Goal: Task Accomplishment & Management: Manage account settings

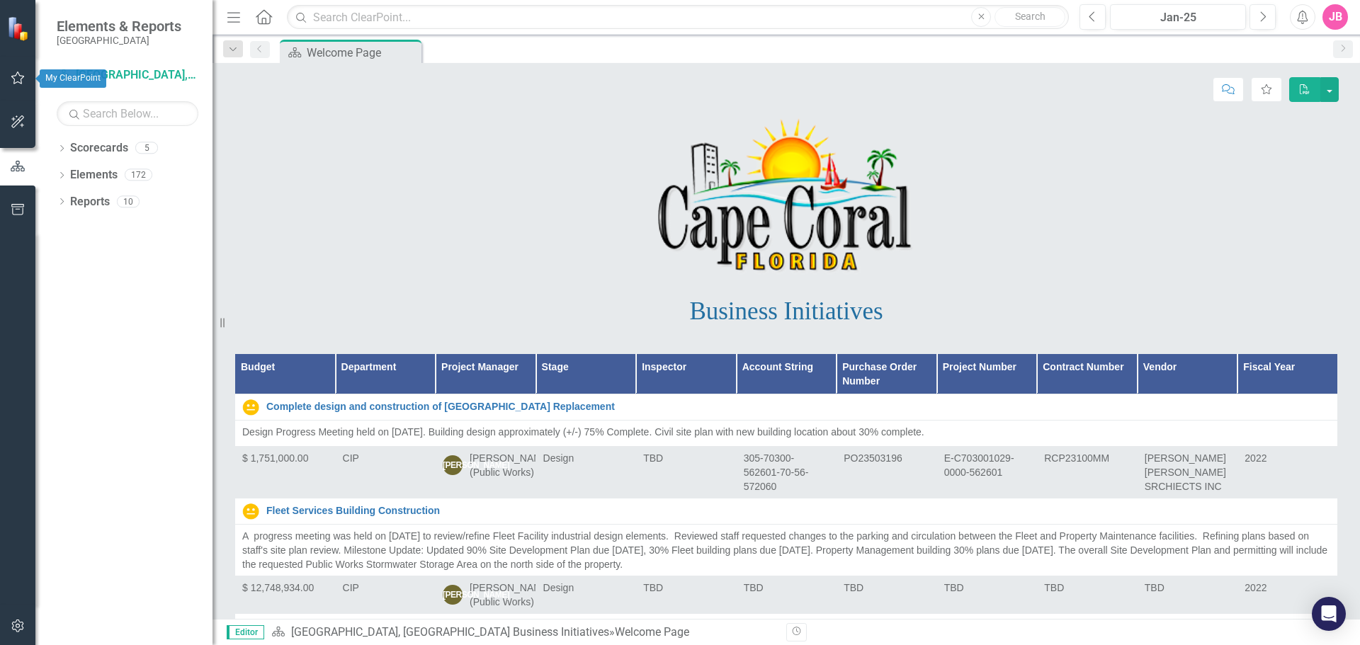
click at [18, 74] on icon "button" at bounding box center [17, 78] width 13 height 13
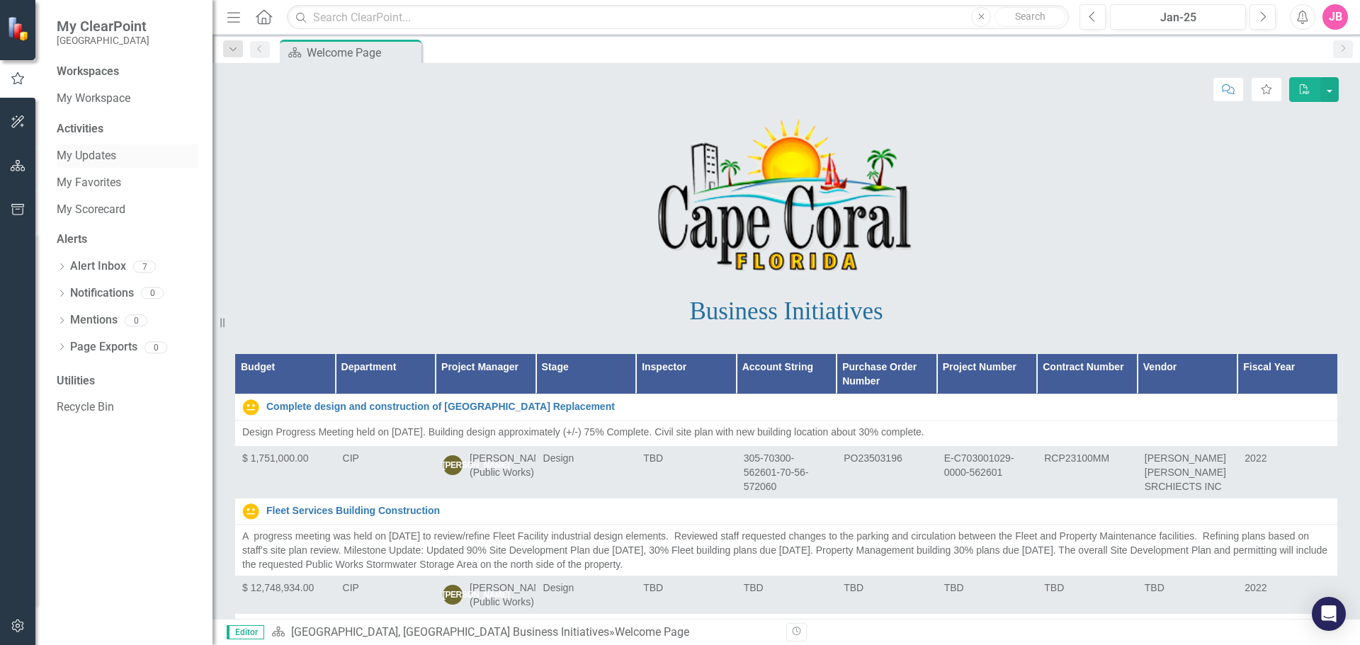
click at [96, 156] on link "My Updates" at bounding box center [128, 156] width 142 height 16
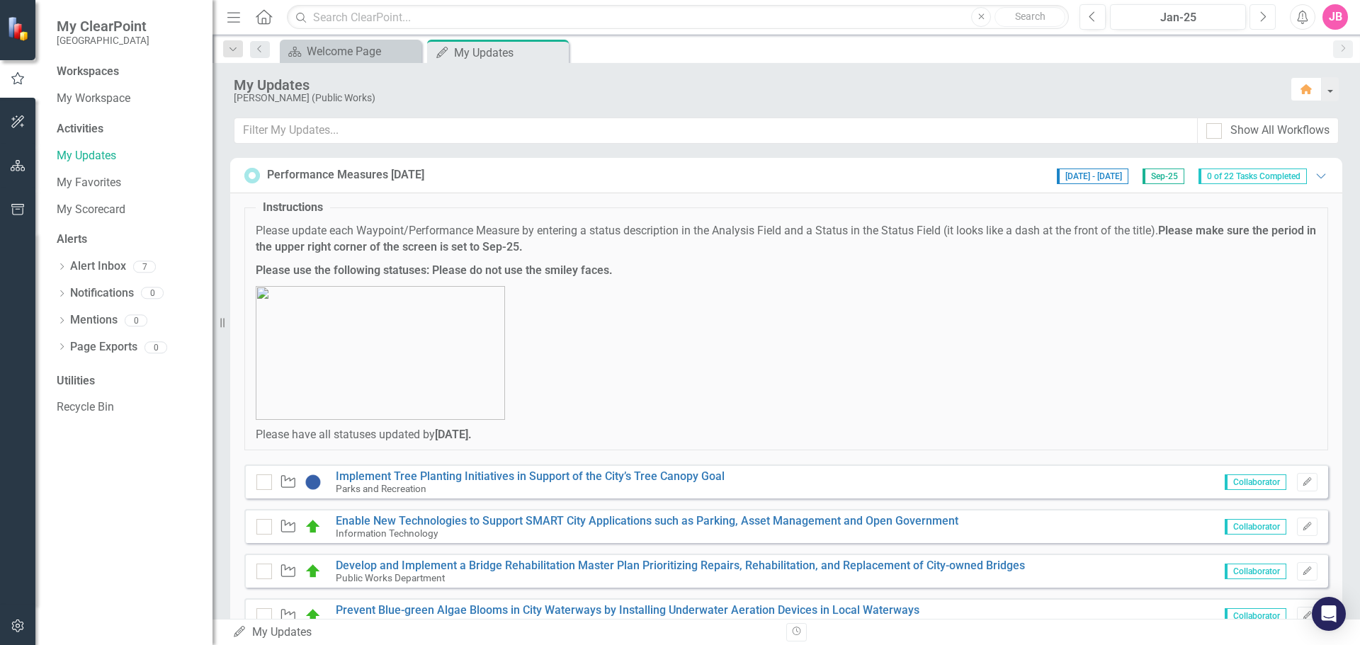
click at [1263, 16] on icon "Next" at bounding box center [1262, 17] width 8 height 13
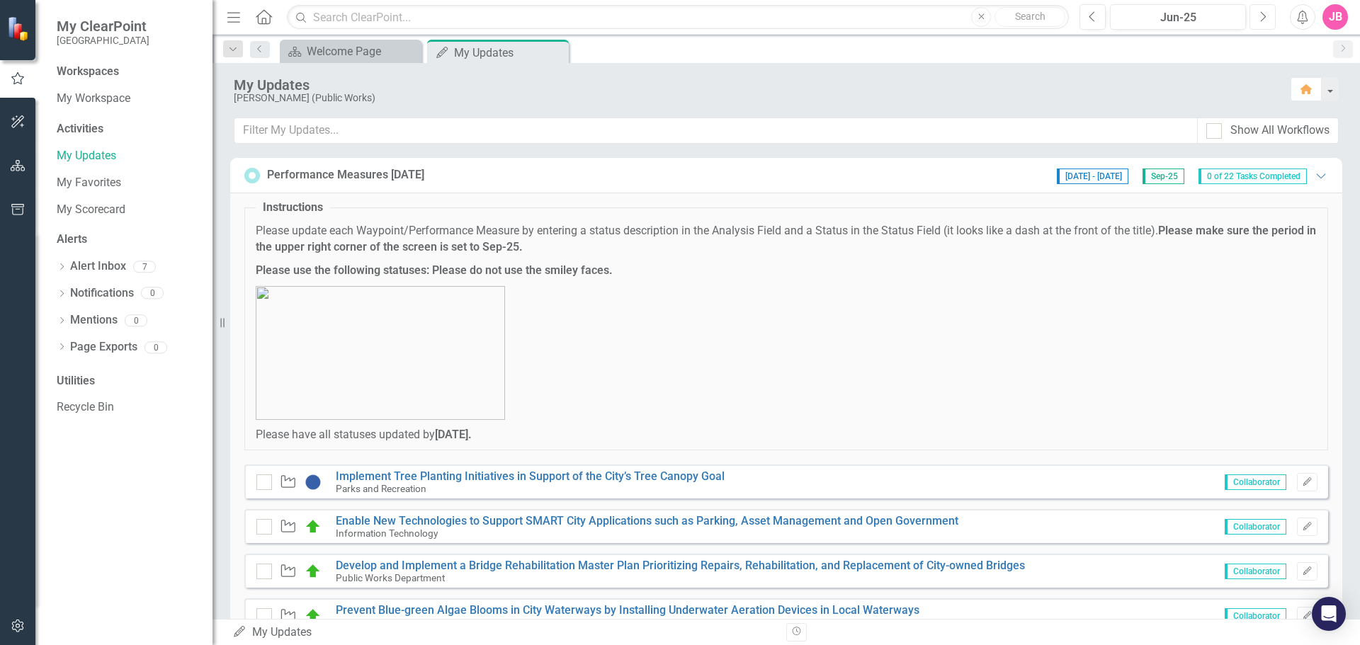
click at [1263, 16] on icon "Next" at bounding box center [1262, 17] width 8 height 13
drag, startPoint x: 1092, startPoint y: 22, endPoint x: 1090, endPoint y: 35, distance: 12.9
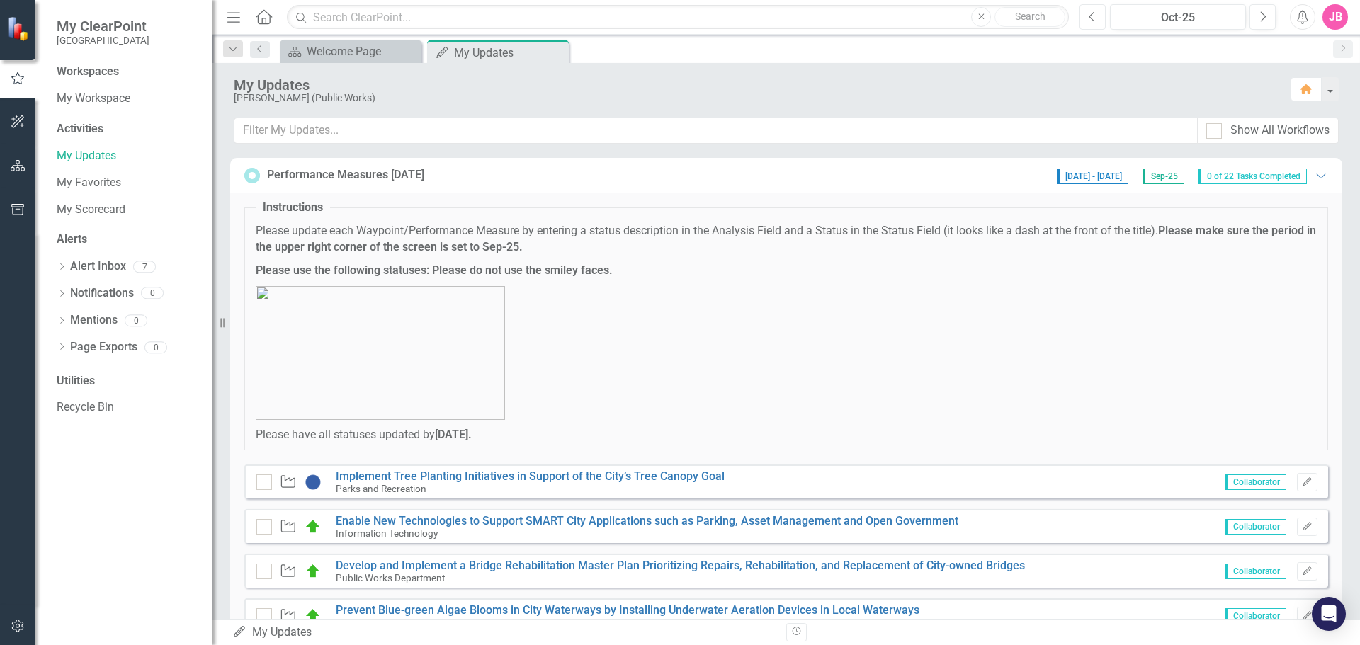
click at [1091, 21] on icon "Previous" at bounding box center [1093, 17] width 8 height 13
click at [1217, 178] on span "0 of 22 Tasks Completed" at bounding box center [1252, 177] width 108 height 16
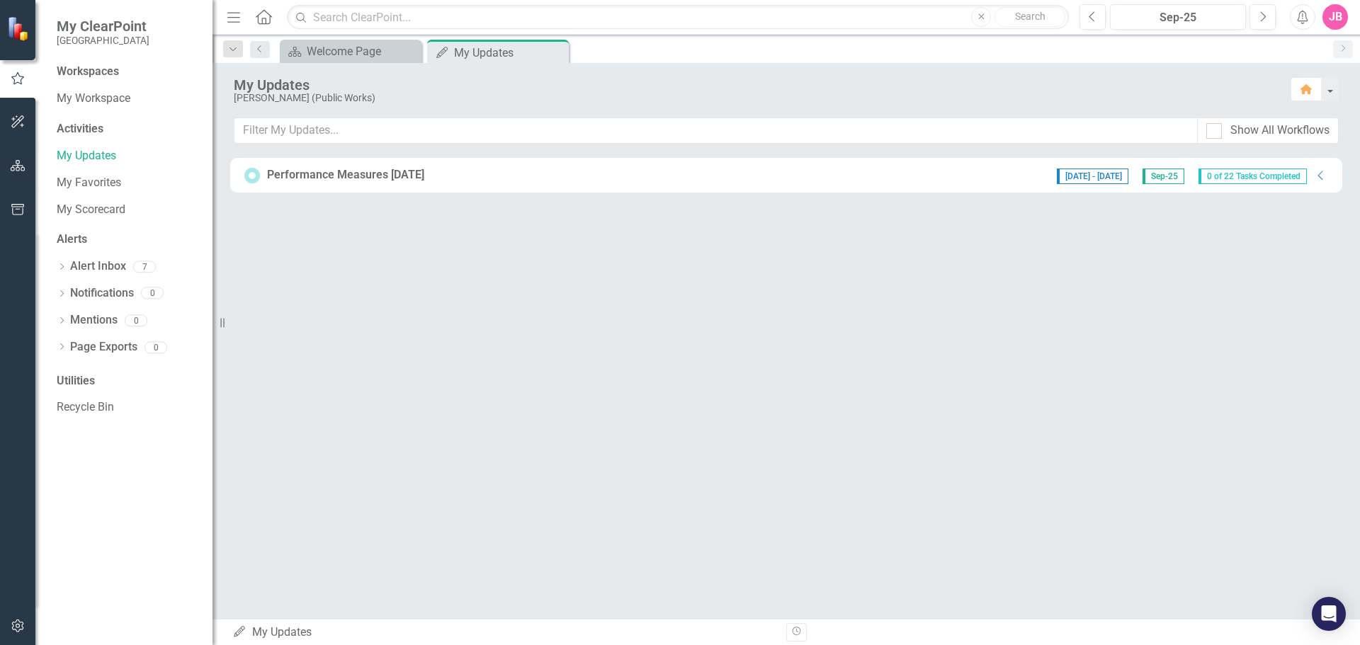
click at [1217, 178] on span "0 of 22 Tasks Completed" at bounding box center [1252, 177] width 108 height 16
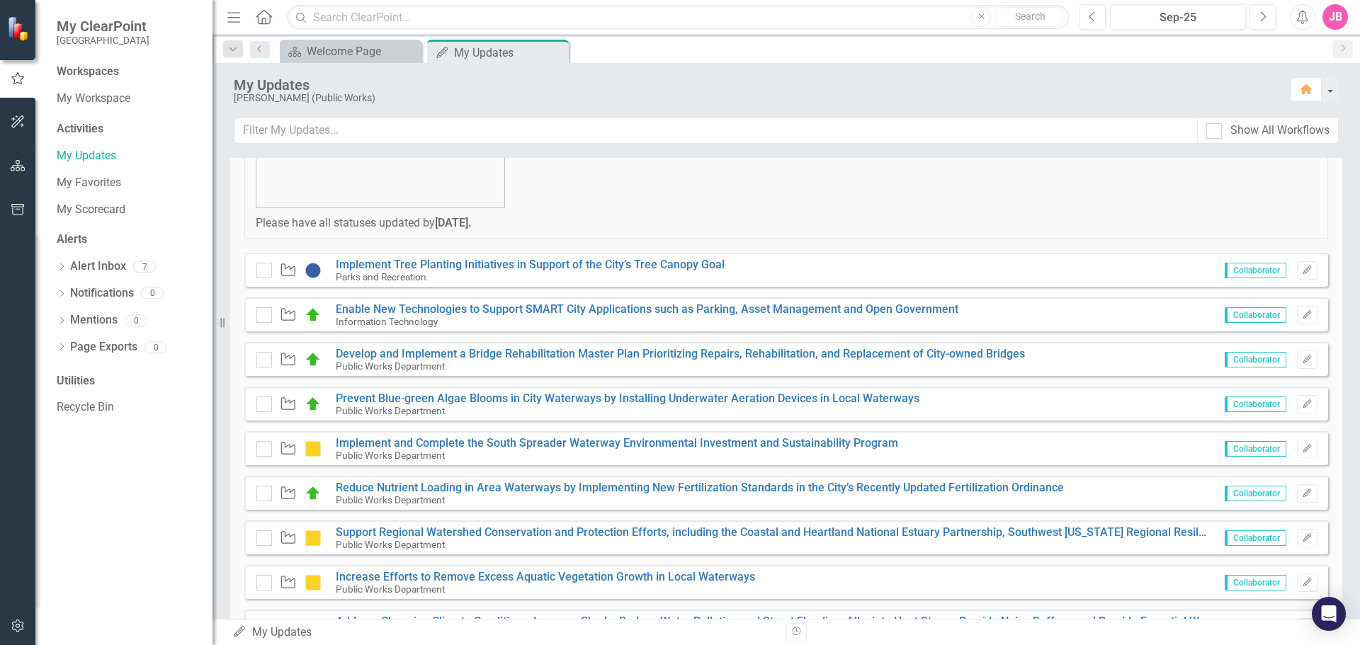
scroll to position [212, 0]
click at [565, 270] on link "Implement Tree Planting Initiatives in Support of the City’s Tree Canopy Goal" at bounding box center [530, 263] width 389 height 13
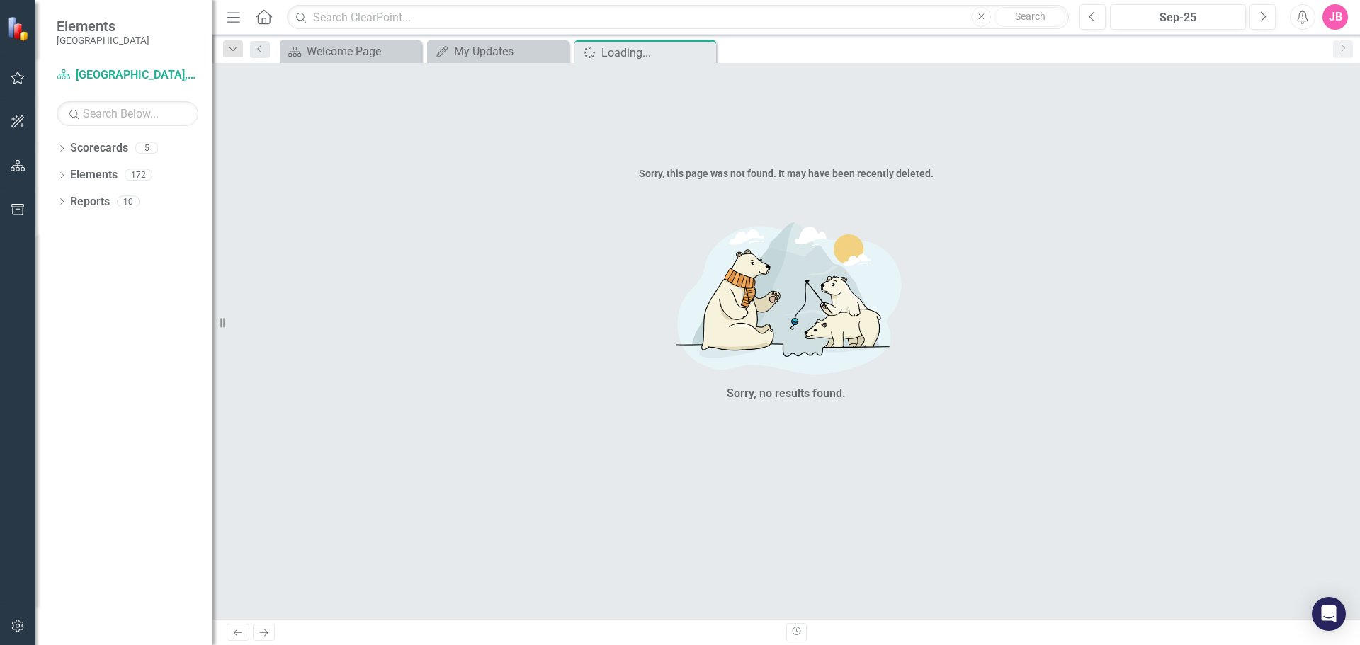
click at [260, 635] on icon "Next" at bounding box center [264, 632] width 12 height 9
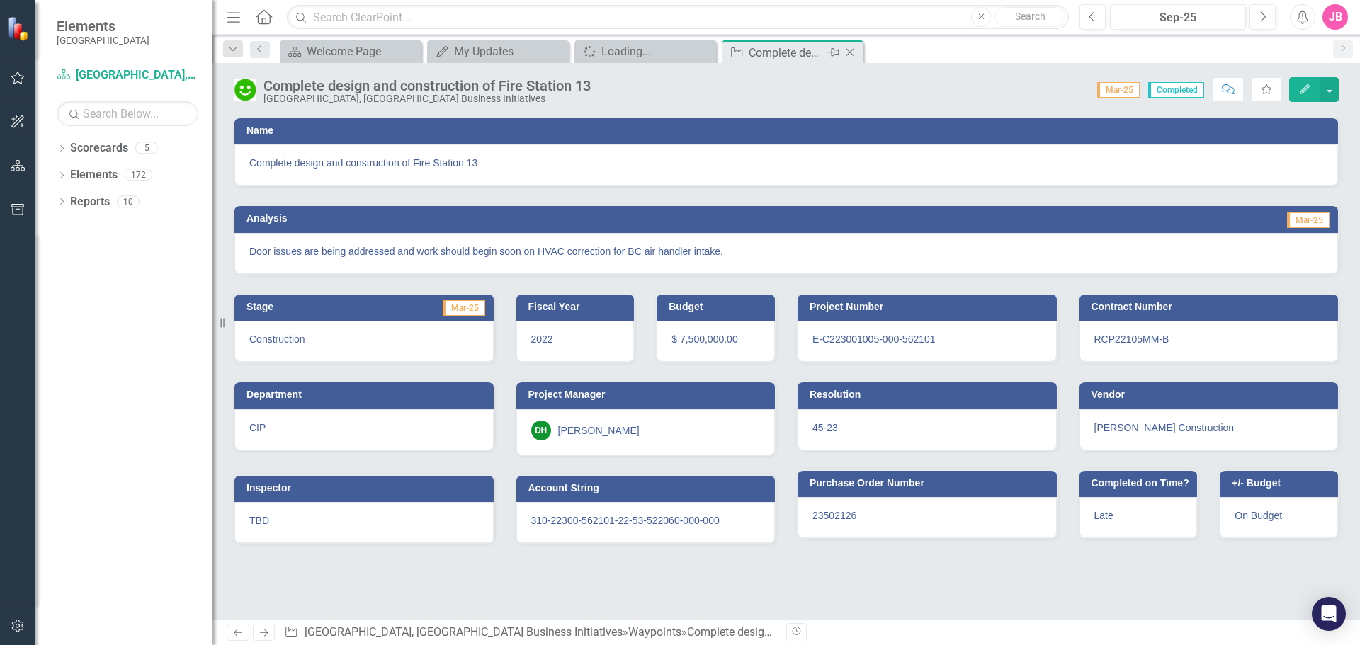
click at [851, 52] on icon at bounding box center [850, 53] width 8 height 8
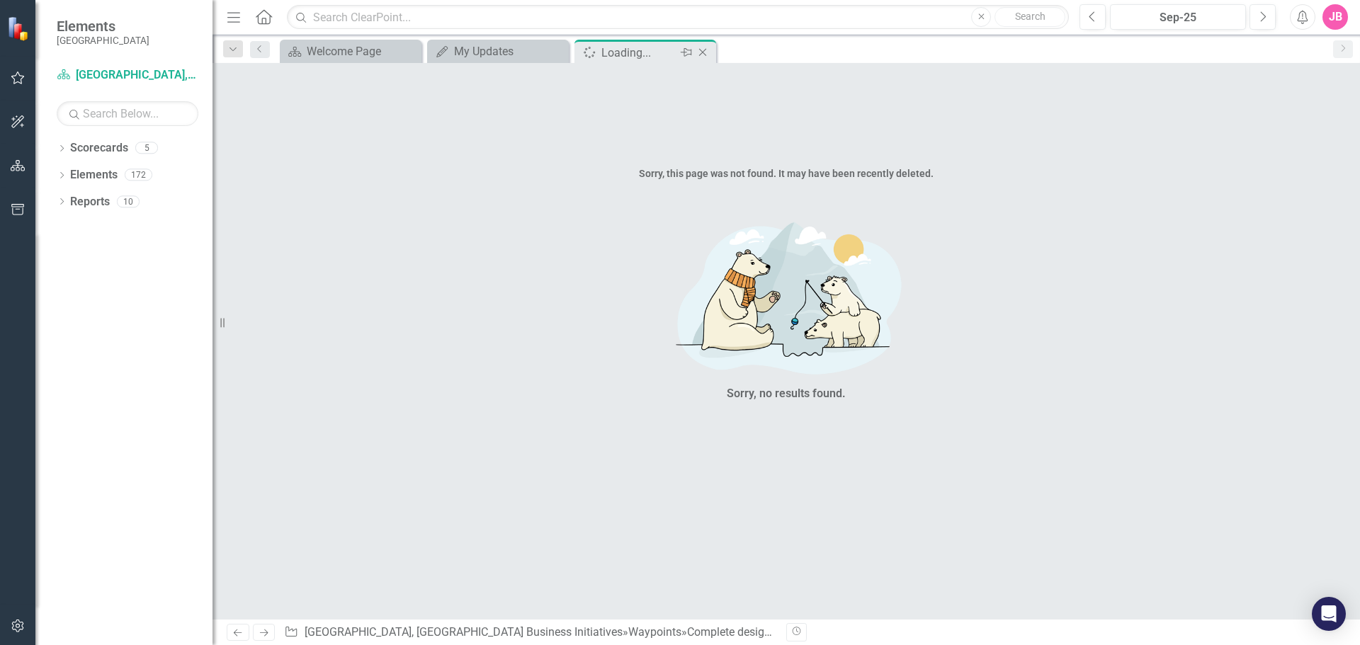
click at [703, 51] on icon "Close" at bounding box center [702, 52] width 14 height 11
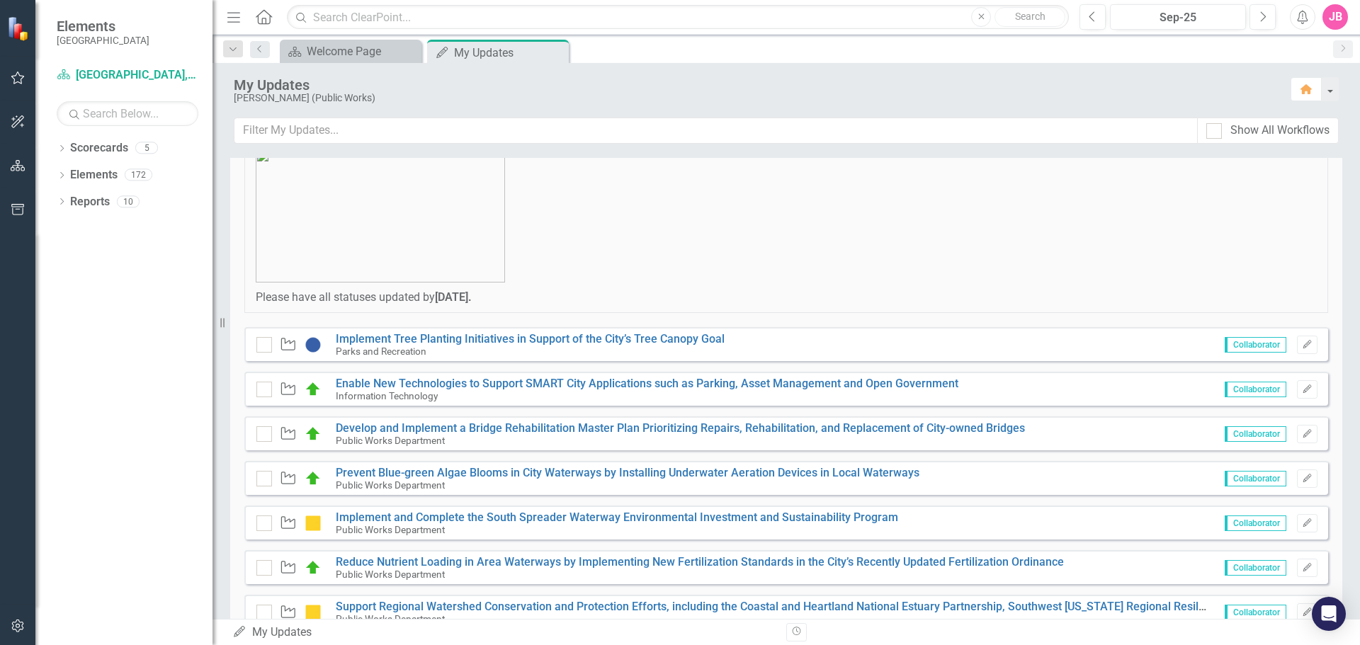
scroll to position [142, 0]
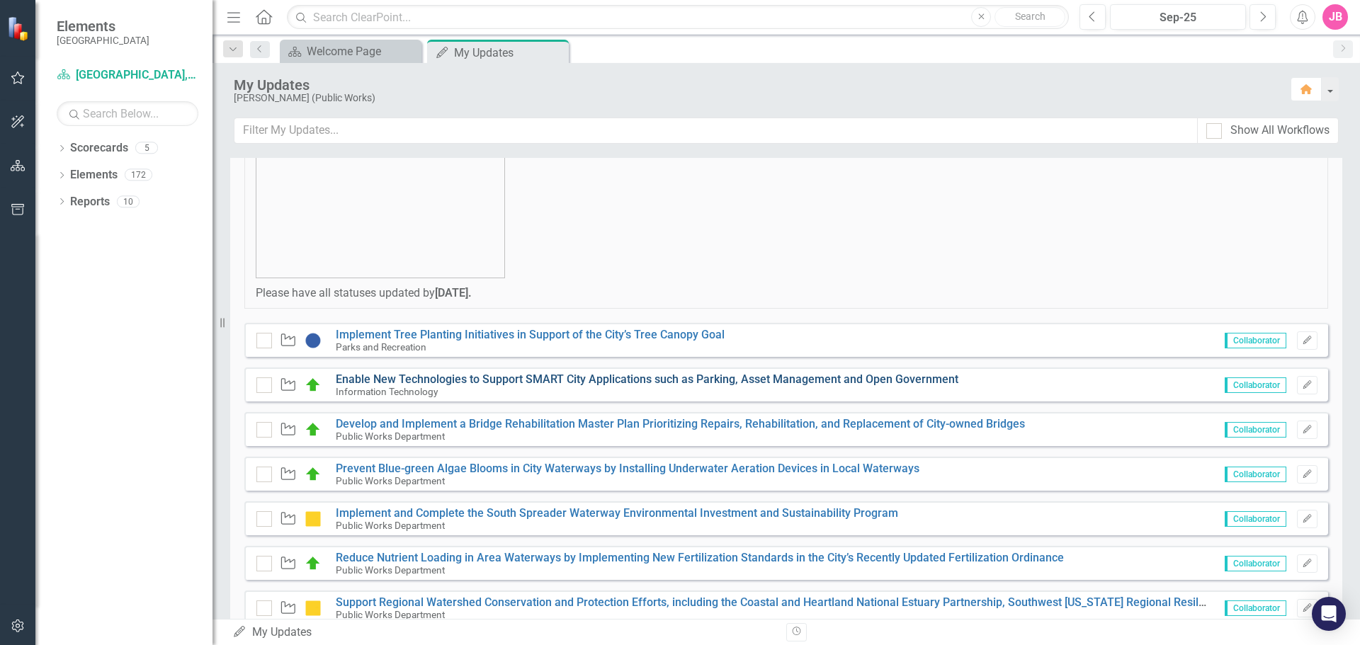
click at [530, 379] on link "Enable New Technologies to Support SMART City Applications such as Parking, Ass…" at bounding box center [647, 379] width 623 height 13
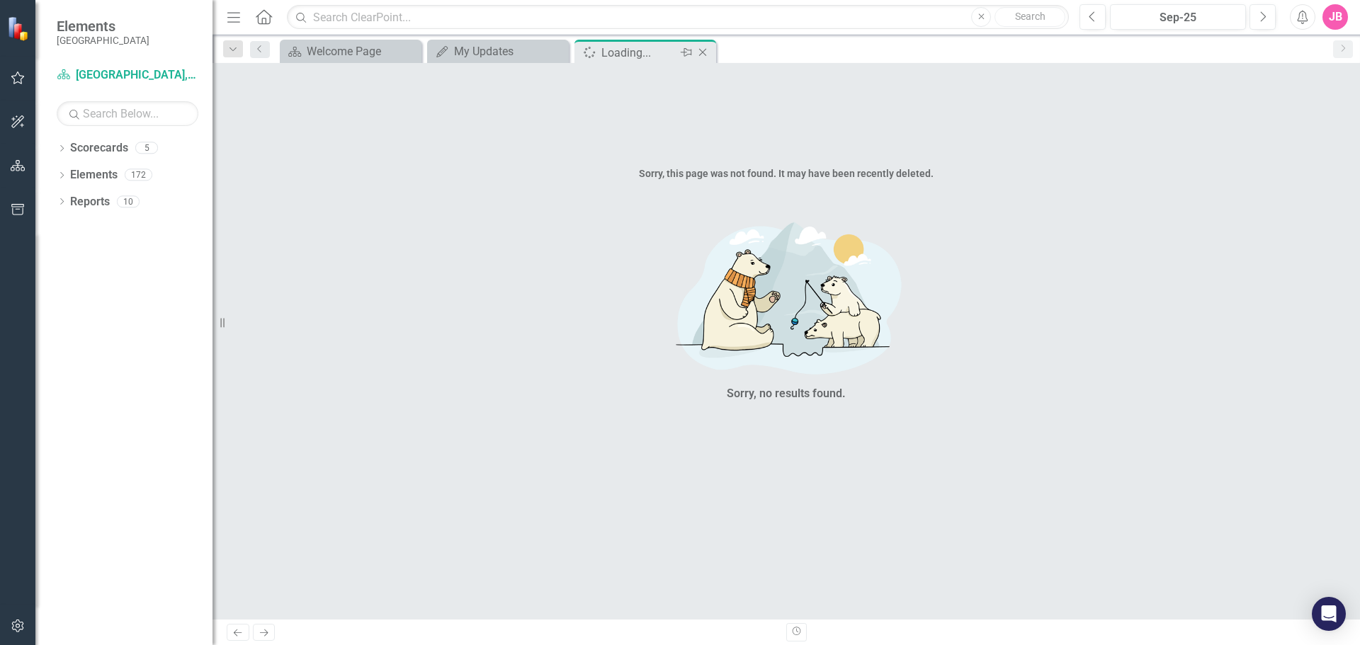
click at [705, 50] on icon at bounding box center [703, 53] width 8 height 8
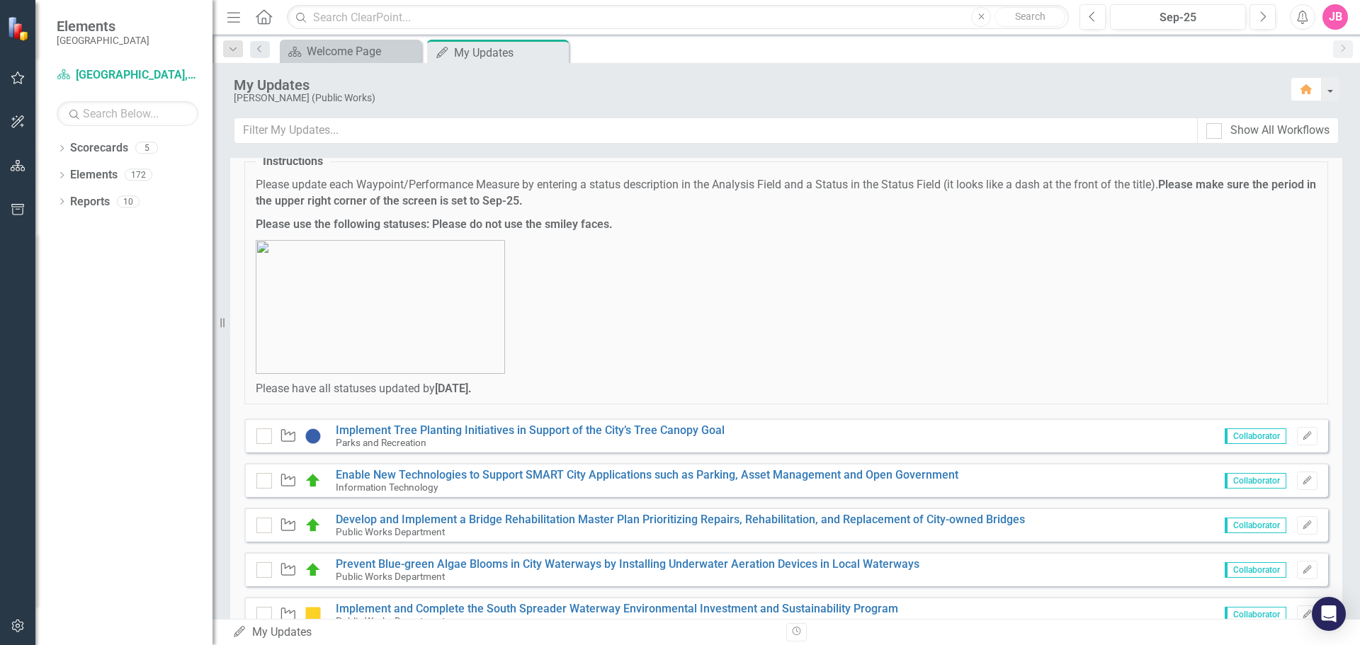
scroll to position [71, 0]
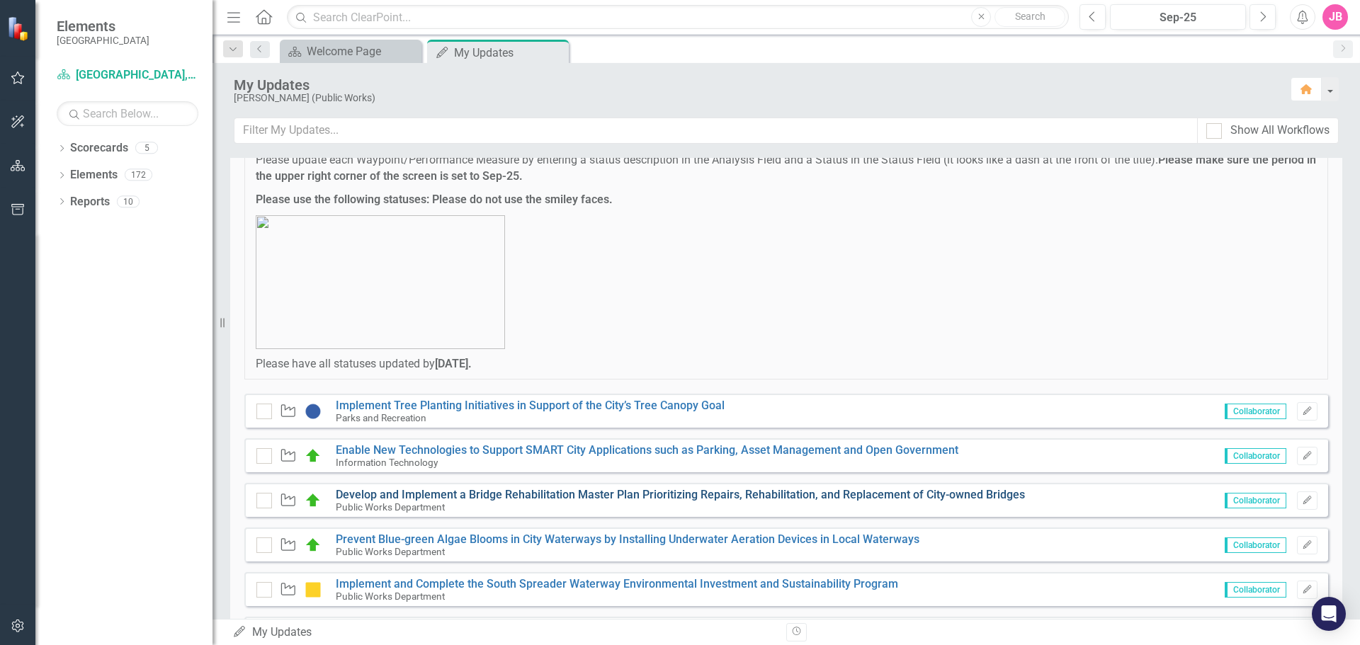
click at [477, 494] on link "Develop and Implement a Bridge Rehabilitation Master Plan Prioritizing Repairs,…" at bounding box center [680, 494] width 689 height 13
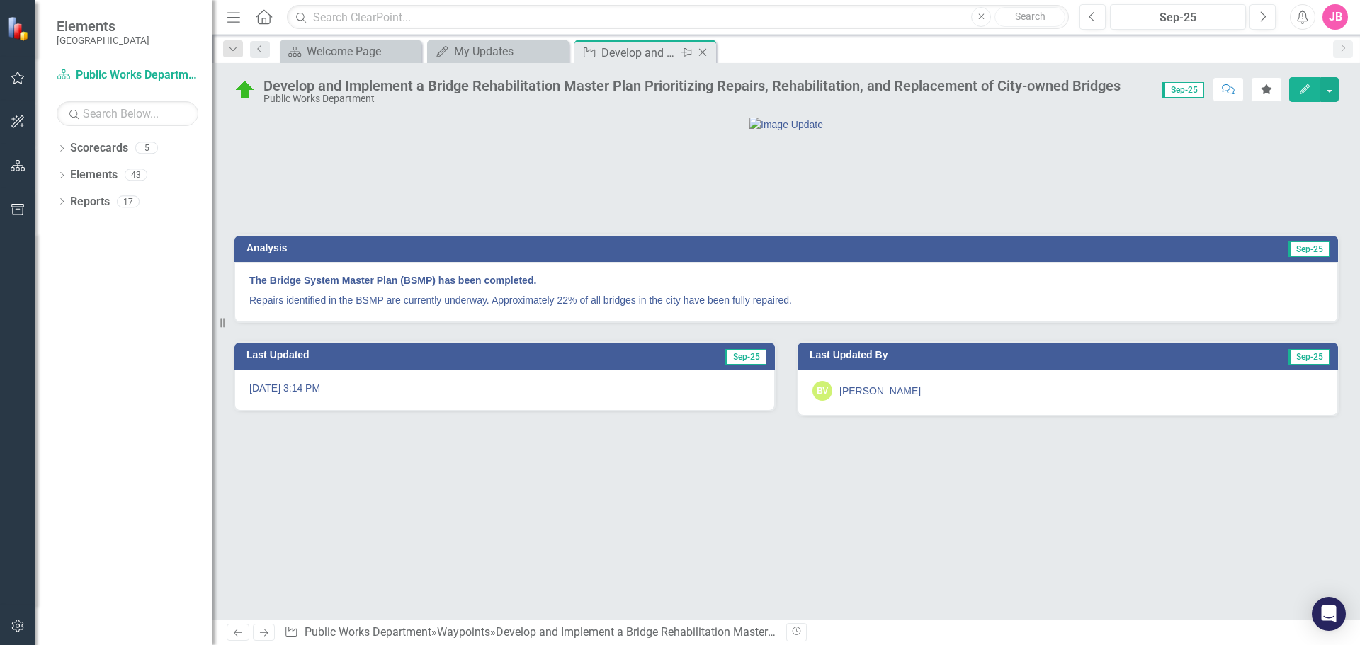
click at [702, 47] on icon "Close" at bounding box center [702, 52] width 14 height 11
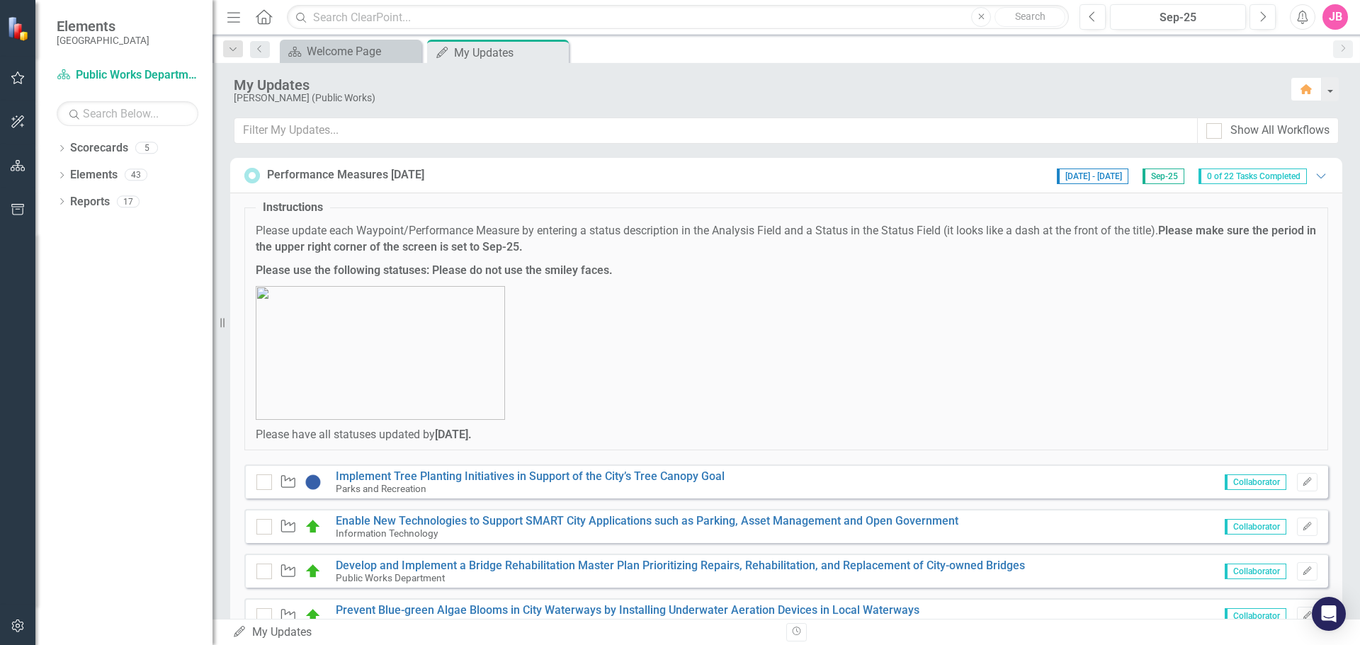
scroll to position [212, 0]
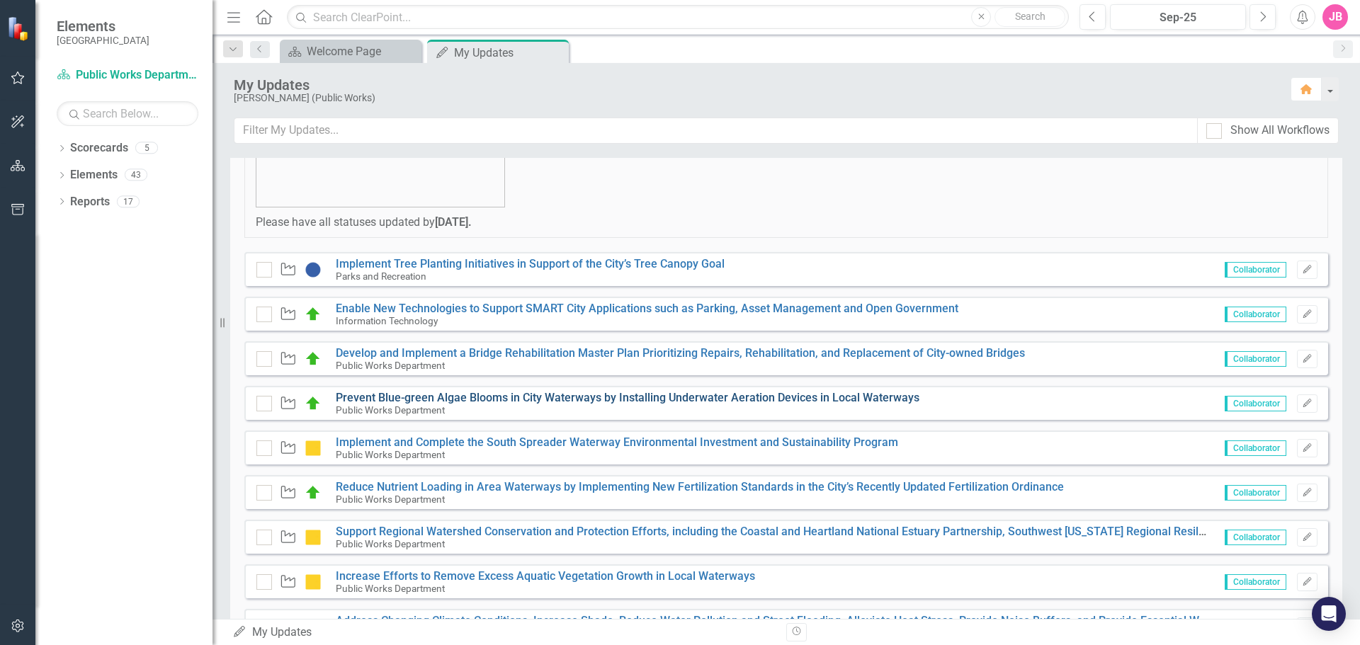
click at [413, 397] on link "Prevent Blue-green Algae Blooms in City Waterways by Installing Underwater Aera…" at bounding box center [628, 397] width 584 height 13
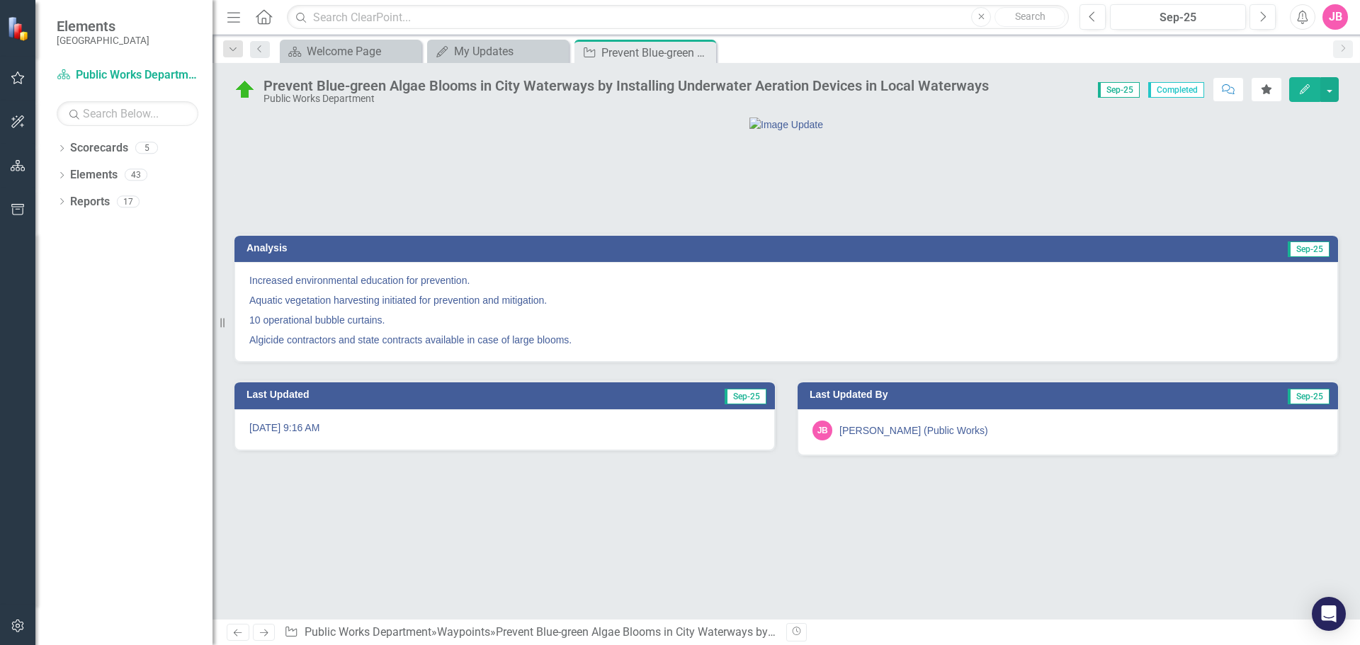
click at [0, 0] on icon "Close" at bounding box center [0, 0] width 0 height 0
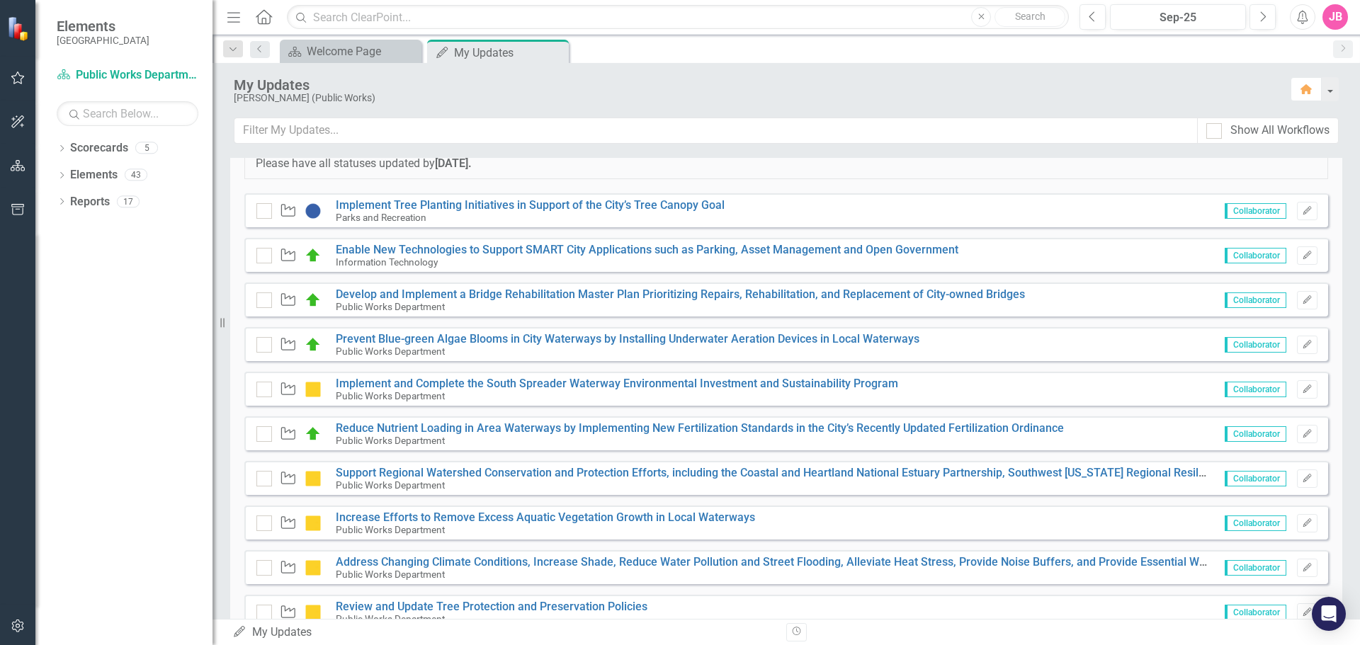
scroll to position [283, 0]
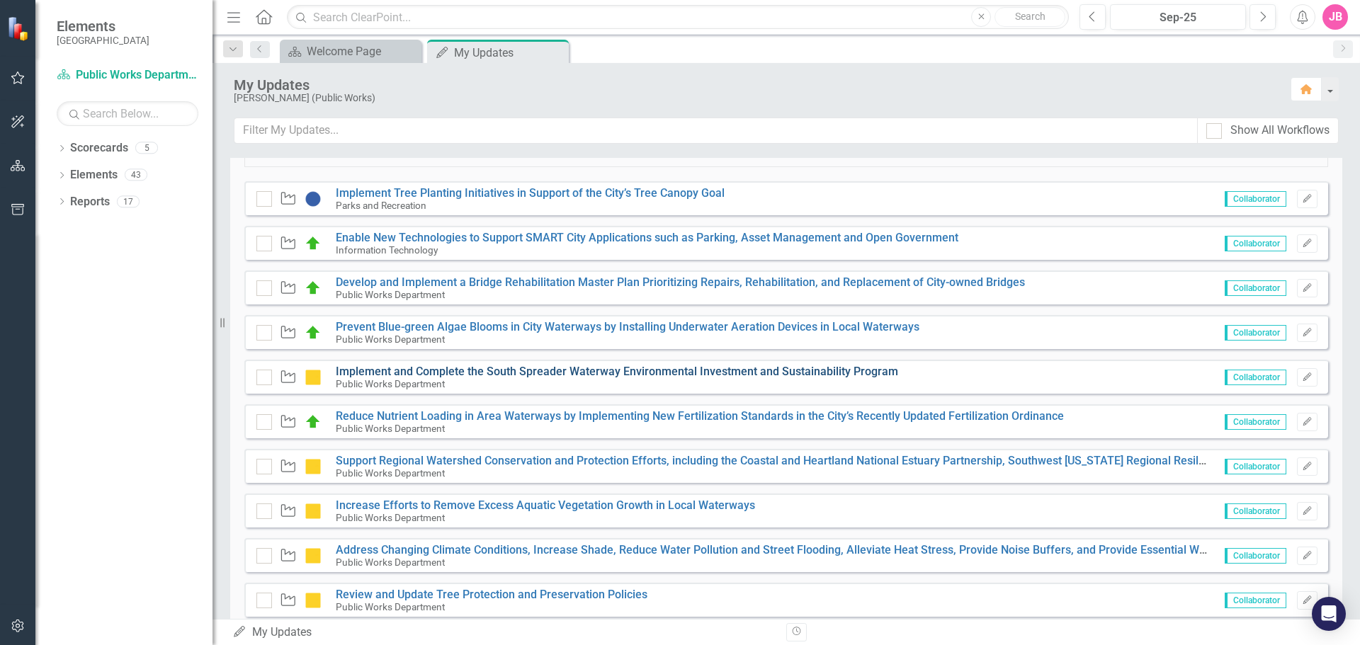
click at [386, 371] on link "Implement and Complete the South Spreader Waterway Environmental Investment and…" at bounding box center [617, 371] width 562 height 13
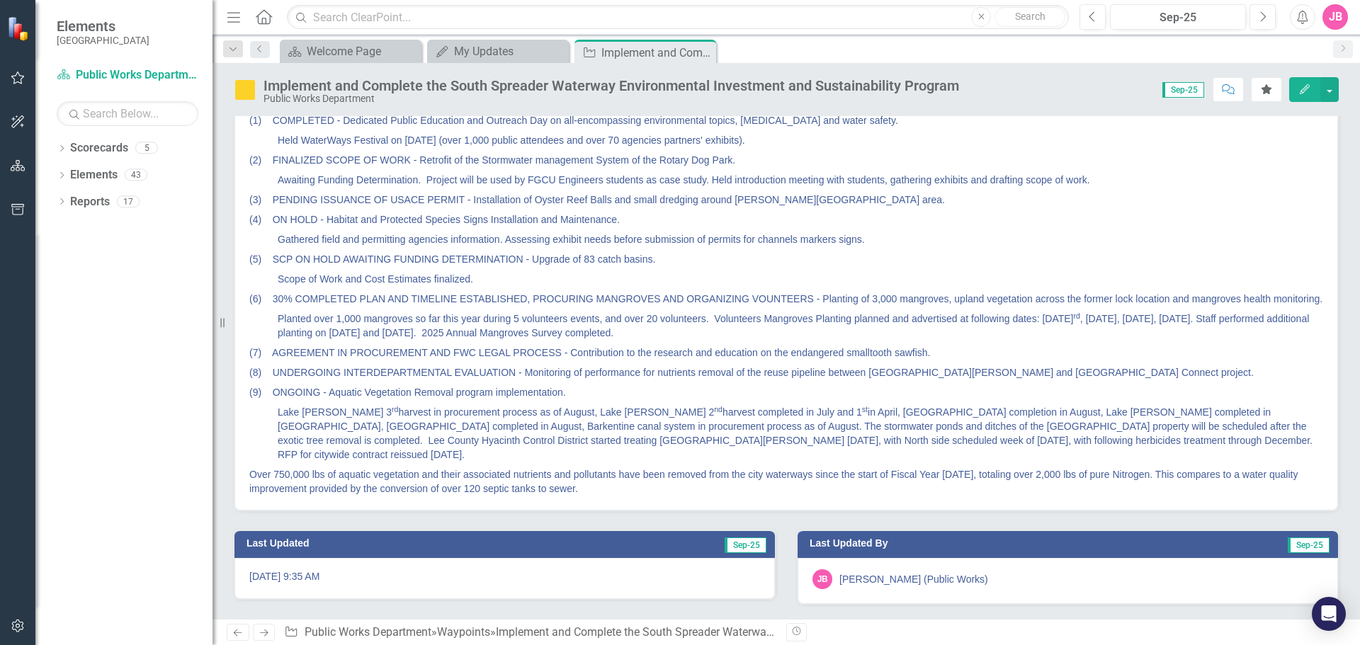
scroll to position [212, 0]
click at [483, 53] on div "My Updates" at bounding box center [500, 51] width 93 height 18
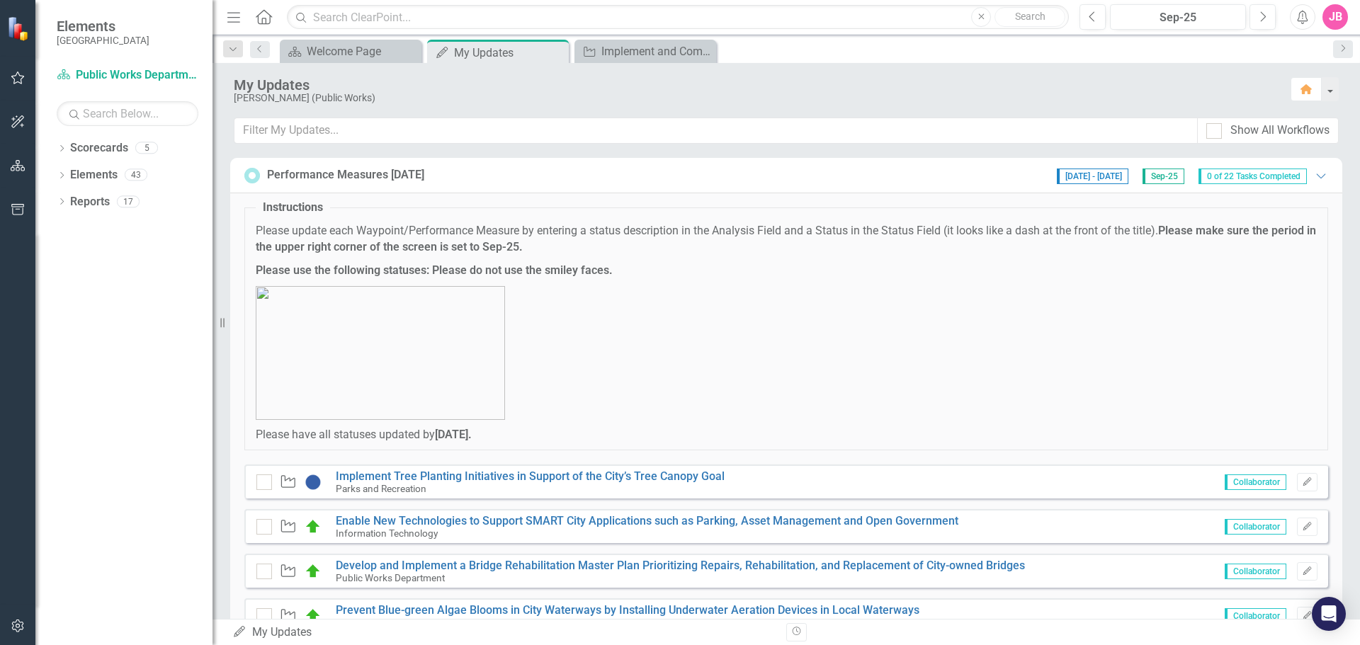
scroll to position [212, 0]
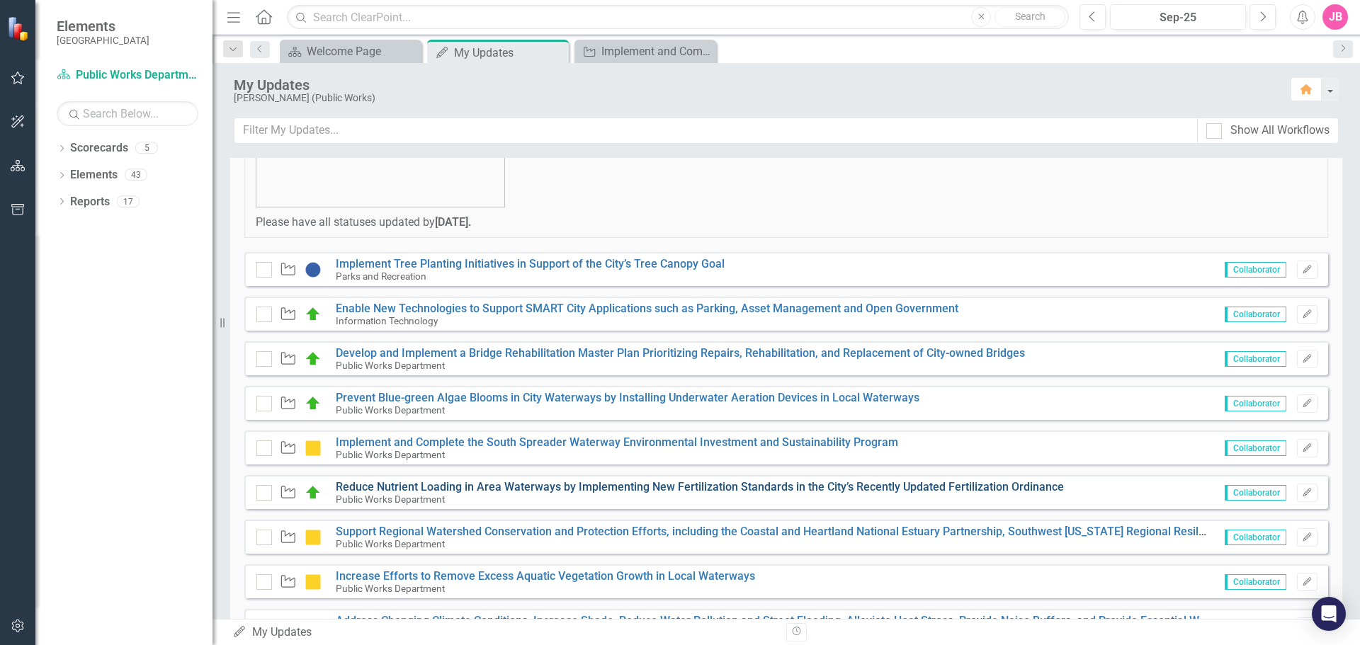
click at [407, 485] on link "Reduce Nutrient Loading in Area Waterways by Implementing New Fertilization Sta…" at bounding box center [700, 486] width 728 height 13
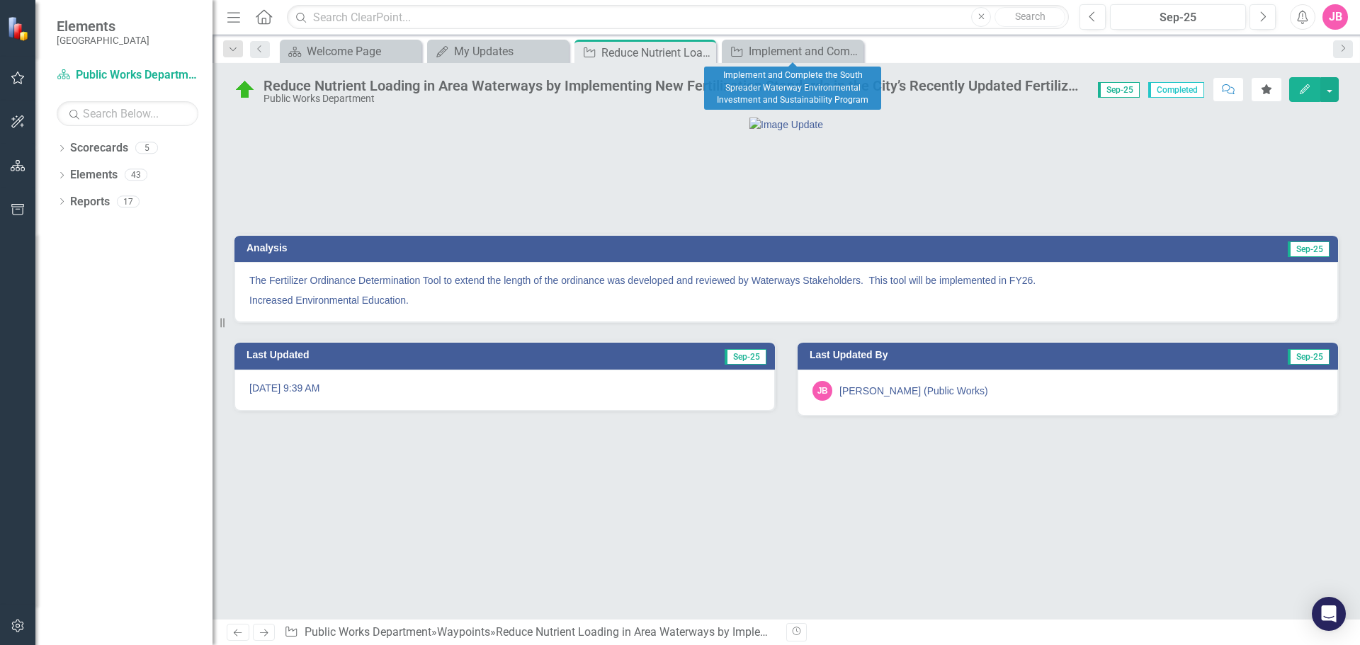
click at [0, 0] on icon "Close" at bounding box center [0, 0] width 0 height 0
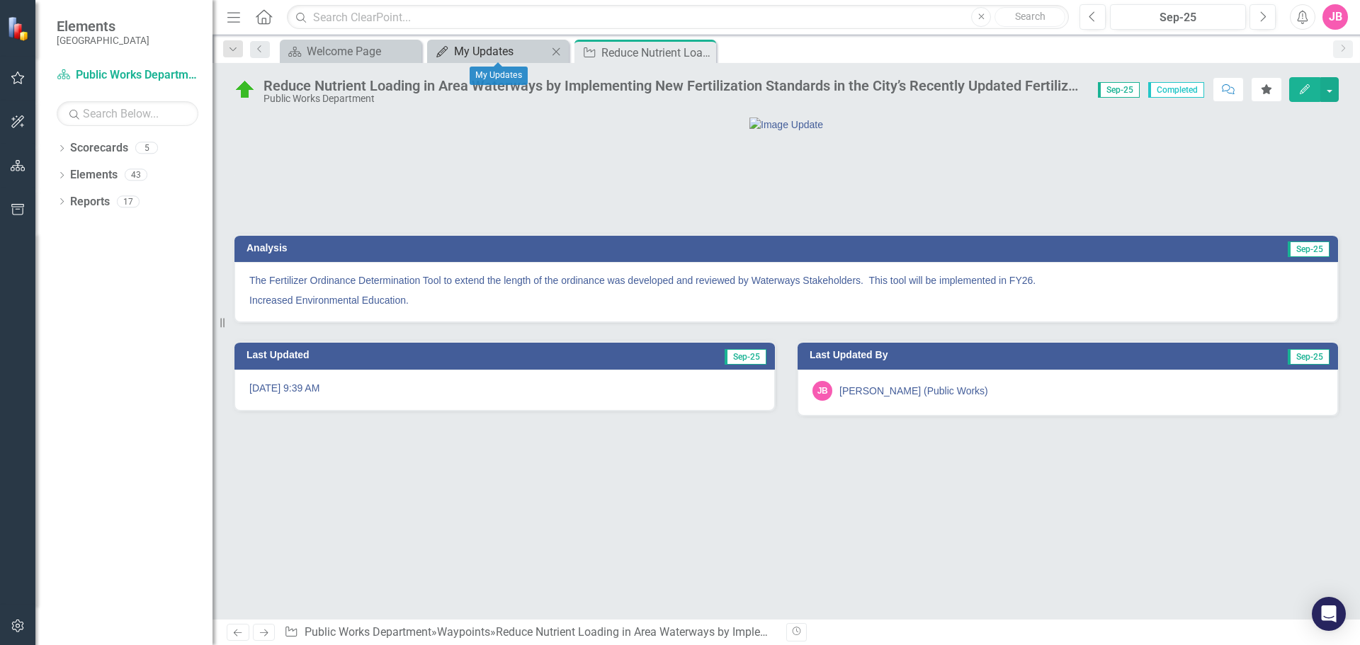
click at [487, 52] on div "My Updates" at bounding box center [500, 51] width 93 height 18
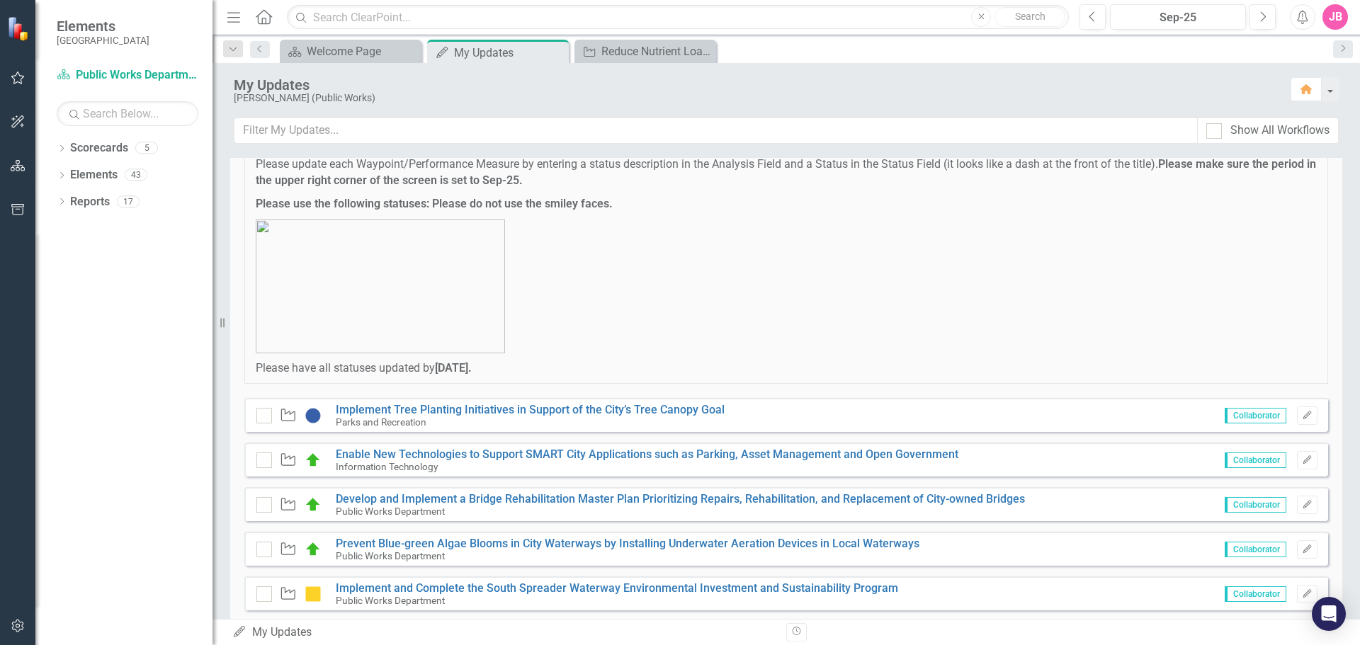
scroll to position [354, 0]
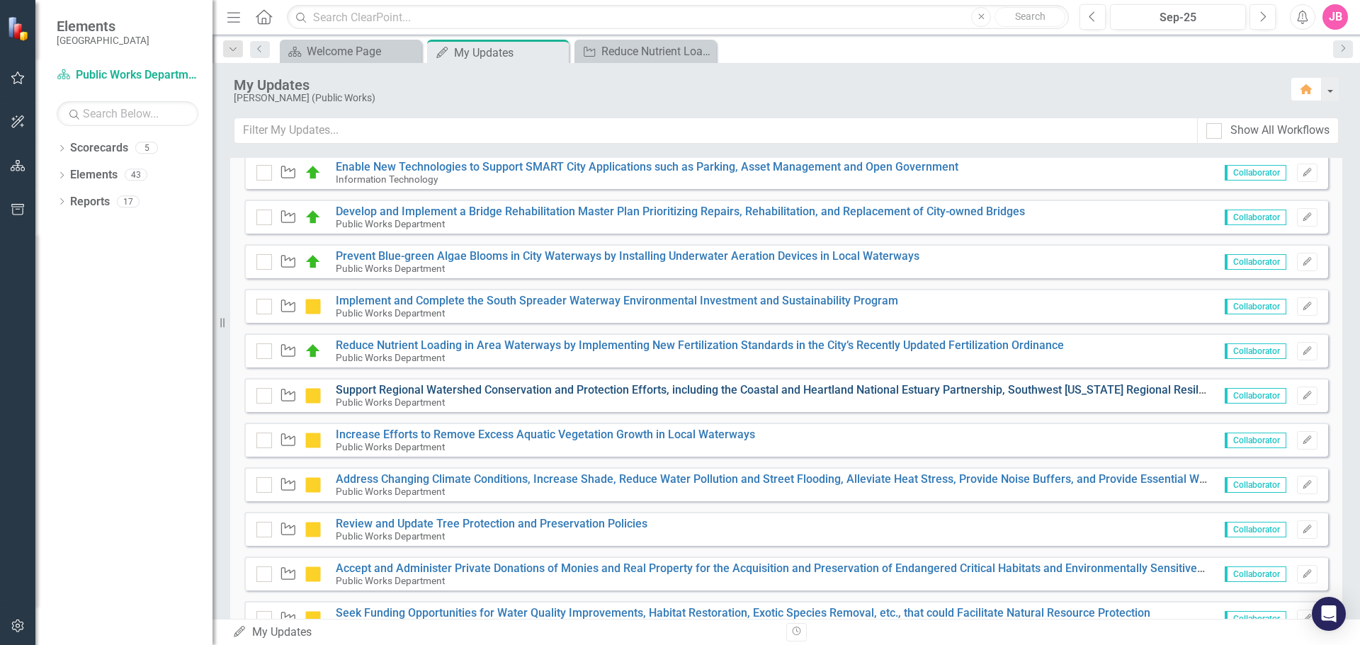
click at [420, 388] on link "Support Regional Watershed Conservation and Protection Efforts, including the C…" at bounding box center [971, 389] width 1271 height 13
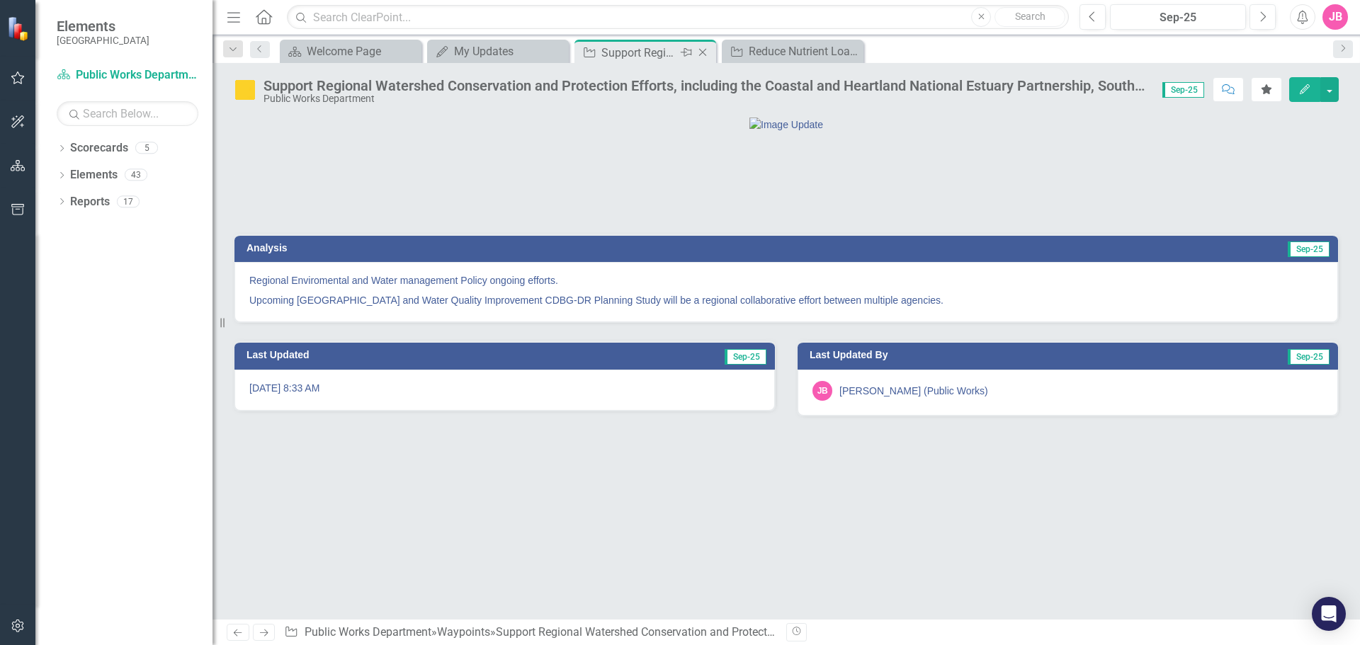
click at [701, 50] on icon "Close" at bounding box center [702, 52] width 14 height 11
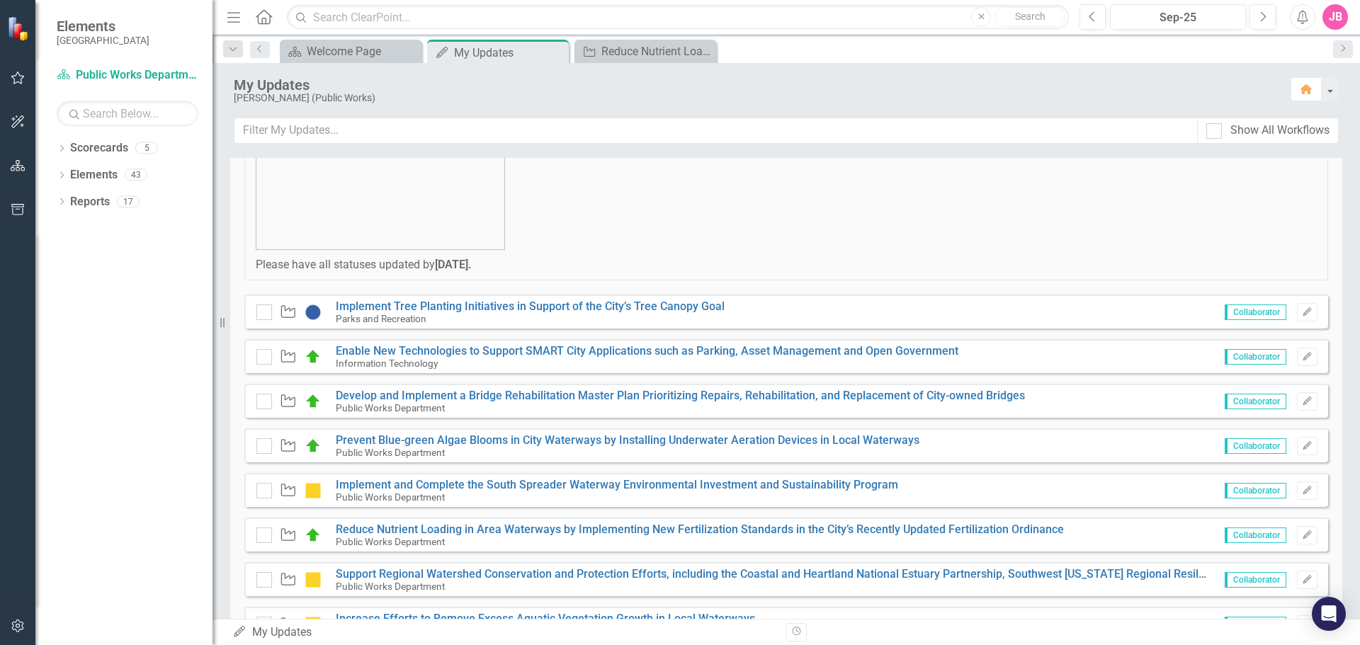
scroll to position [425, 0]
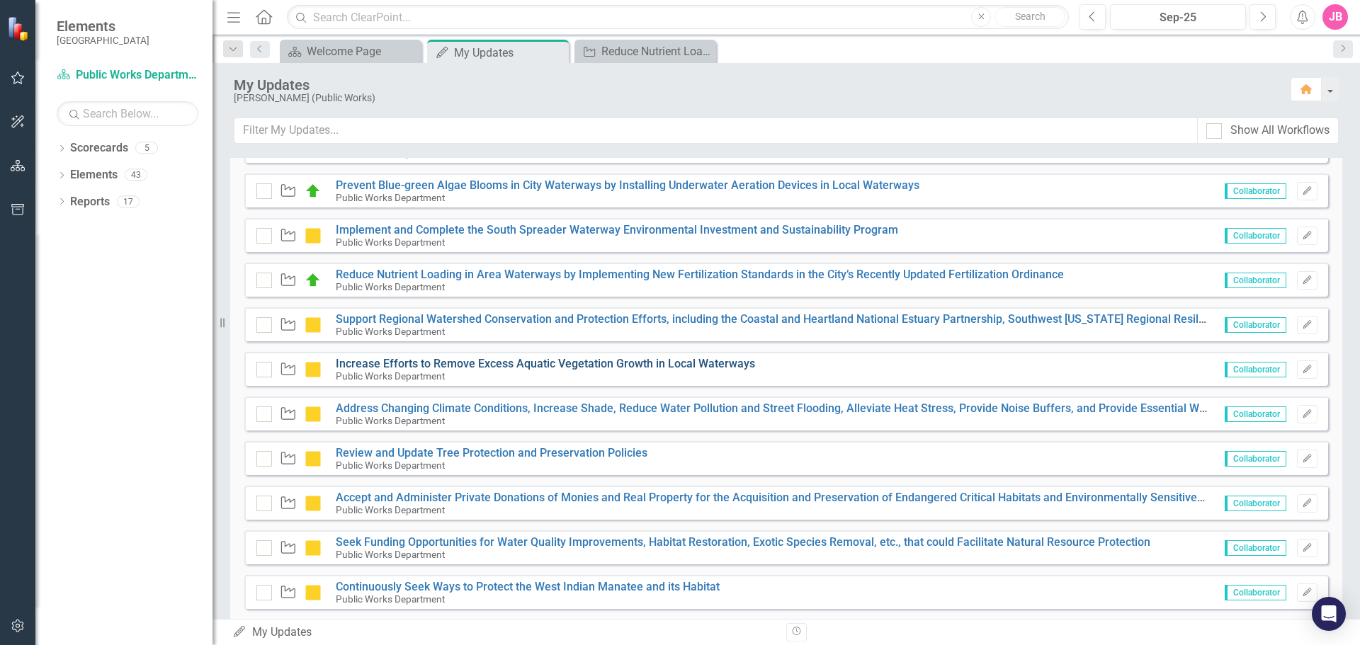
click at [405, 362] on link "Increase Efforts to Remove Excess Aquatic Vegetation Growth in Local Waterways" at bounding box center [545, 363] width 419 height 13
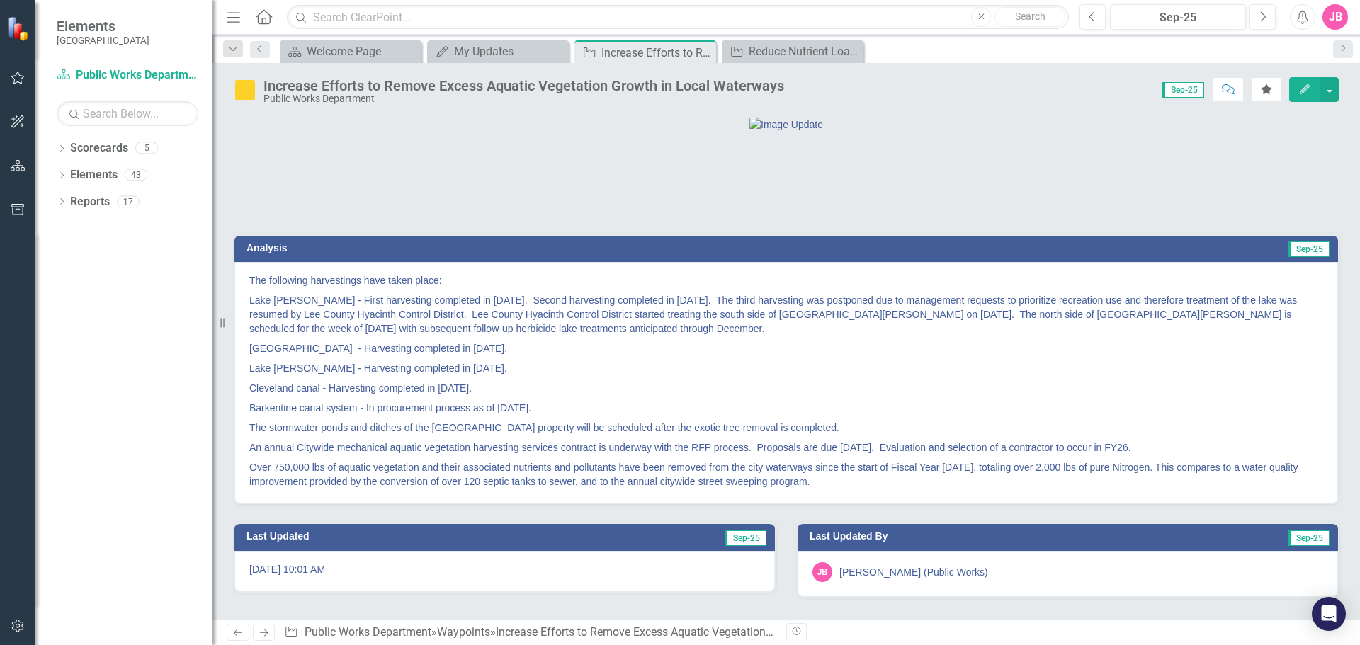
scroll to position [67, 0]
click at [483, 46] on div "My Updates" at bounding box center [500, 51] width 93 height 18
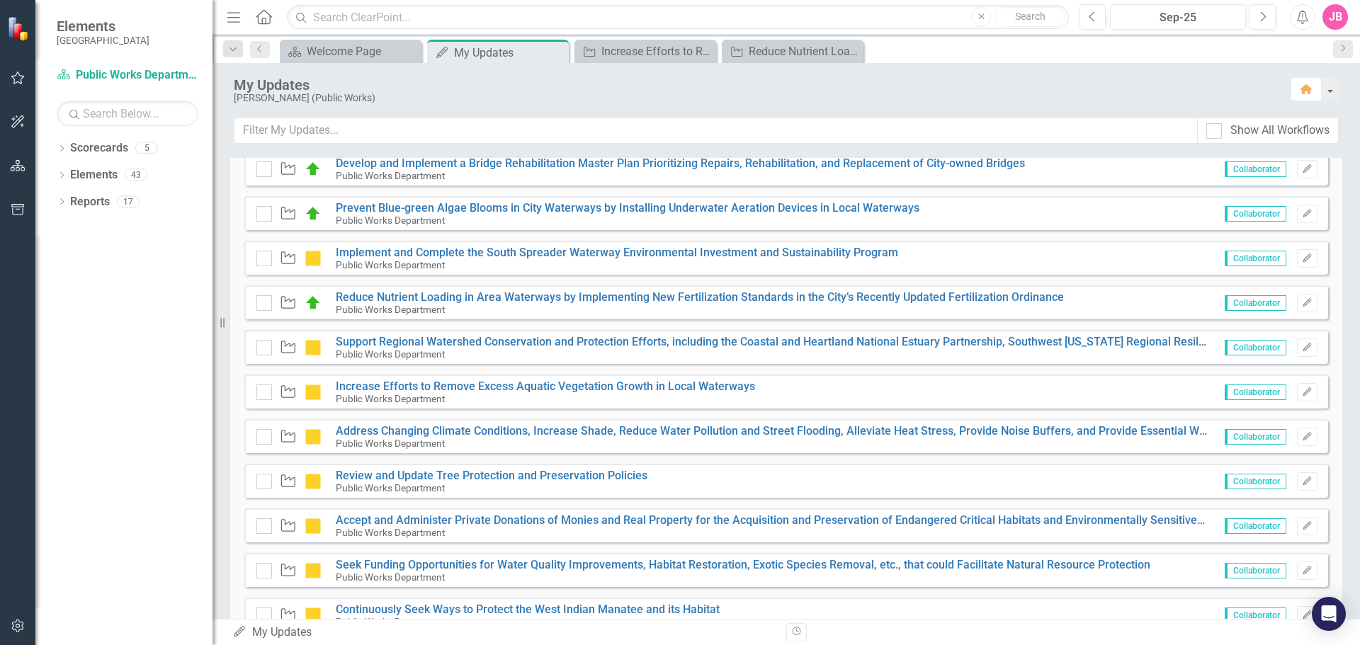
scroll to position [425, 0]
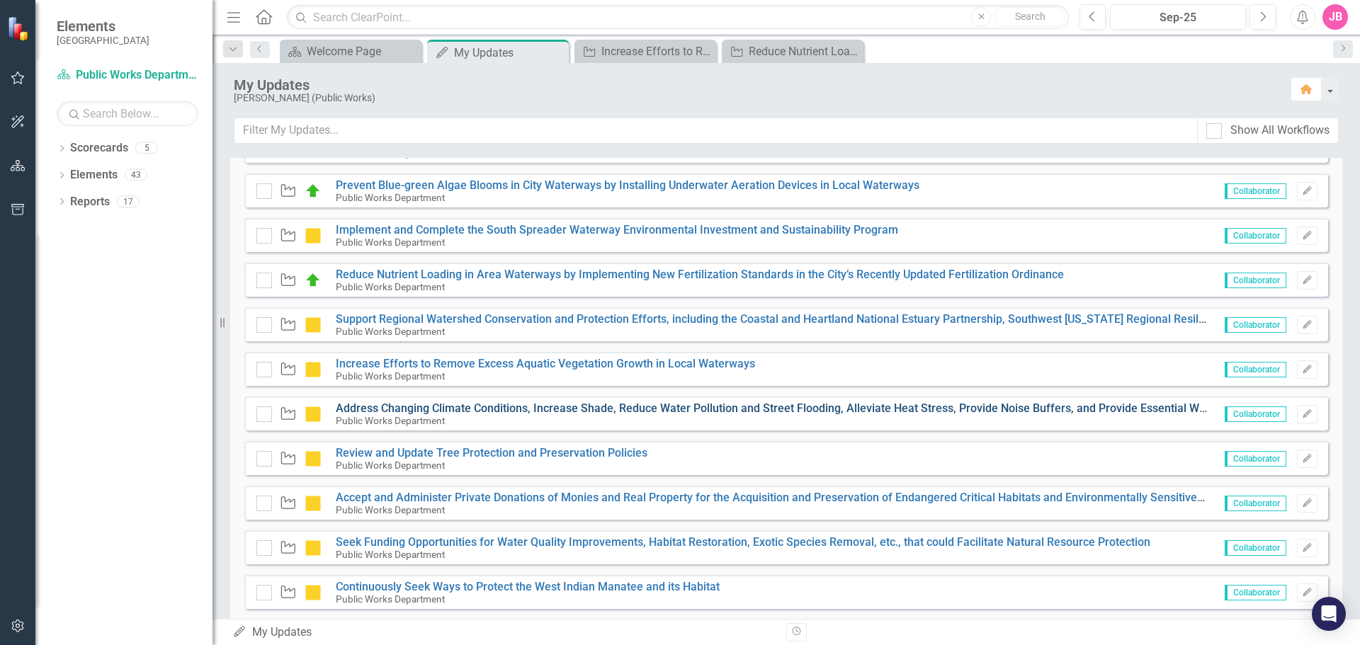
click at [490, 404] on link "Address Changing Climate Conditions, Increase Shade, Reduce Water Pollution and…" at bounding box center [801, 408] width 931 height 13
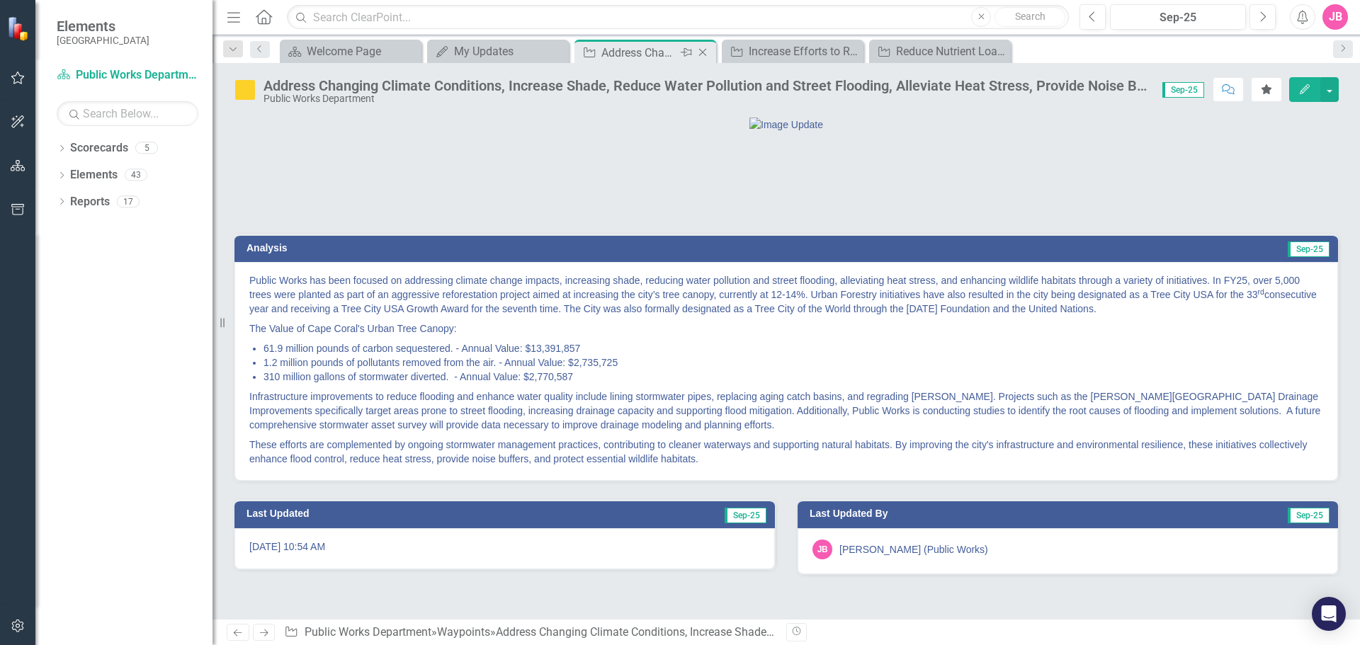
click at [701, 52] on icon "Close" at bounding box center [702, 52] width 14 height 11
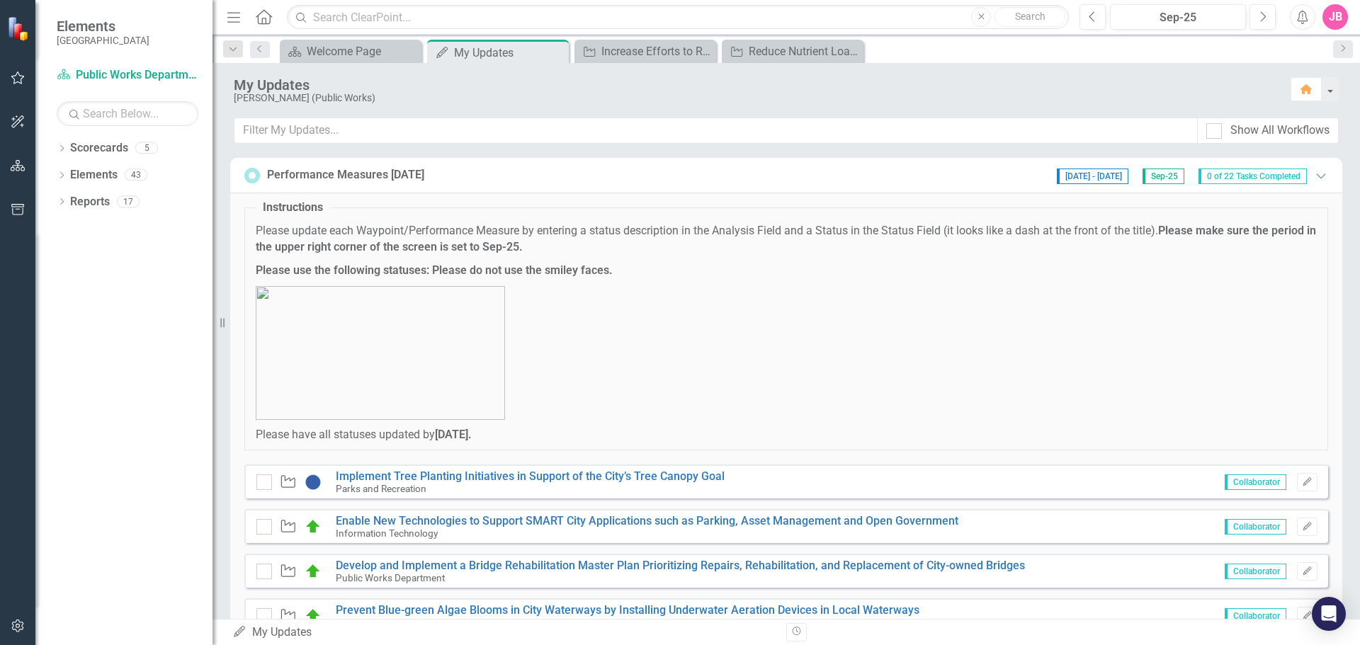
scroll to position [425, 0]
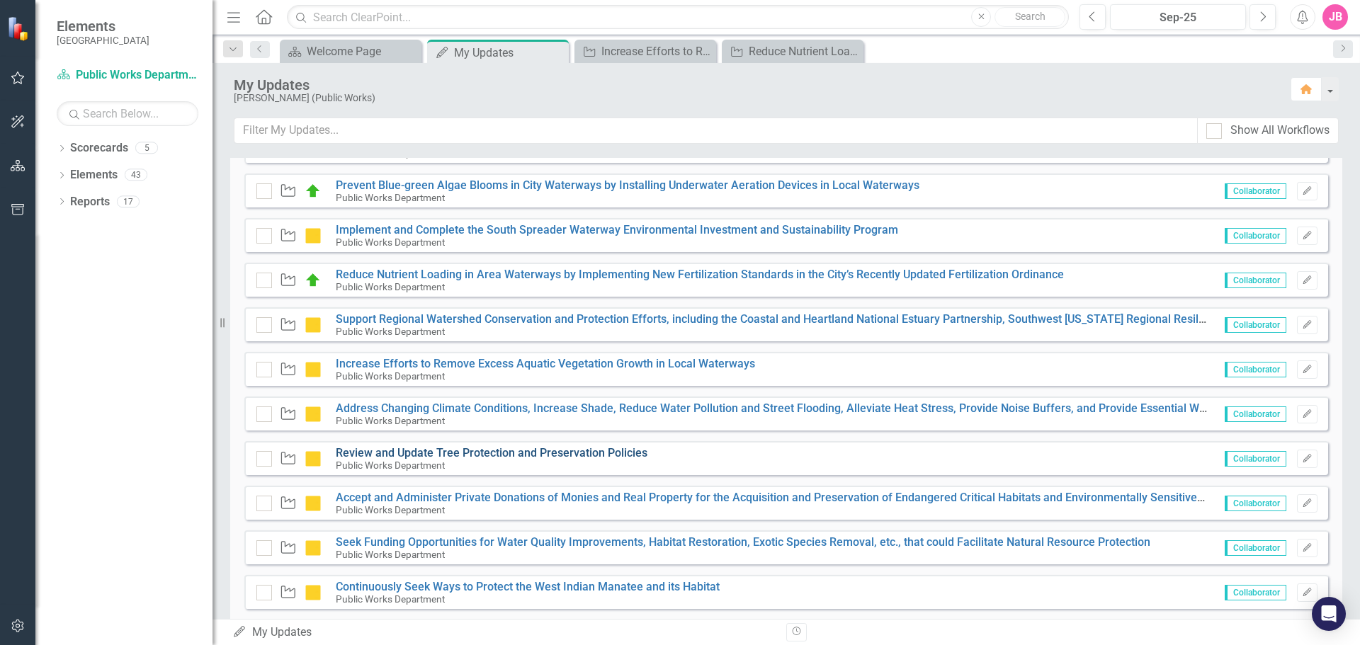
click at [437, 452] on link "Review and Update Tree Protection and Preservation Policies" at bounding box center [492, 452] width 312 height 13
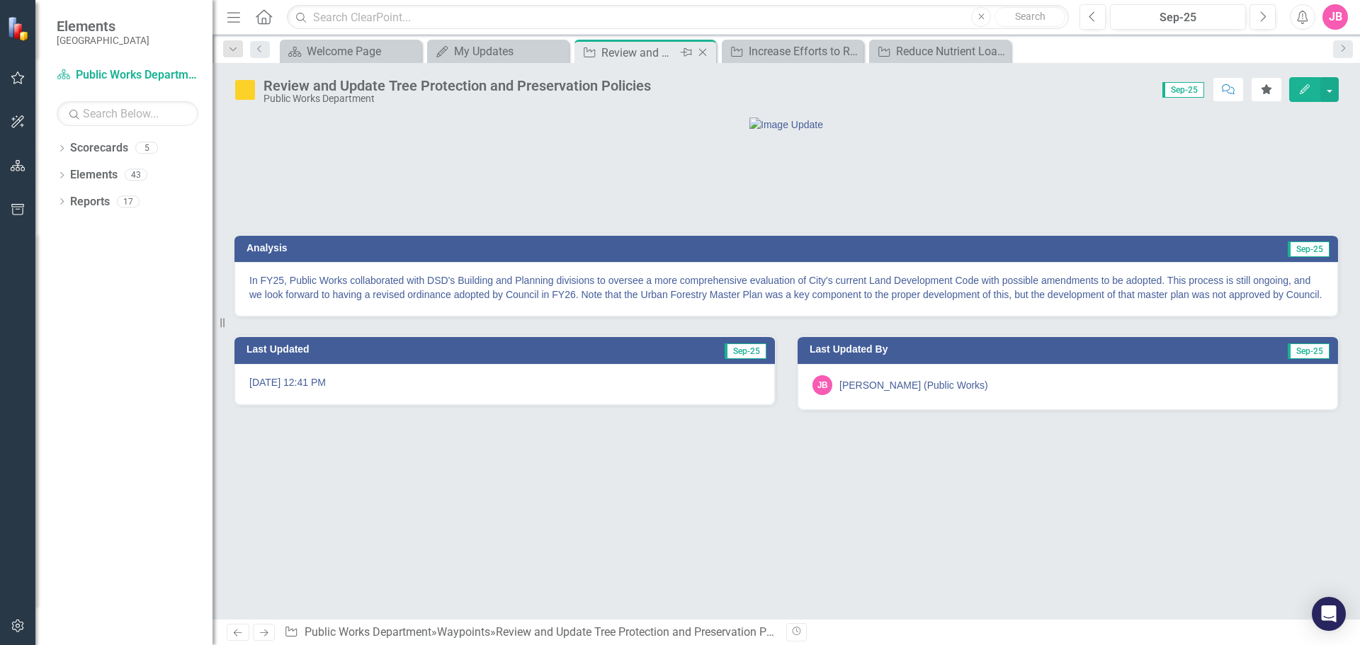
click at [702, 52] on icon at bounding box center [703, 53] width 8 height 8
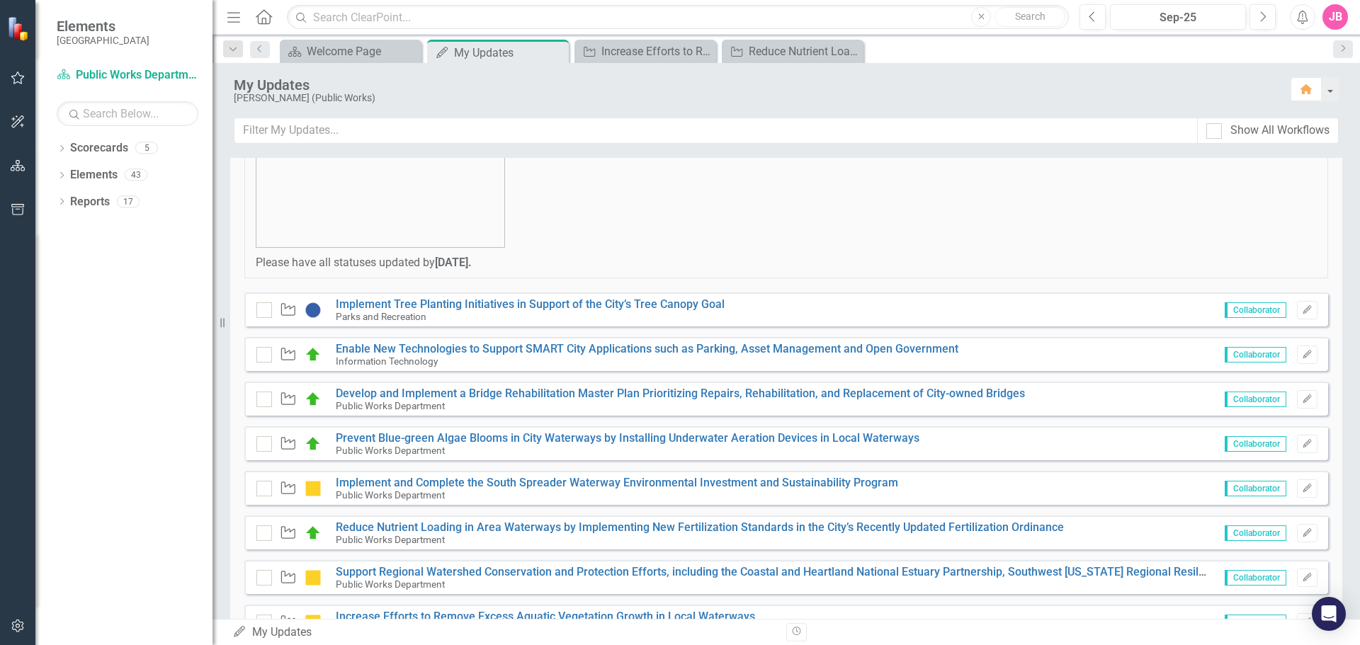
scroll to position [425, 0]
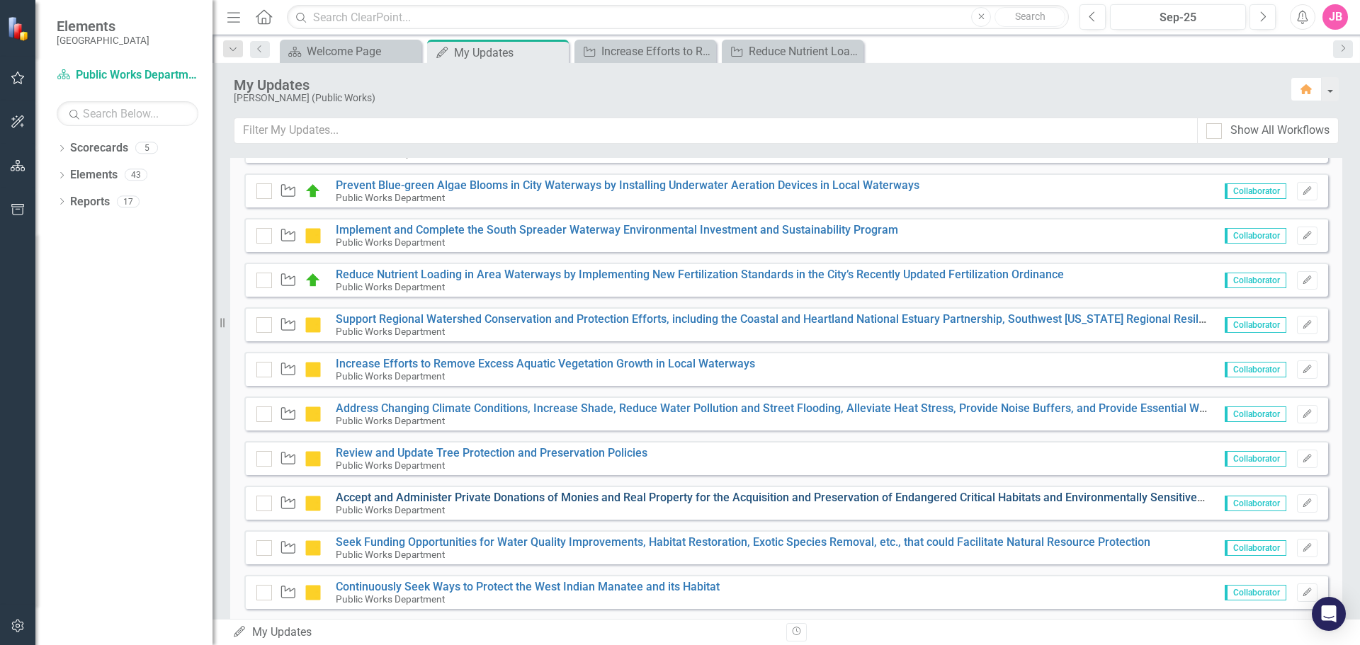
click at [455, 494] on link "Accept and Administer Private Donations of Monies and Real Property for the Acq…" at bounding box center [783, 497] width 895 height 13
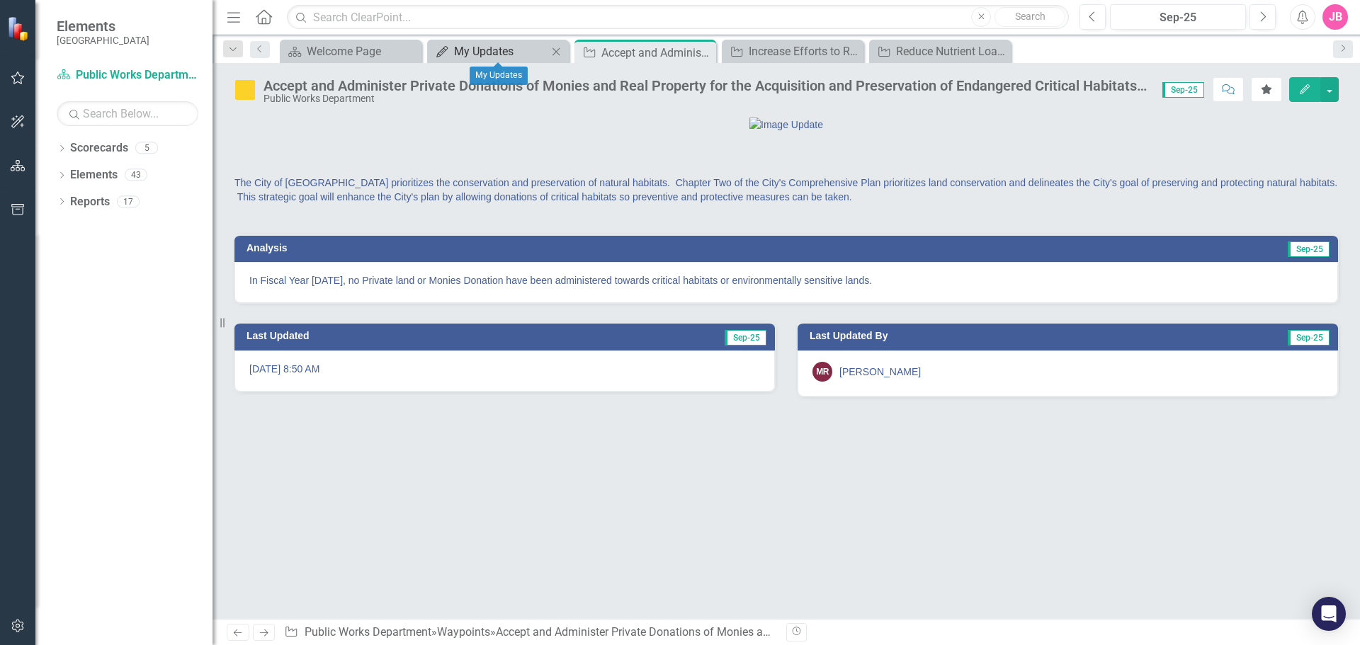
click at [477, 49] on div "My Updates" at bounding box center [500, 51] width 93 height 18
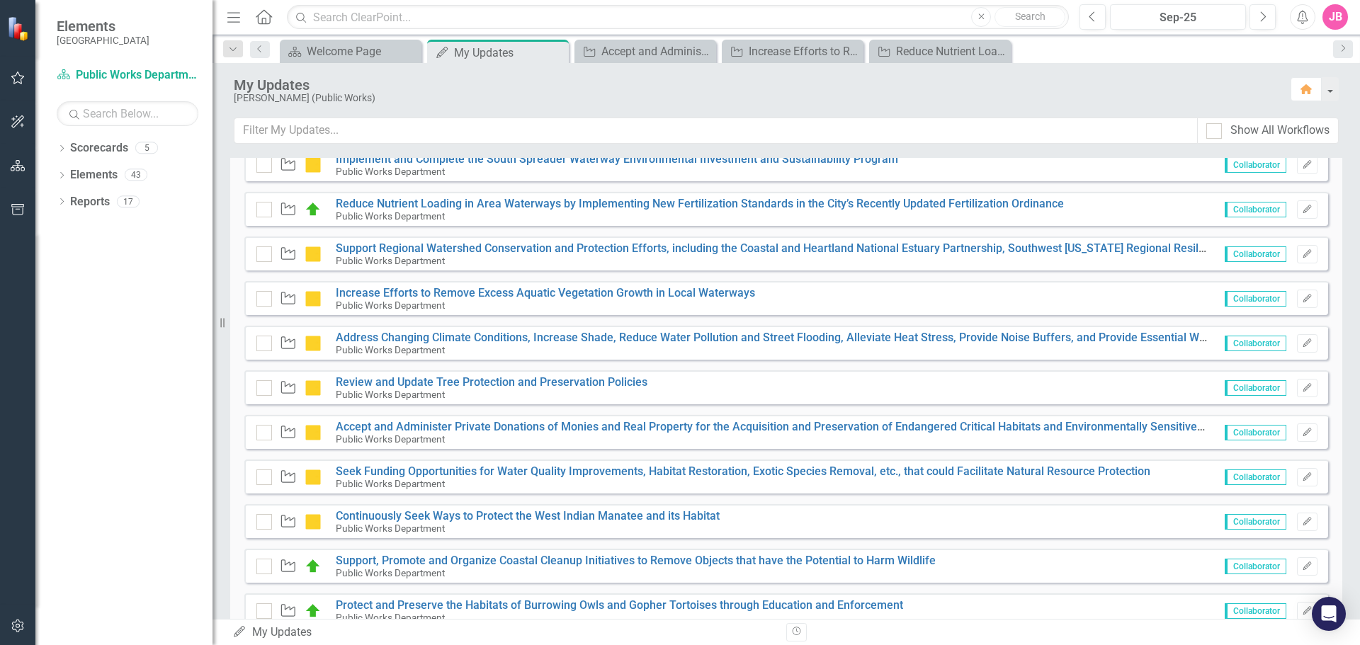
scroll to position [567, 0]
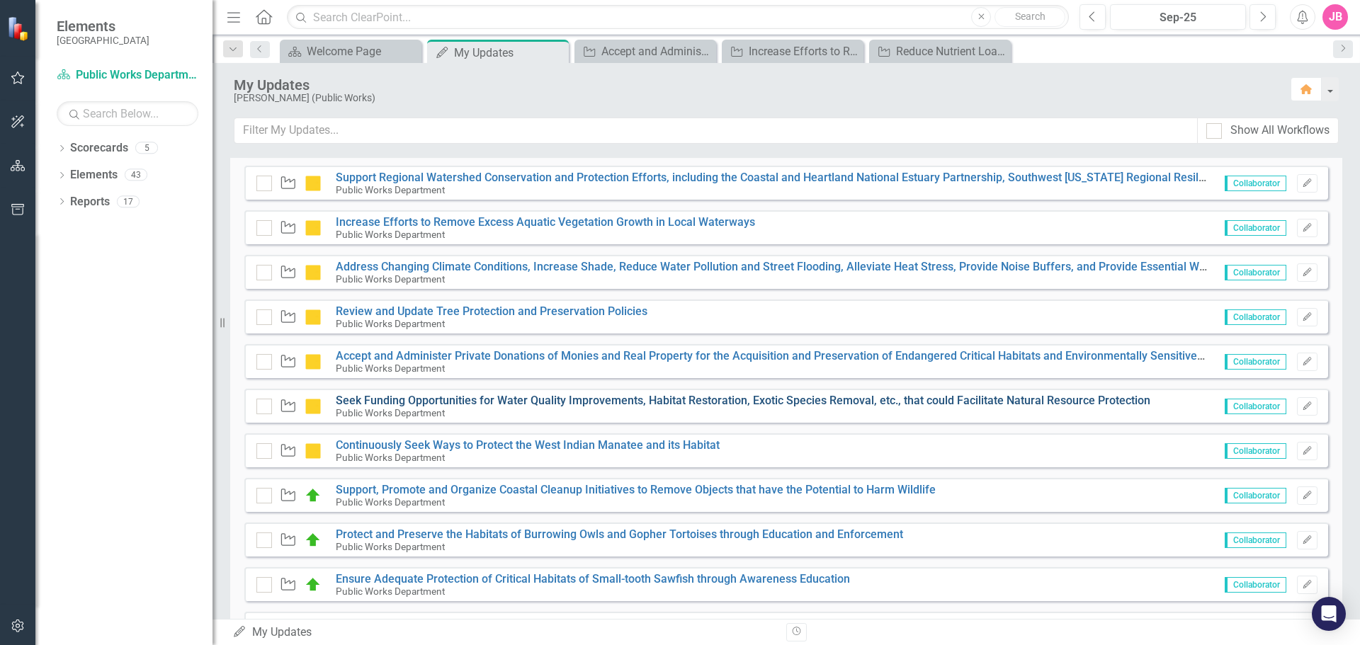
click at [484, 399] on link "Seek Funding Opportunities for Water Quality Improvements, Habitat Restoration,…" at bounding box center [743, 400] width 814 height 13
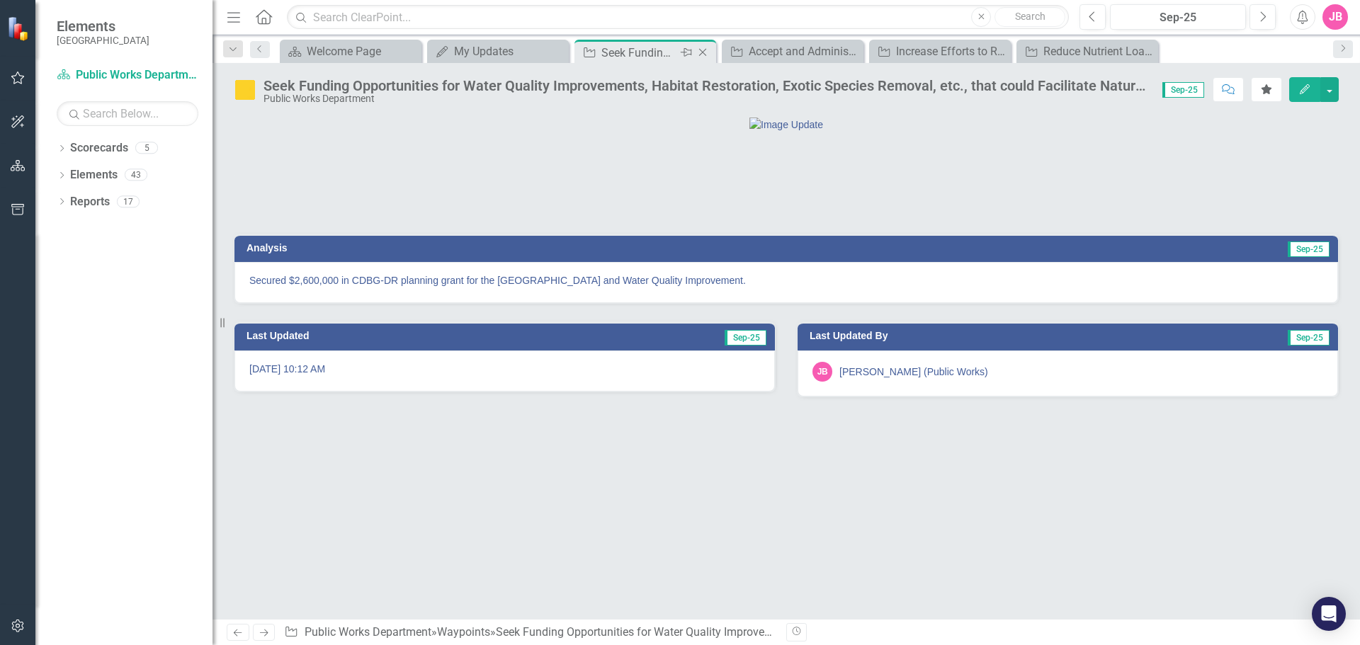
click at [704, 52] on icon "Close" at bounding box center [702, 52] width 14 height 11
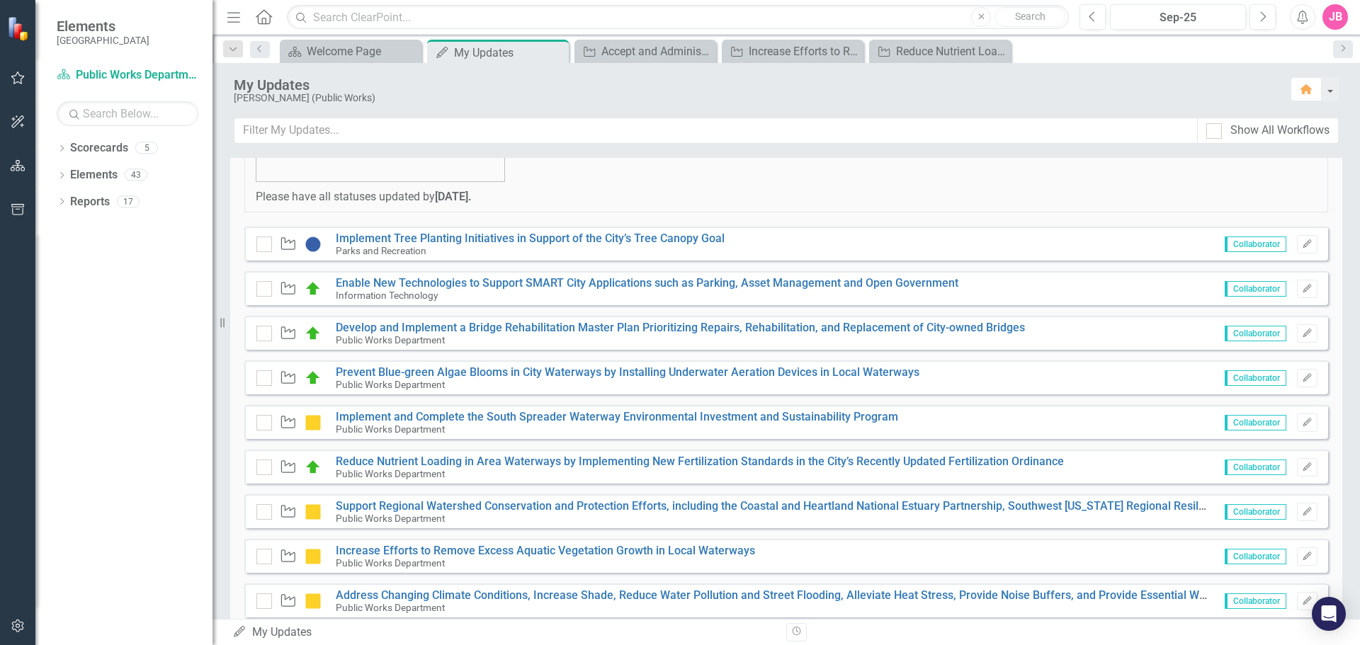
scroll to position [496, 0]
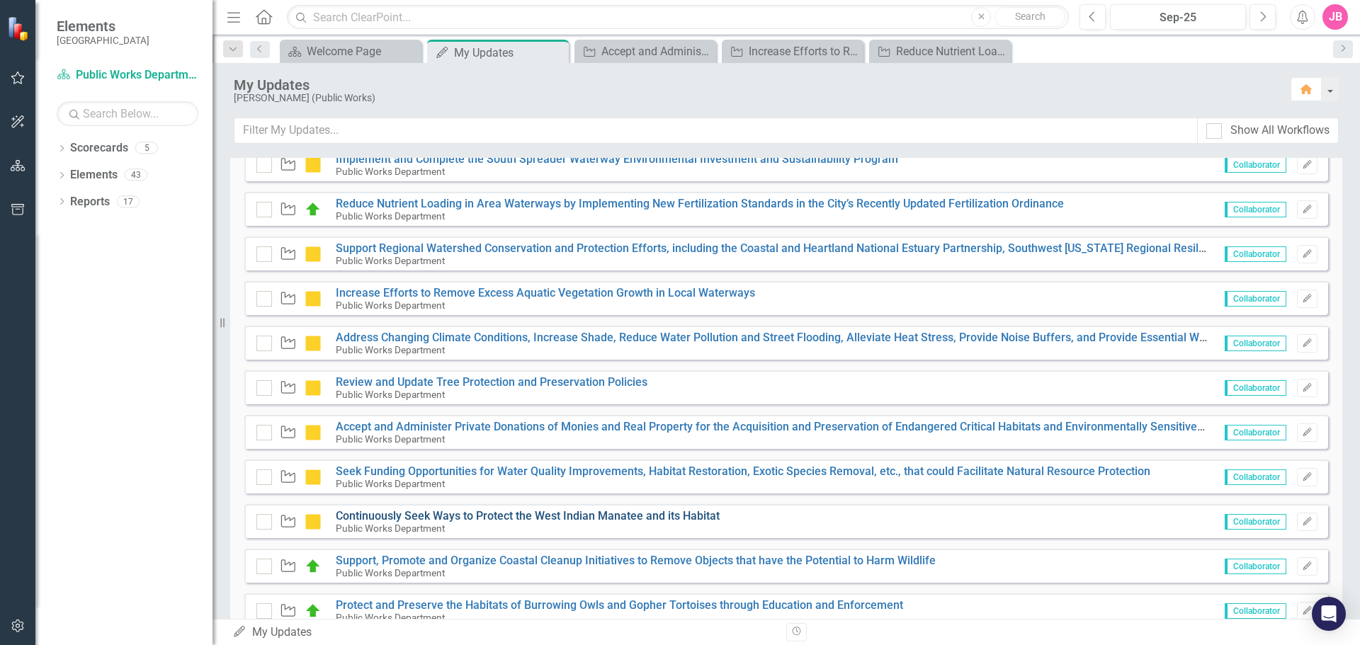
click at [394, 515] on link "Continuously Seek Ways to Protect the West Indian Manatee and its Habitat" at bounding box center [528, 515] width 384 height 13
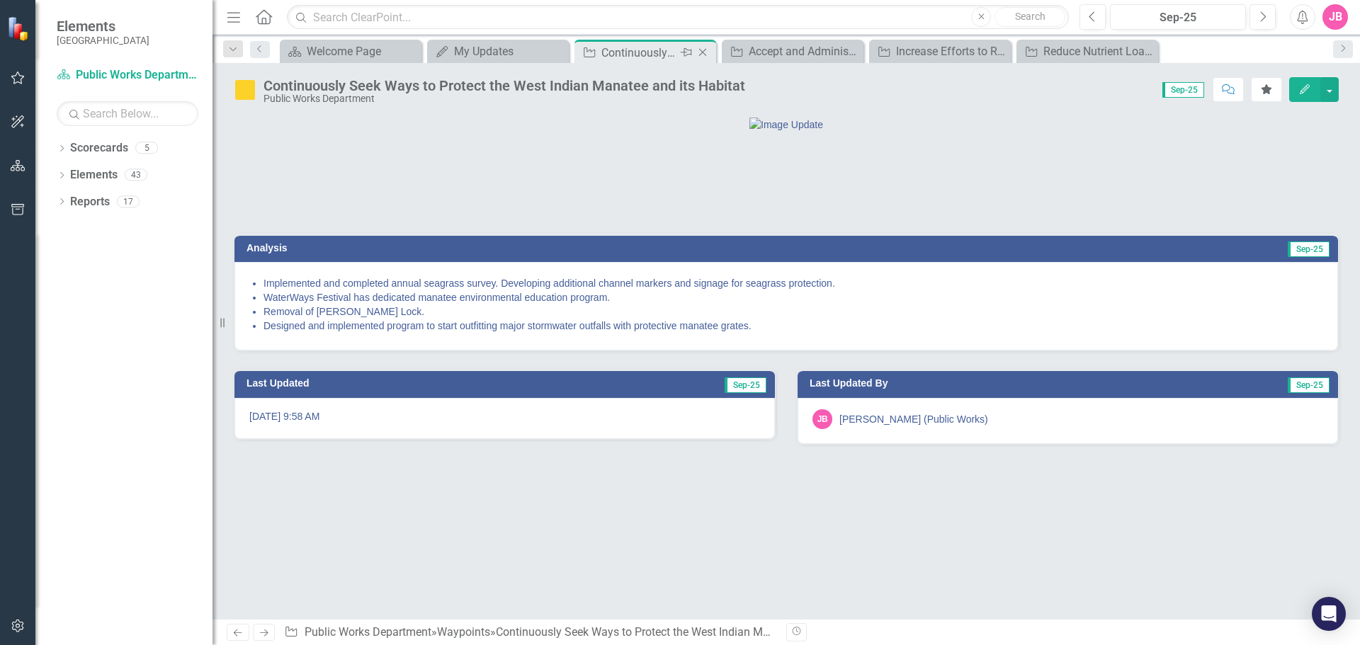
click at [706, 50] on icon "Close" at bounding box center [702, 52] width 14 height 11
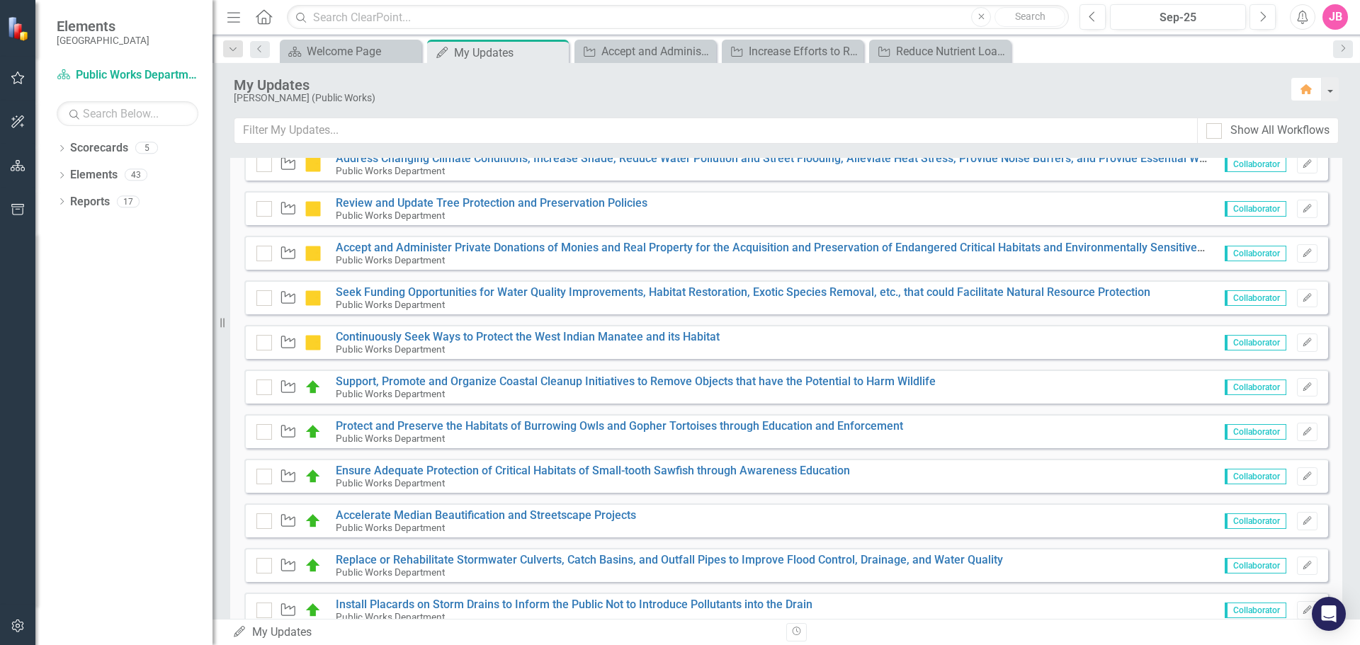
scroll to position [708, 0]
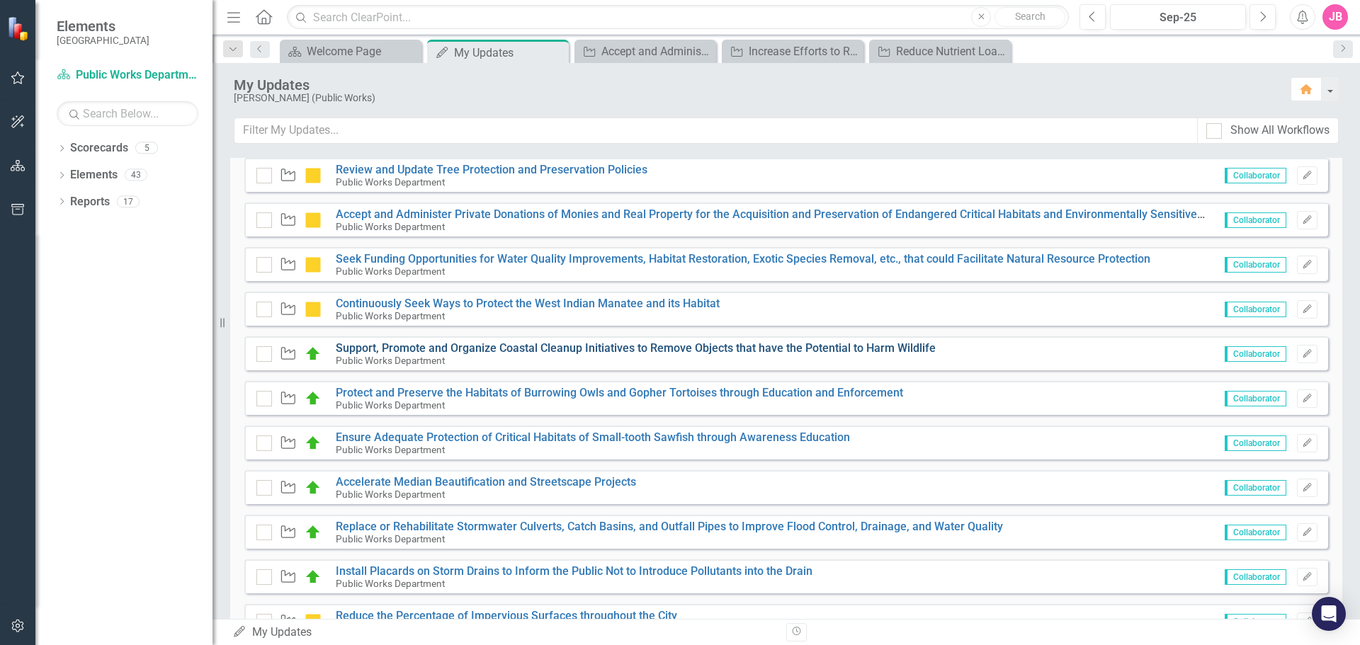
click at [502, 353] on link "Support, Promote and Organize Coastal Cleanup Initiatives to Remove Objects tha…" at bounding box center [636, 347] width 600 height 13
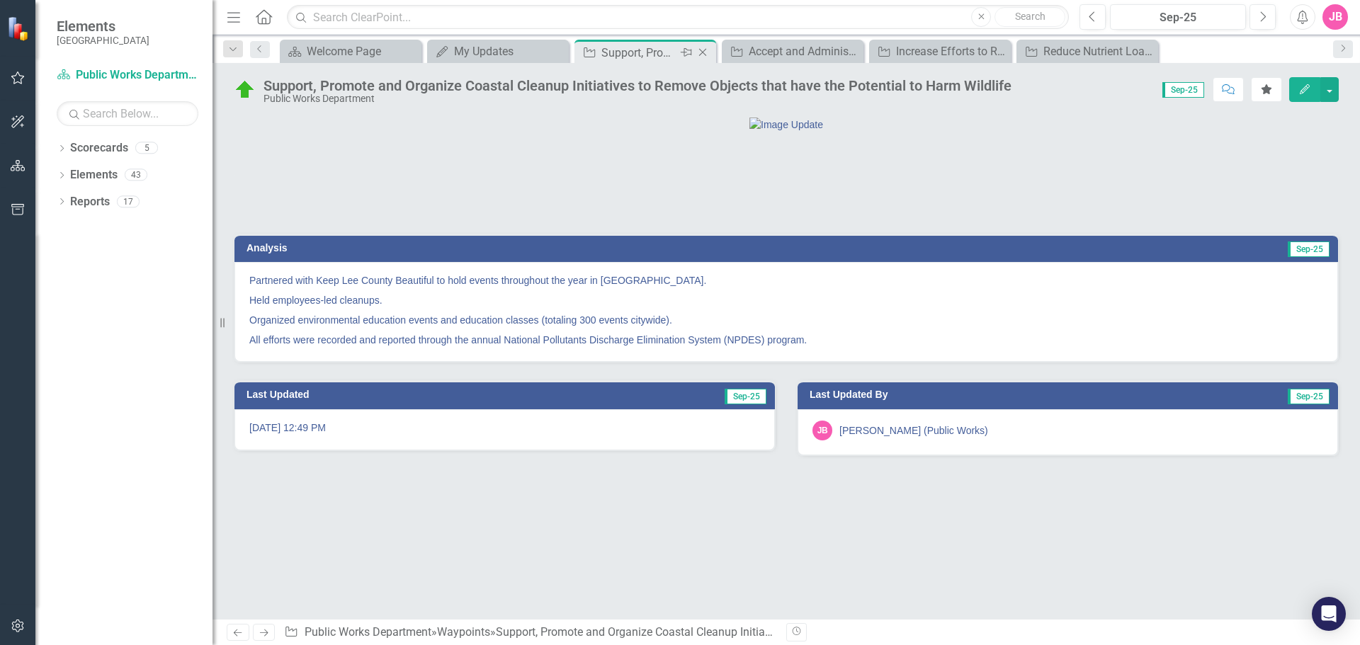
click at [704, 52] on icon "Close" at bounding box center [702, 52] width 14 height 11
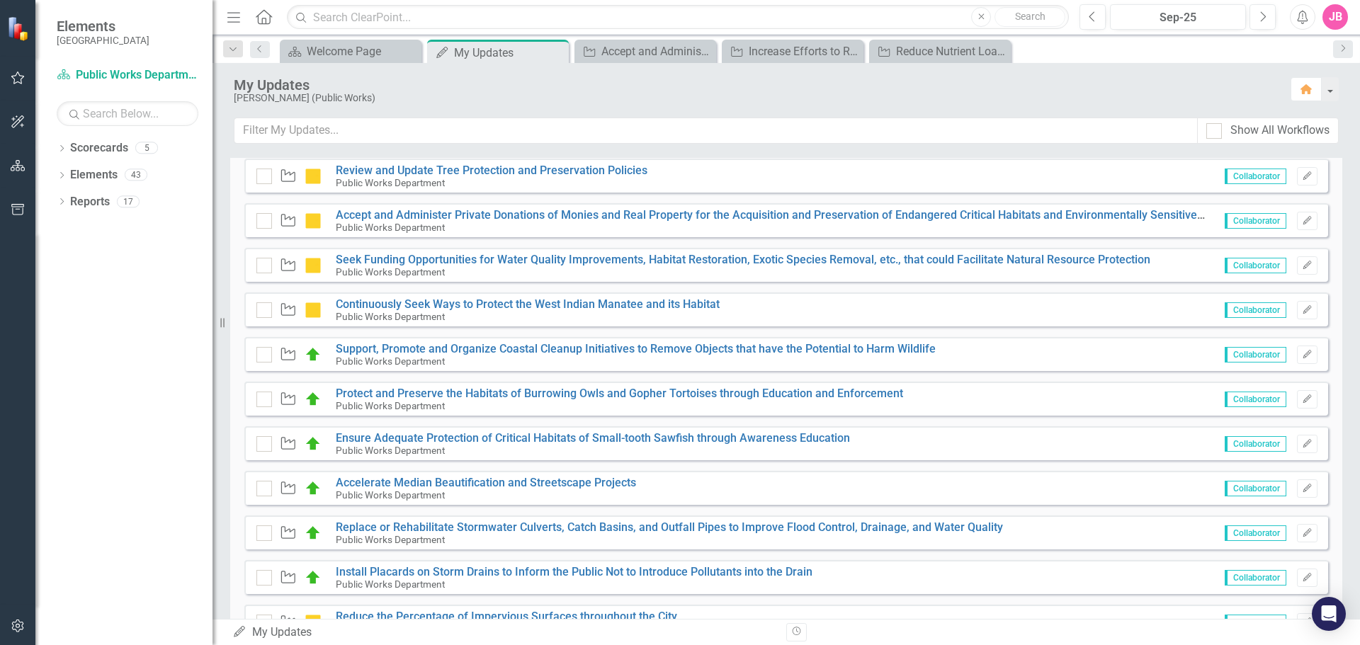
scroll to position [708, 0]
click at [371, 389] on link "Protect and Preserve the Habitats of Burrowing Owls and Gopher Tortoises throug…" at bounding box center [619, 392] width 567 height 13
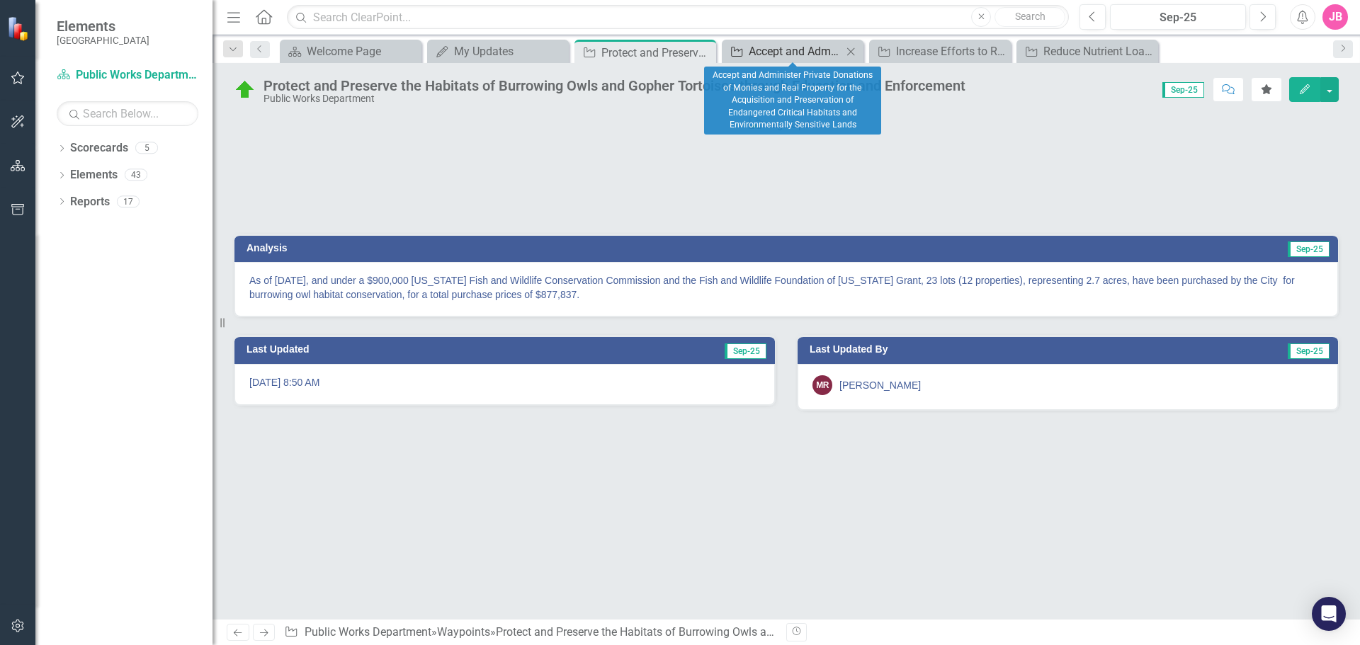
click at [774, 55] on div "Accept and Administer Private Donations of Monies and Real Property for the Acq…" at bounding box center [795, 51] width 93 height 18
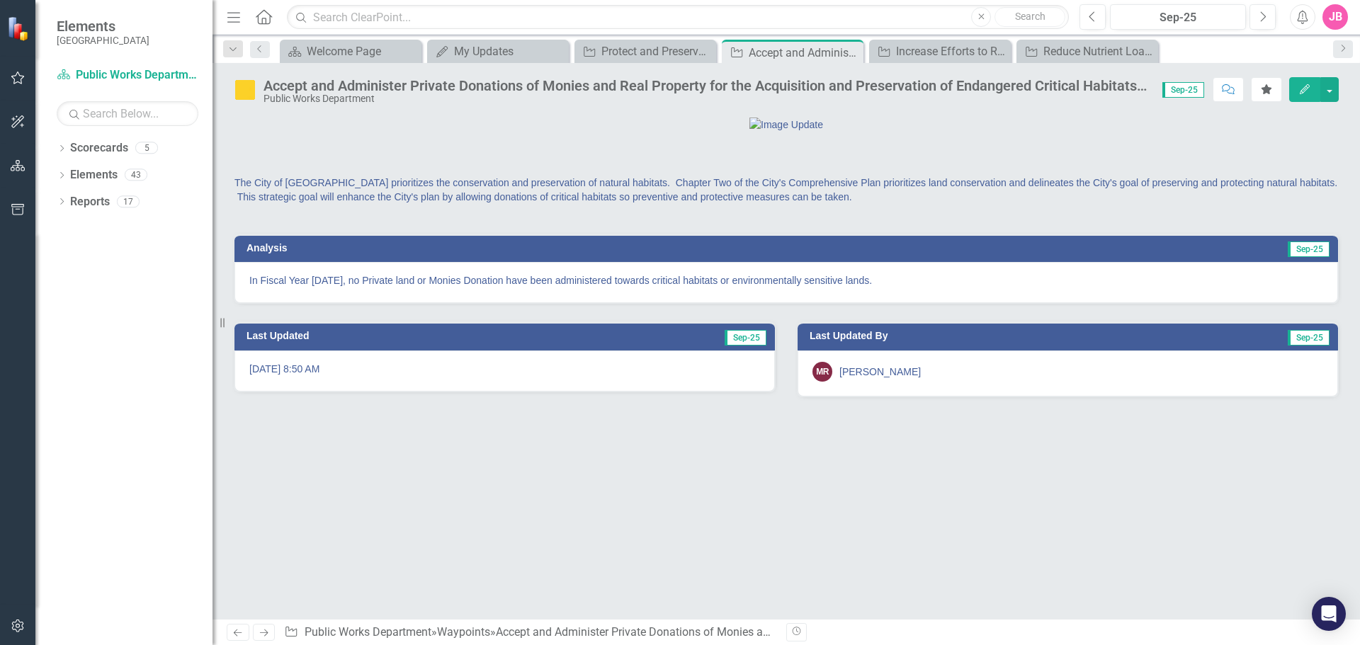
click at [248, 89] on img at bounding box center [245, 90] width 23 height 23
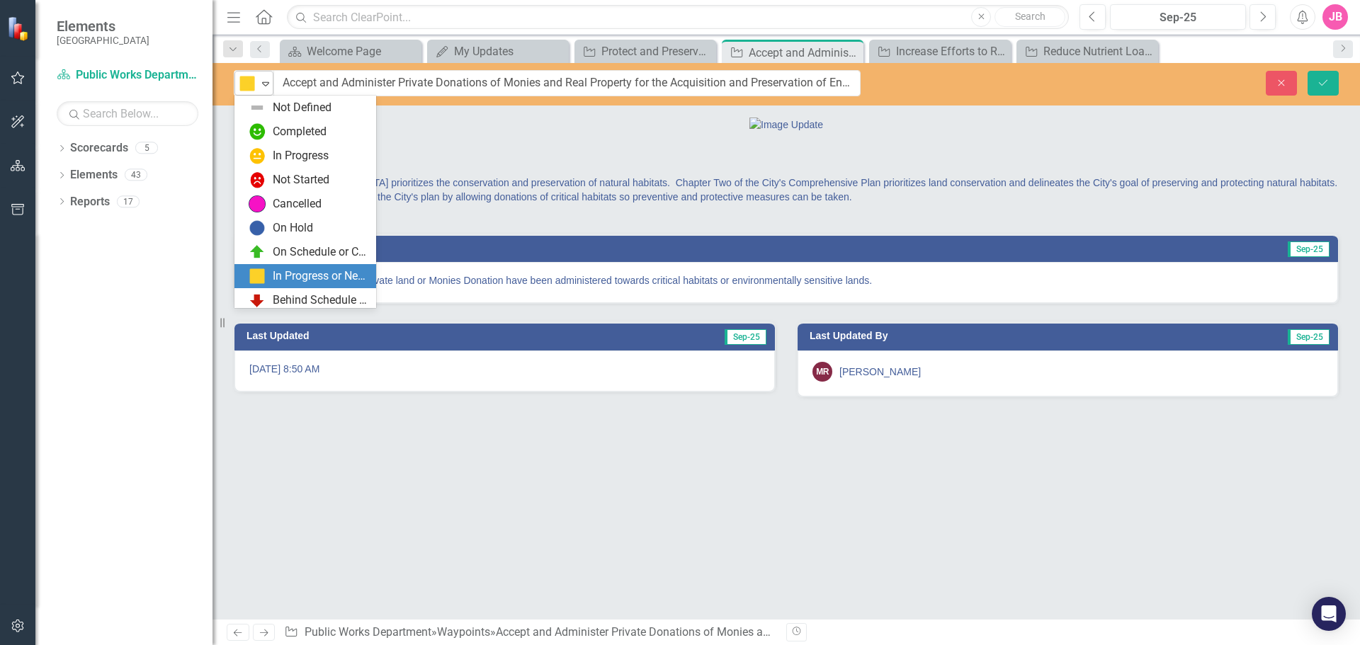
click at [270, 85] on icon "Expand" at bounding box center [265, 83] width 14 height 11
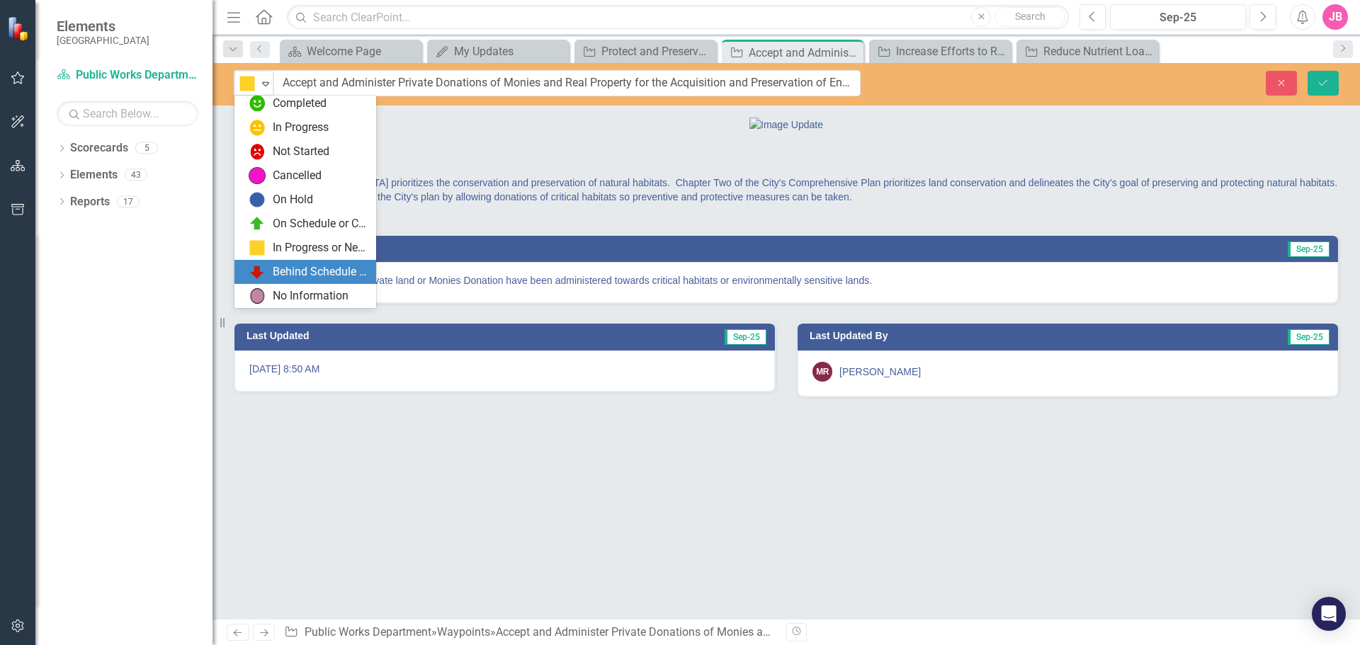
click at [298, 273] on div "Behind Schedule or Not Started" at bounding box center [320, 272] width 95 height 16
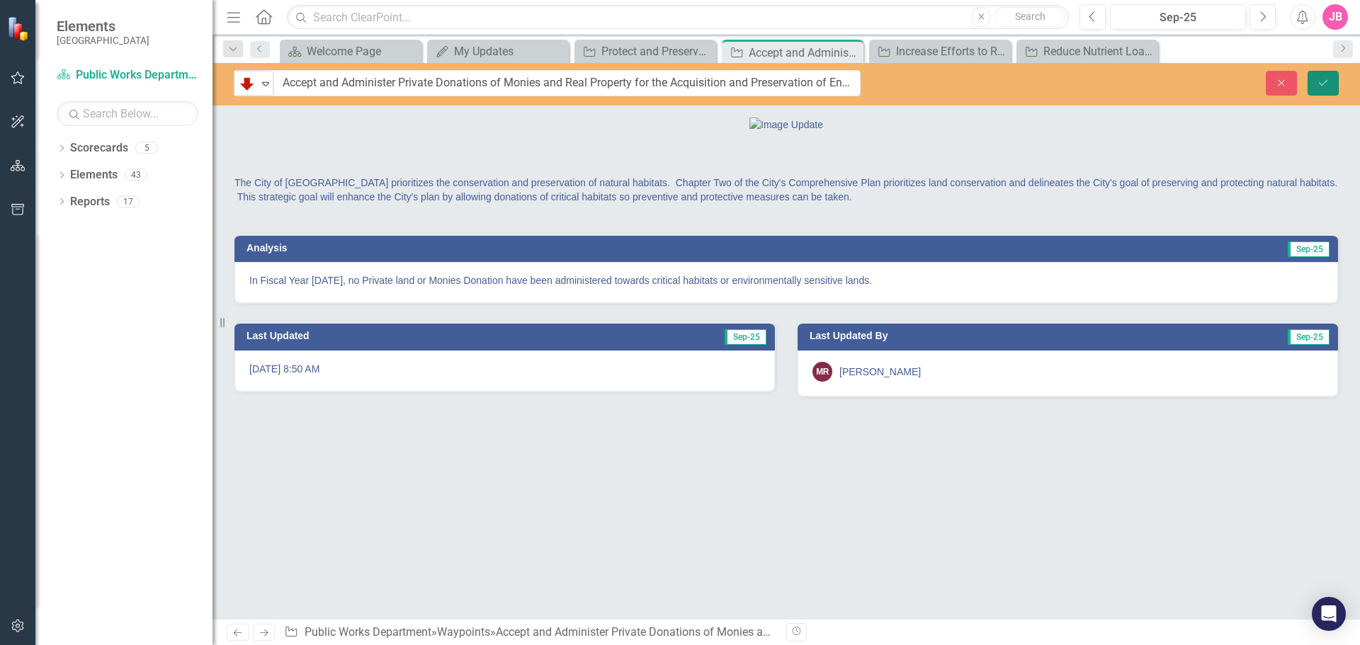
click at [1319, 81] on icon "Save" at bounding box center [1323, 83] width 13 height 10
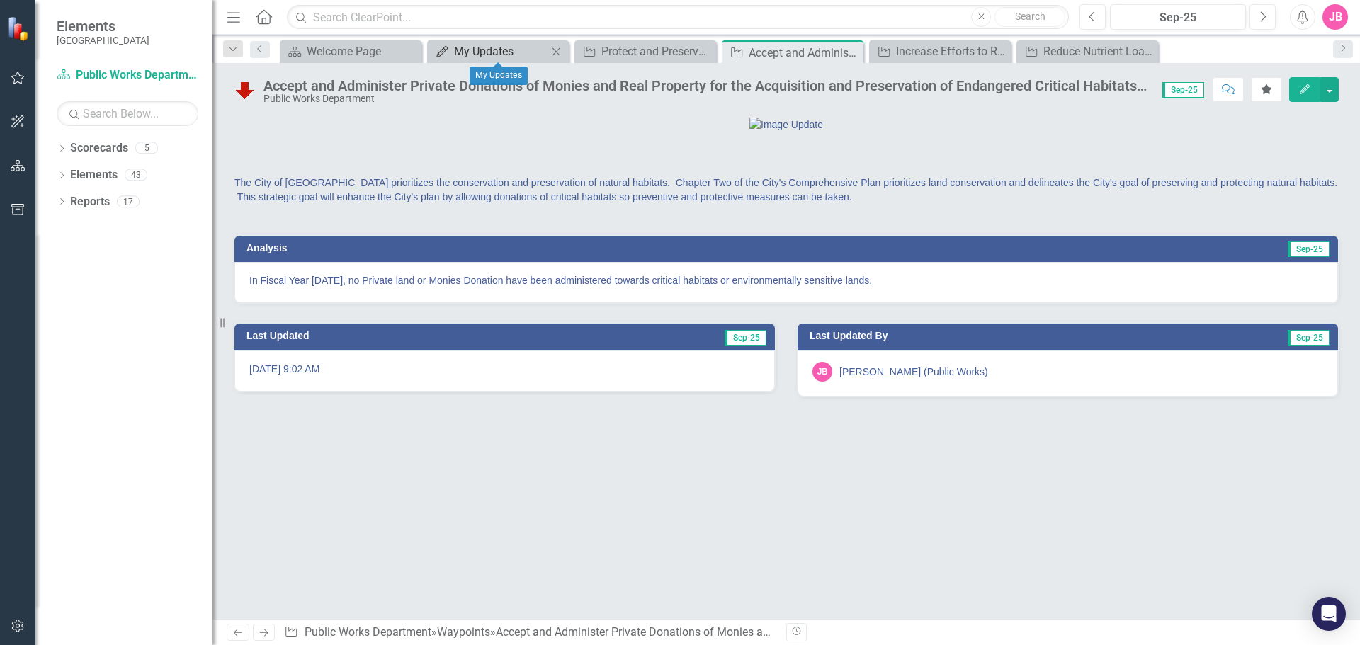
click at [491, 55] on div "My Updates" at bounding box center [500, 51] width 93 height 18
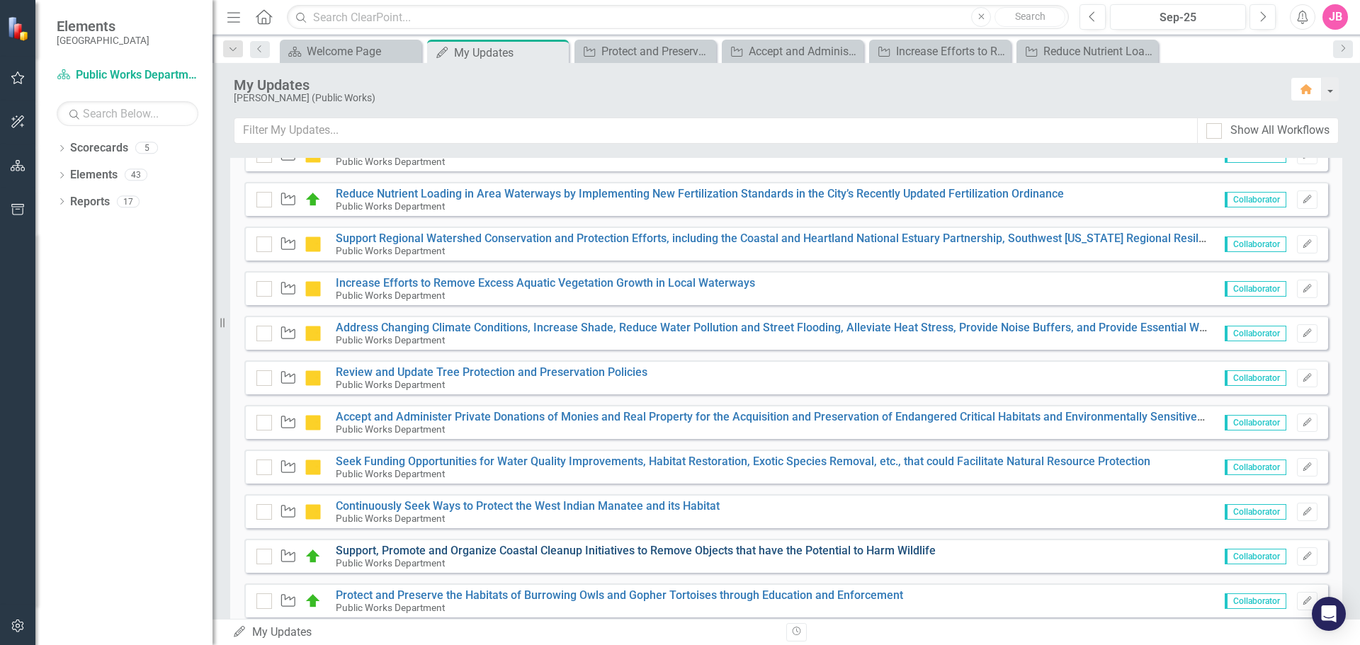
scroll to position [637, 0]
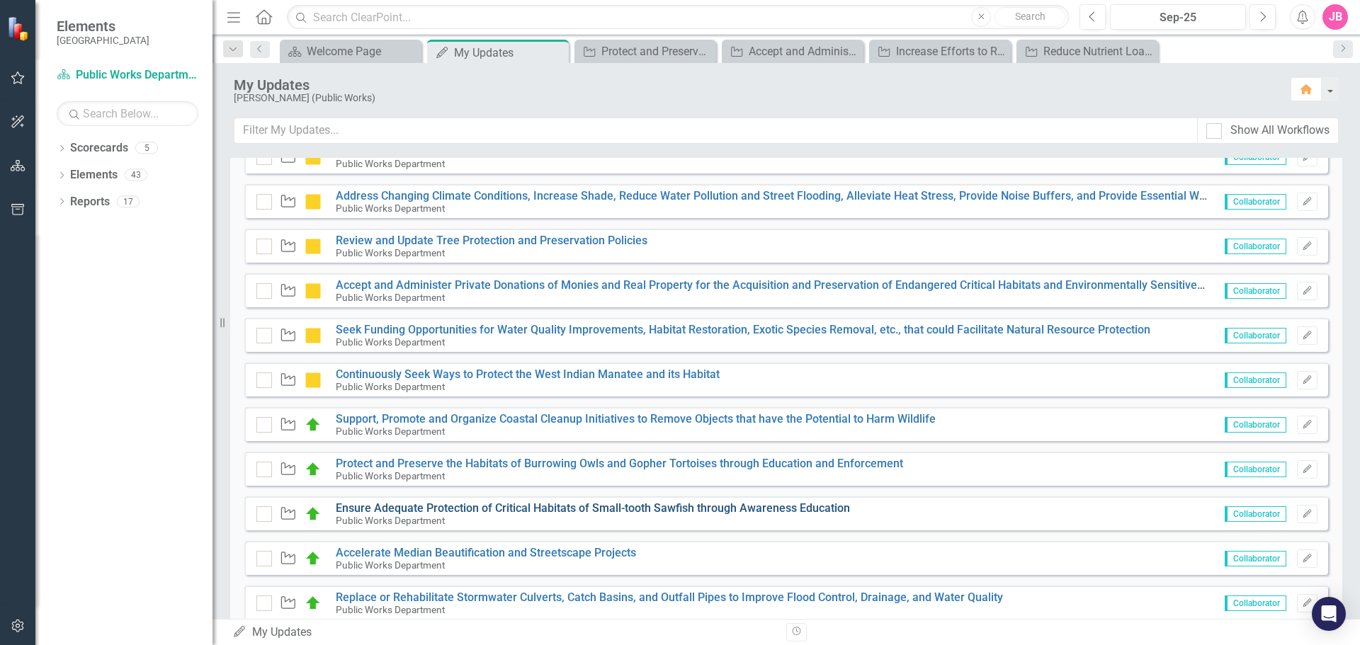
click at [411, 505] on link "Ensure Adequate Protection of Critical Habitats of Small-tooth Sawfish through …" at bounding box center [593, 507] width 514 height 13
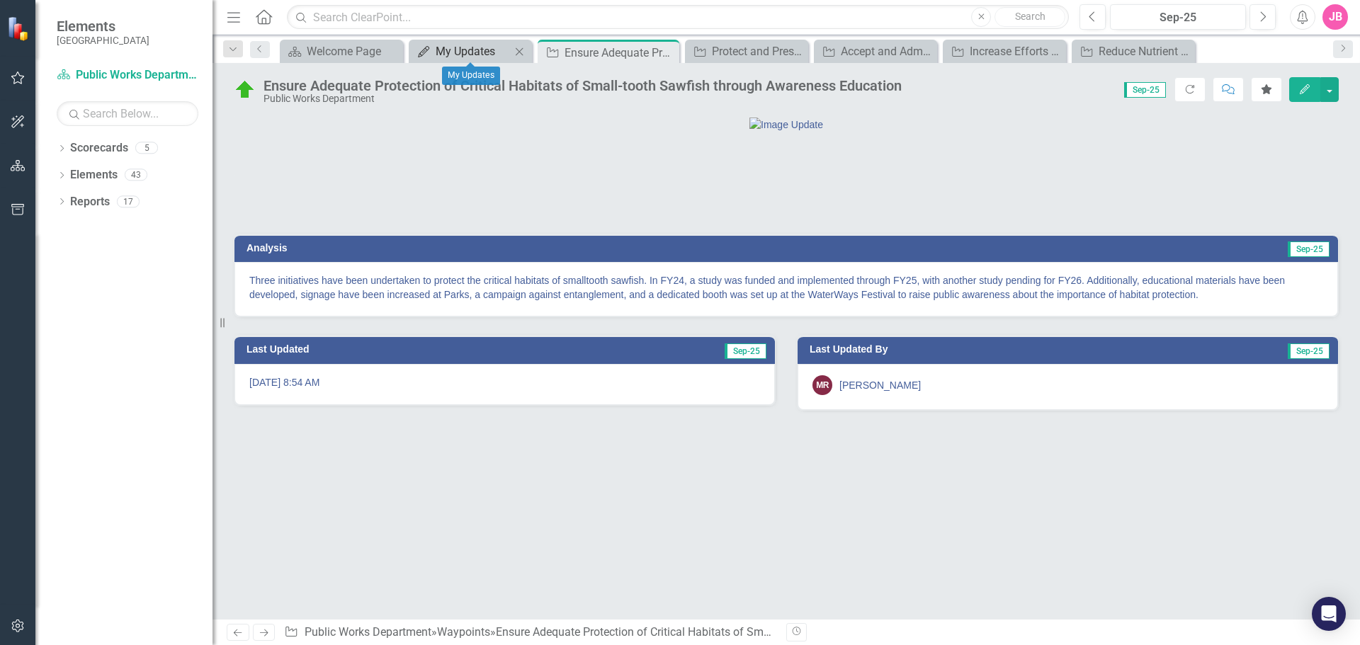
click at [461, 50] on div "My Updates" at bounding box center [473, 51] width 75 height 18
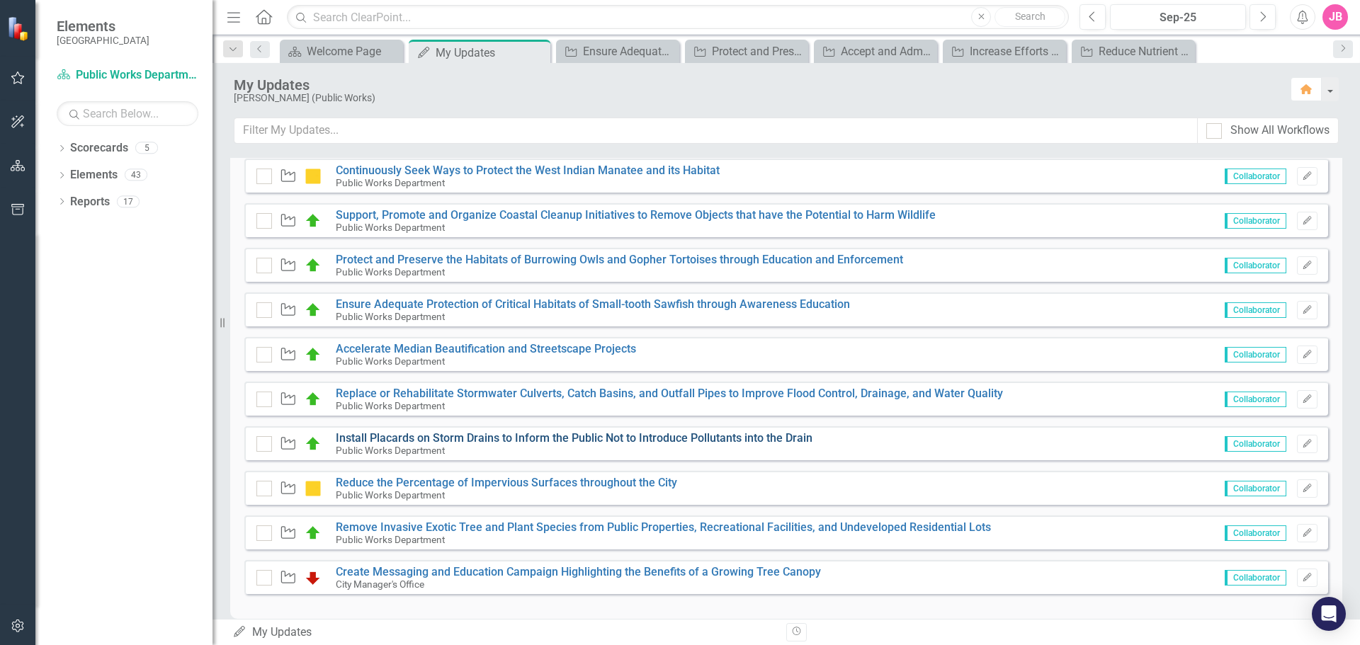
scroll to position [859, 0]
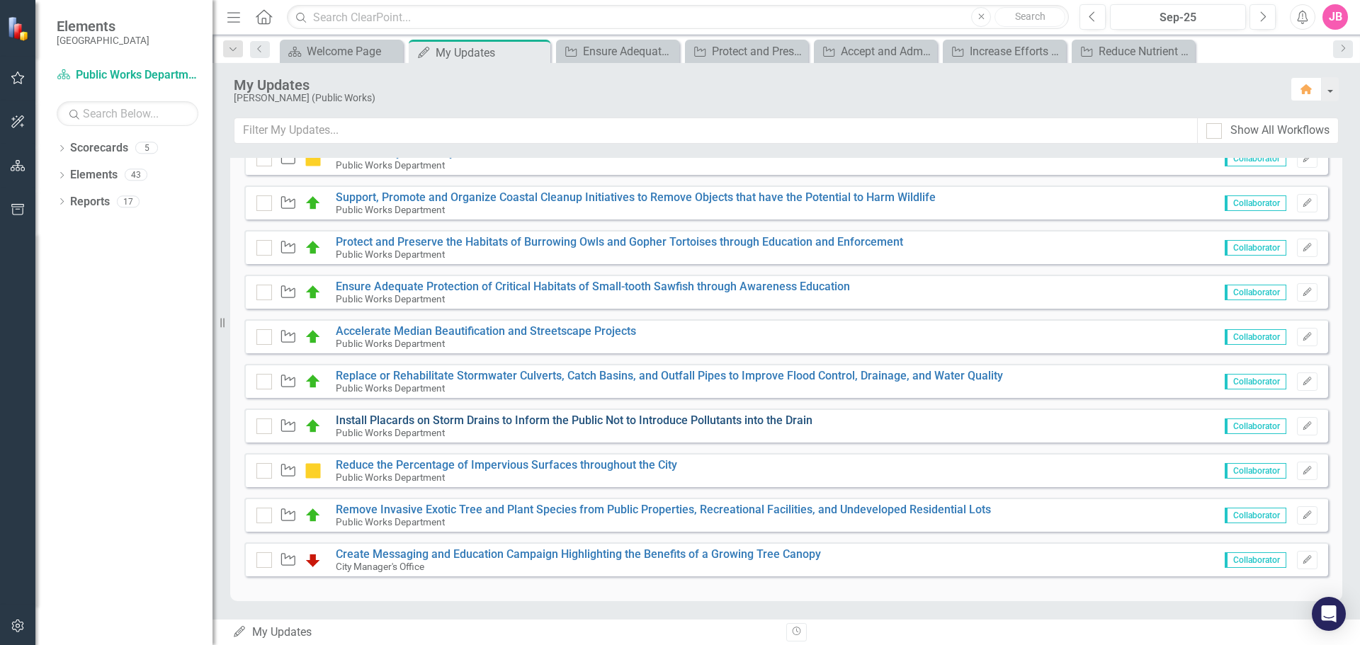
click at [505, 423] on link "Install Placards on Storm Drains to Inform the Public Not to Introduce Pollutan…" at bounding box center [574, 420] width 477 height 13
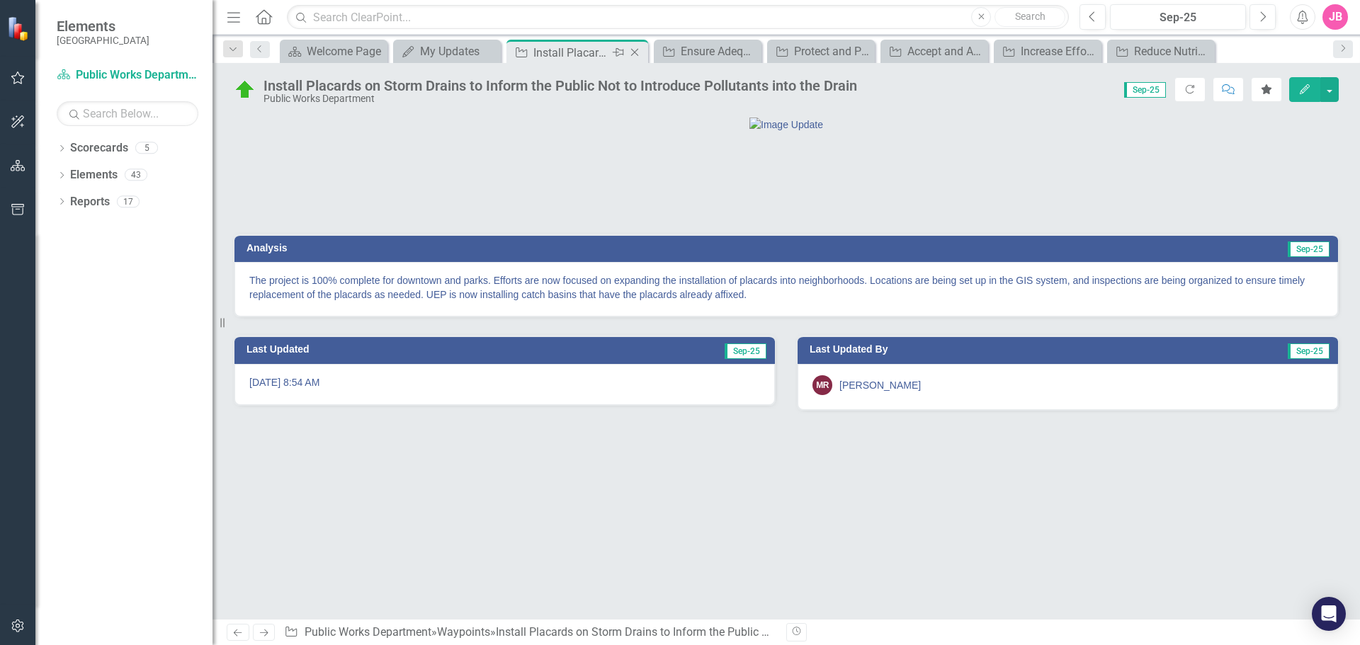
click at [635, 52] on icon "Close" at bounding box center [634, 52] width 14 height 11
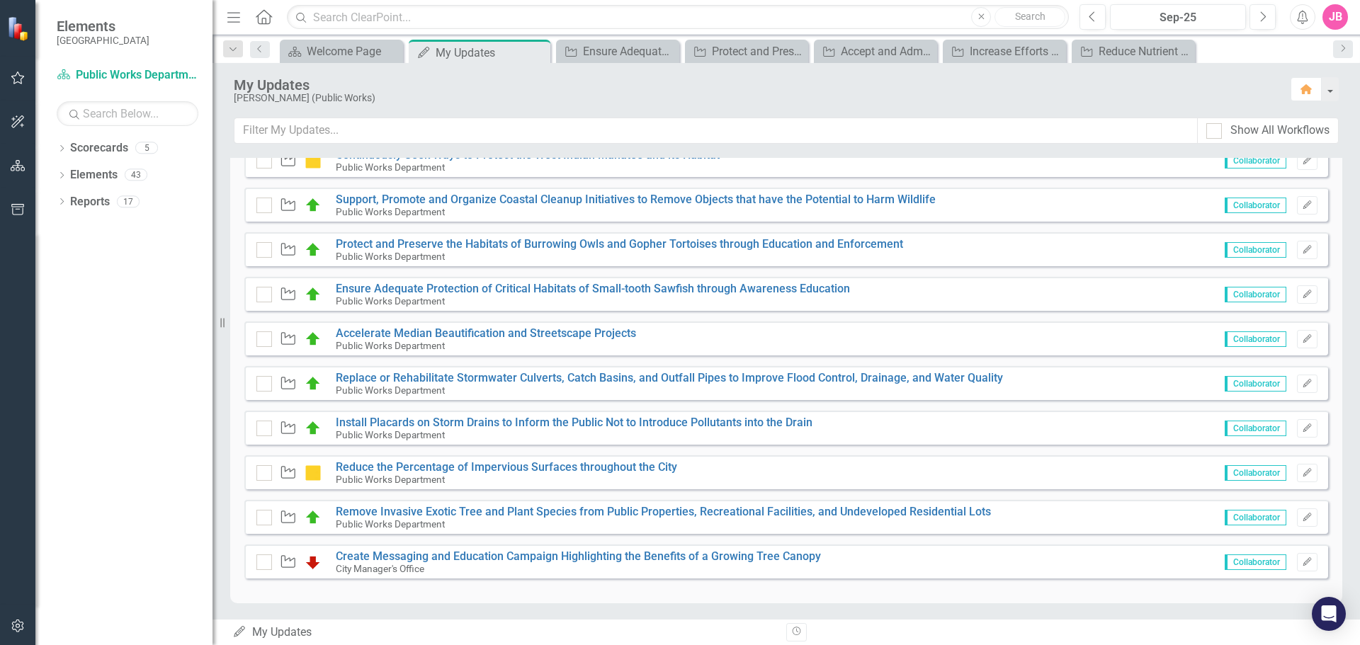
scroll to position [859, 0]
click at [385, 465] on link "Reduce the Percentage of Impervious Surfaces throughout the City" at bounding box center [506, 464] width 341 height 13
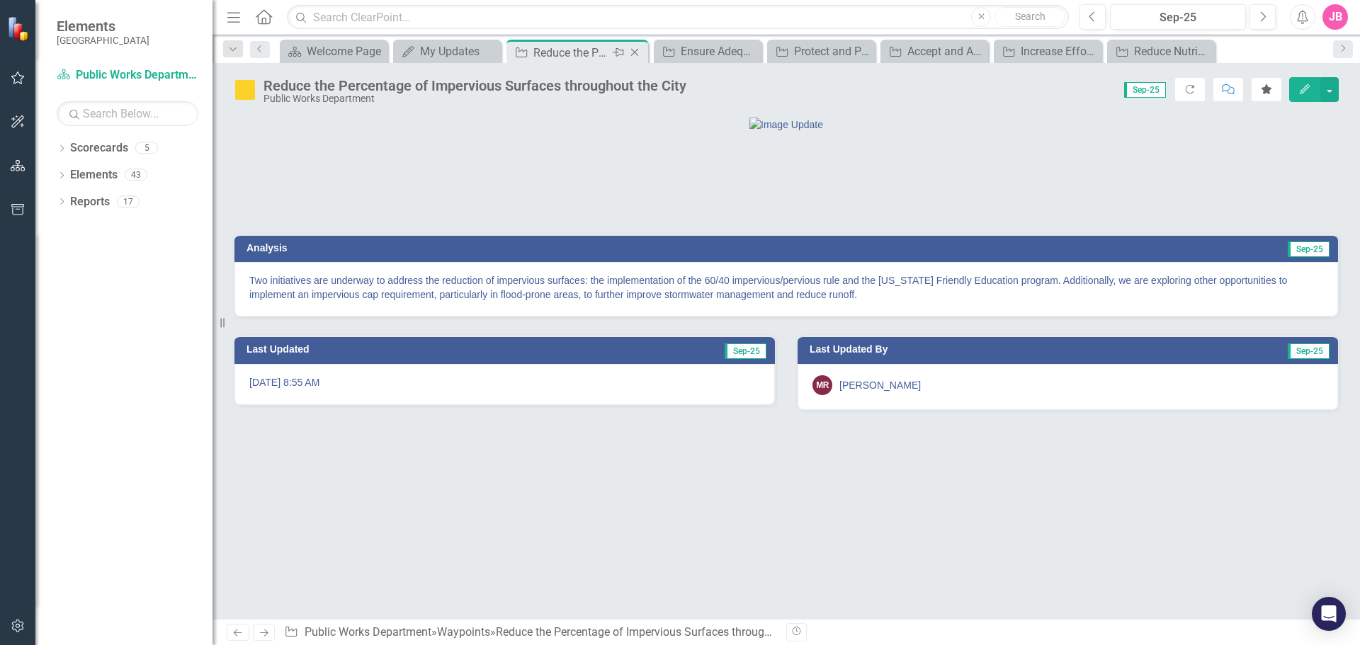
click at [640, 52] on icon "Close" at bounding box center [634, 52] width 14 height 11
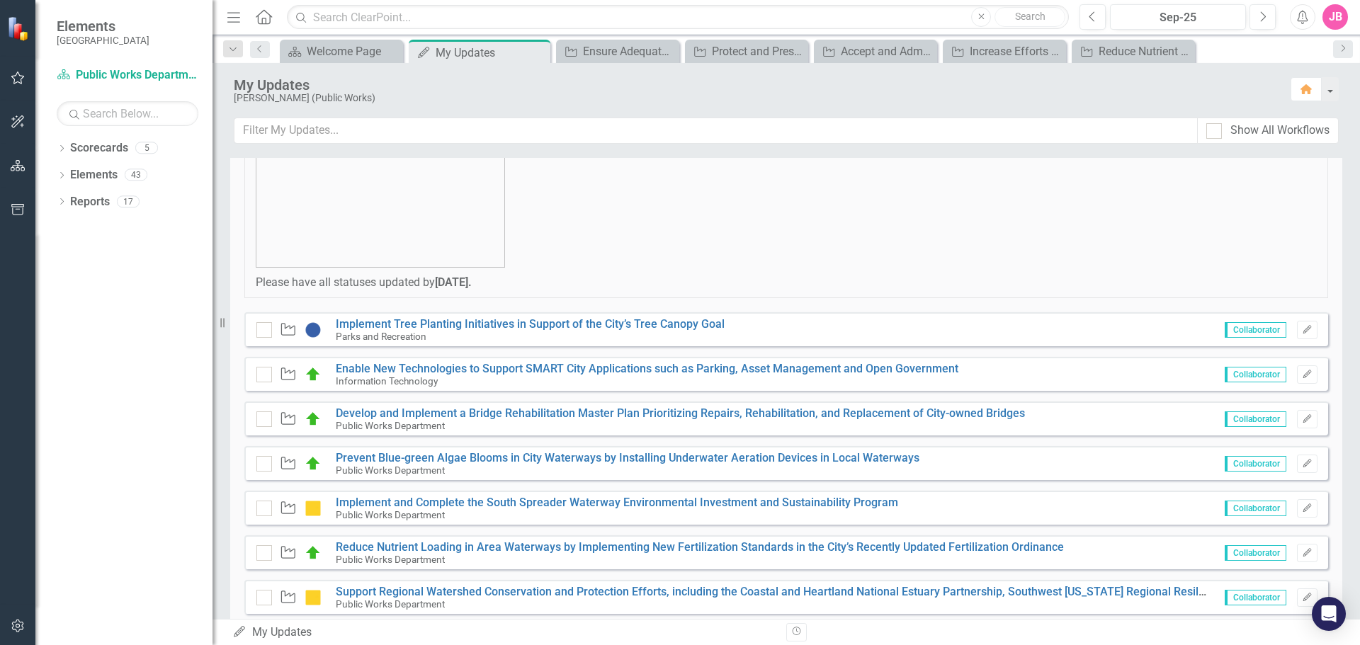
scroll to position [425, 0]
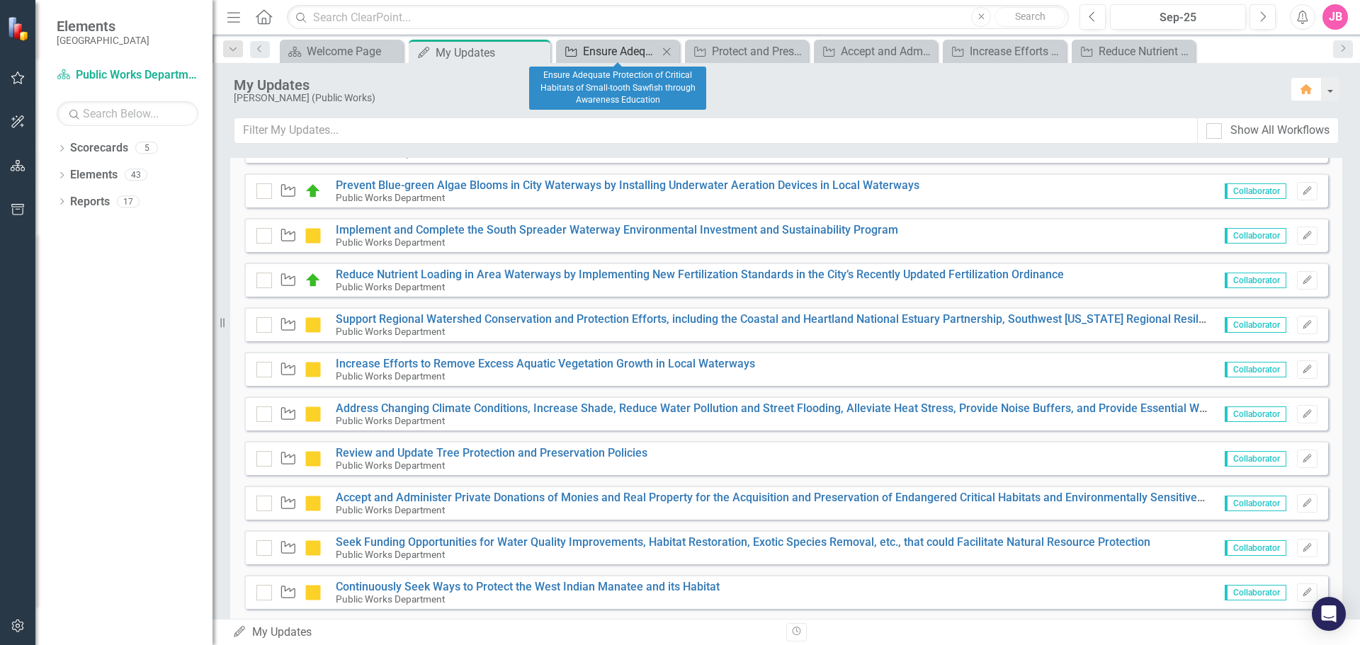
click at [623, 50] on div "Ensure Adequate Protection of Critical Habitats of Small-tooth Sawfish through …" at bounding box center [620, 51] width 75 height 18
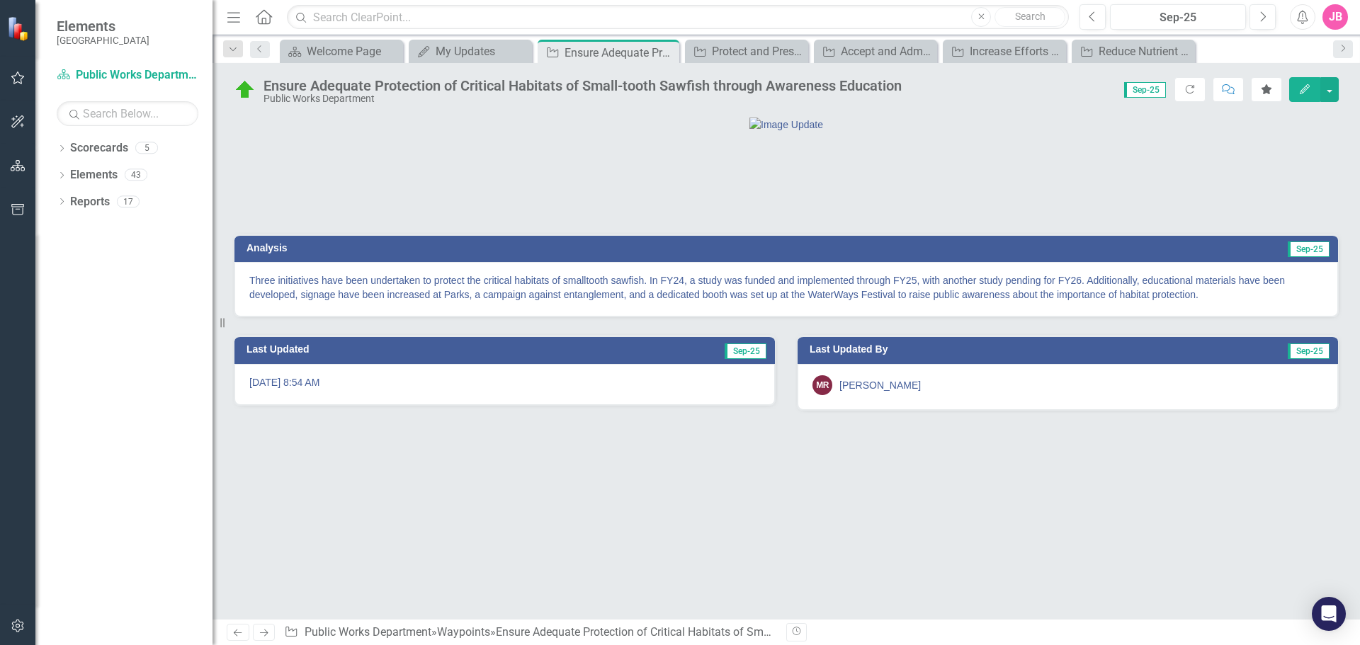
click at [632, 302] on p "Three initiatives have been undertaken to protect the critical habitats of smal…" at bounding box center [786, 287] width 1074 height 28
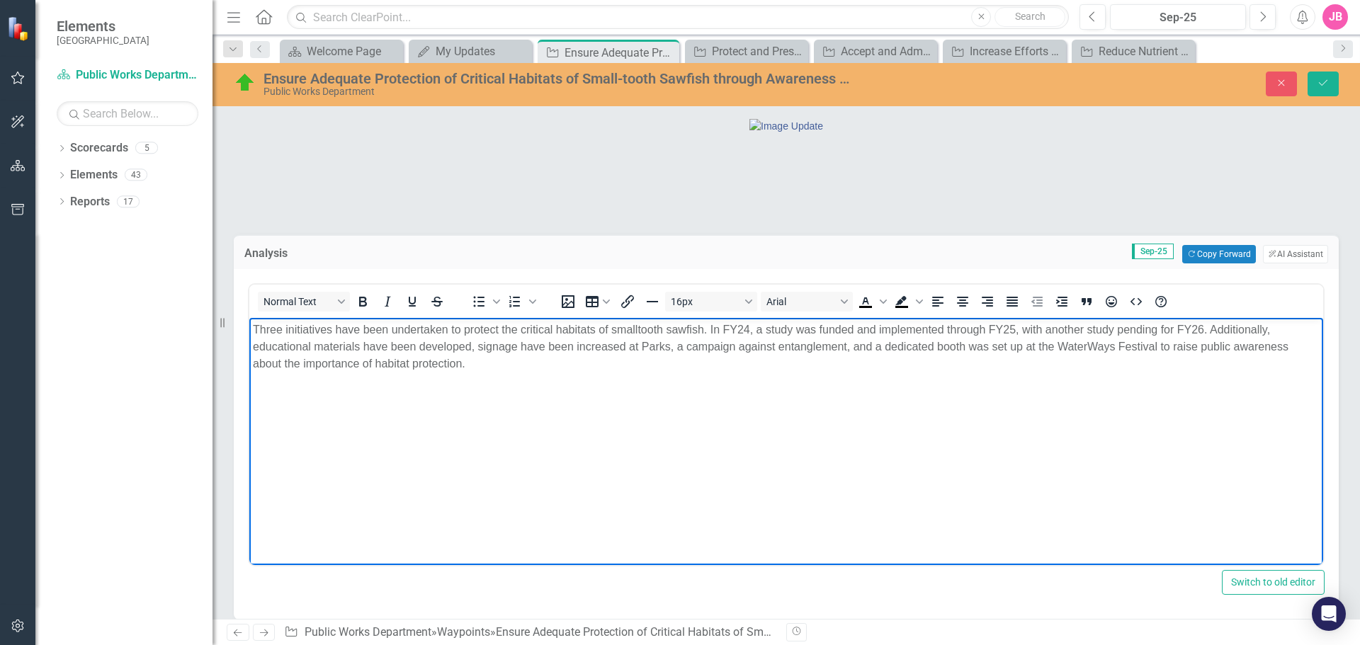
click at [876, 346] on p "Three initiatives have been undertaken to protect the critical habitats of smal…" at bounding box center [786, 347] width 1067 height 51
drag, startPoint x: 675, startPoint y: 346, endPoint x: 706, endPoint y: 400, distance: 62.8
click at [675, 346] on p "Three initiatives have been undertaken to protect the critical habitats of smal…" at bounding box center [786, 347] width 1067 height 51
drag, startPoint x: 477, startPoint y: 344, endPoint x: 486, endPoint y: 411, distance: 67.8
click at [476, 346] on p "Three initiatives have been undertaken to protect the critical habitats of smal…" at bounding box center [786, 347] width 1067 height 51
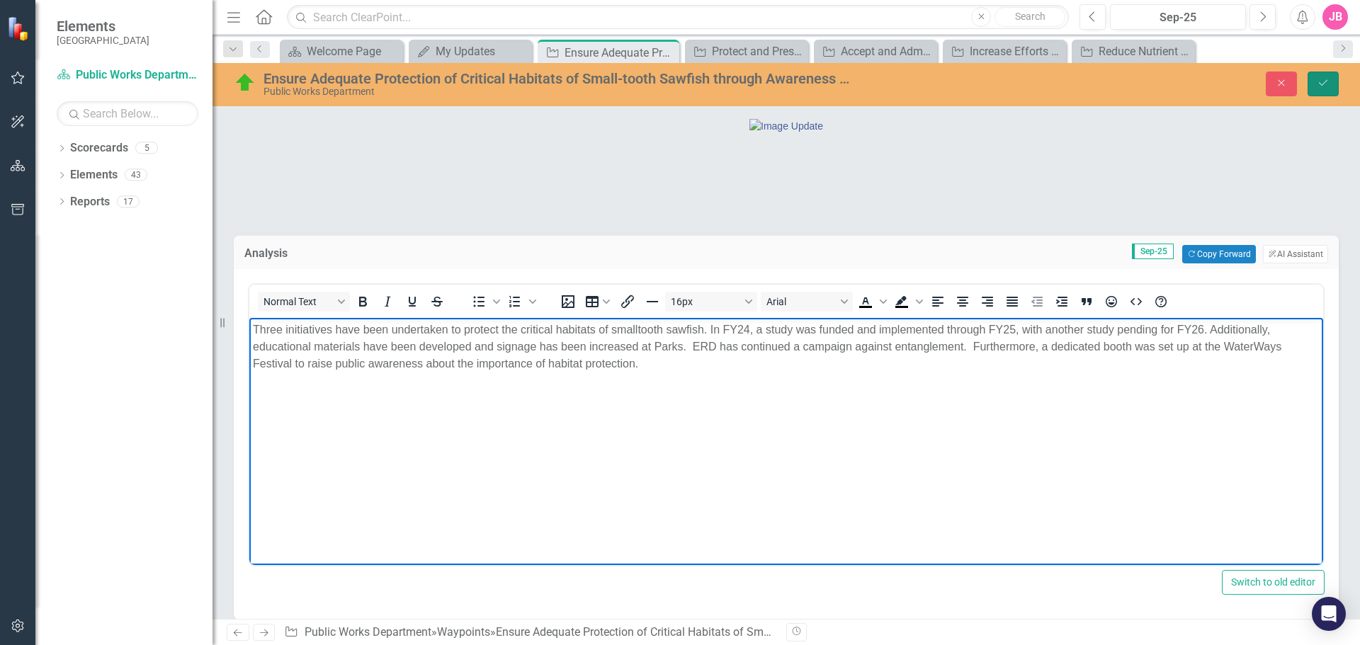
click at [1326, 84] on icon "Save" at bounding box center [1323, 83] width 13 height 10
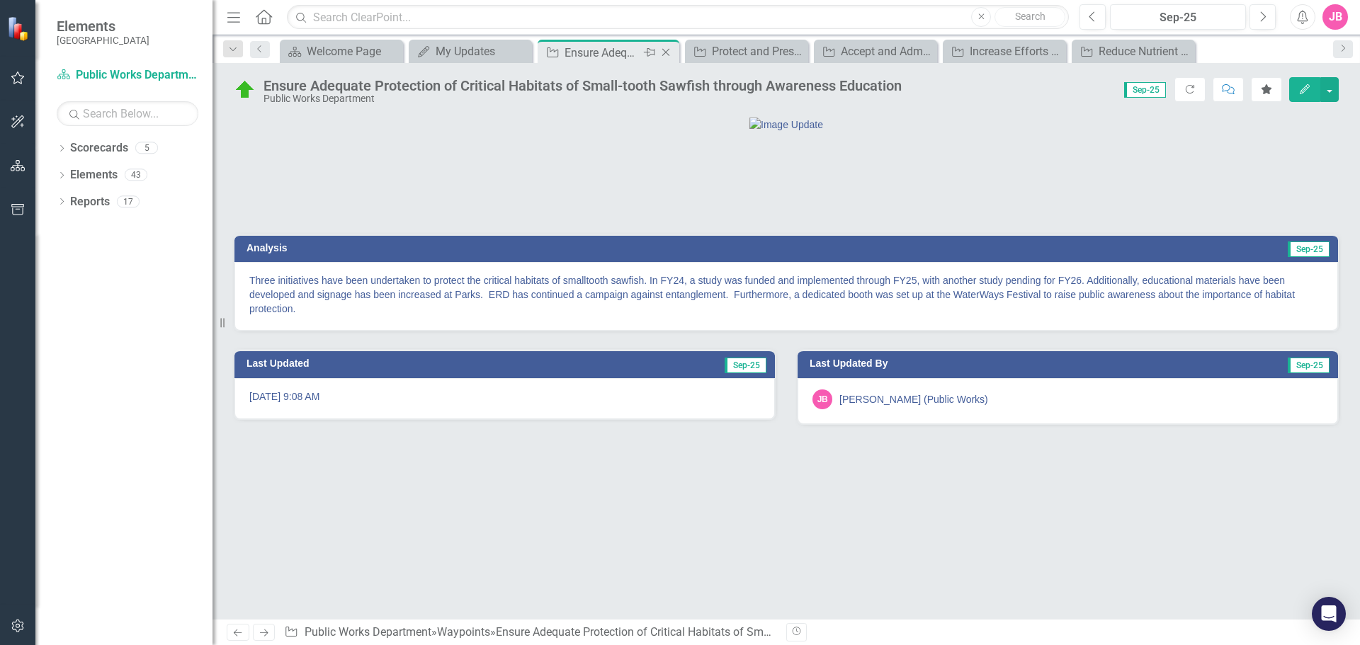
click at [665, 53] on icon at bounding box center [666, 53] width 8 height 8
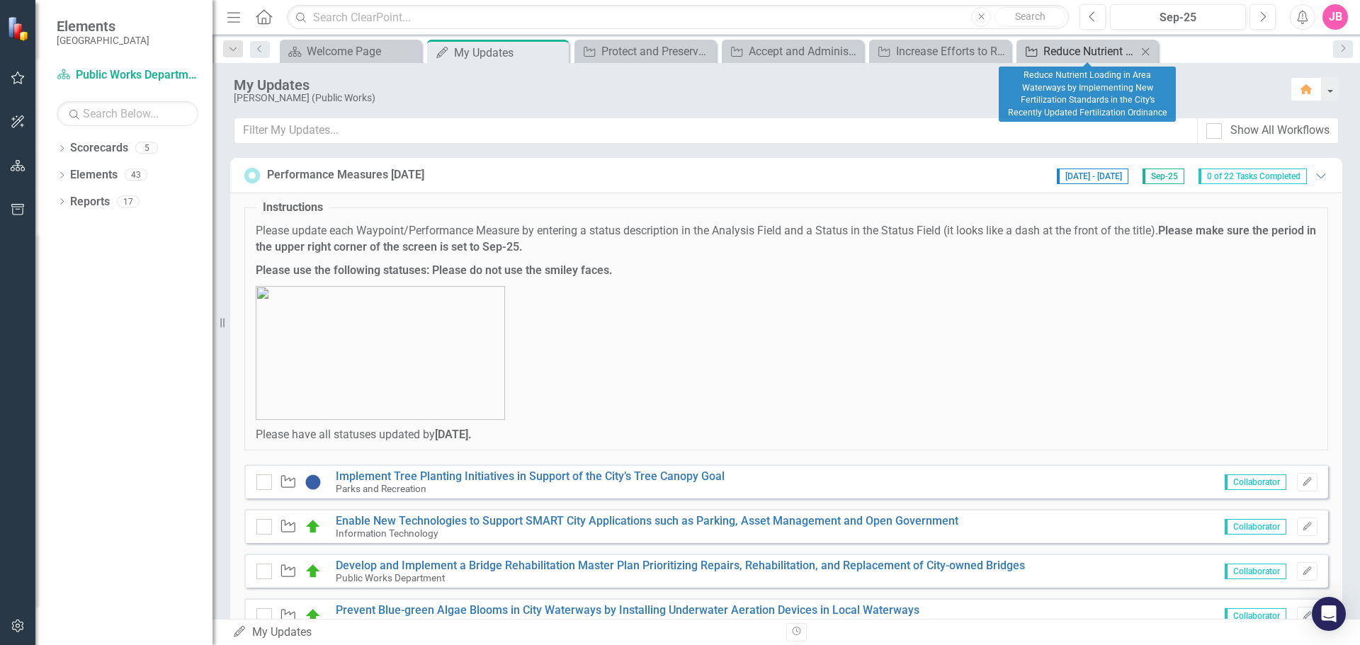
click at [1071, 52] on div "Reduce Nutrient Loading in Area Waterways by Implementing New Fertilization Sta…" at bounding box center [1089, 51] width 93 height 18
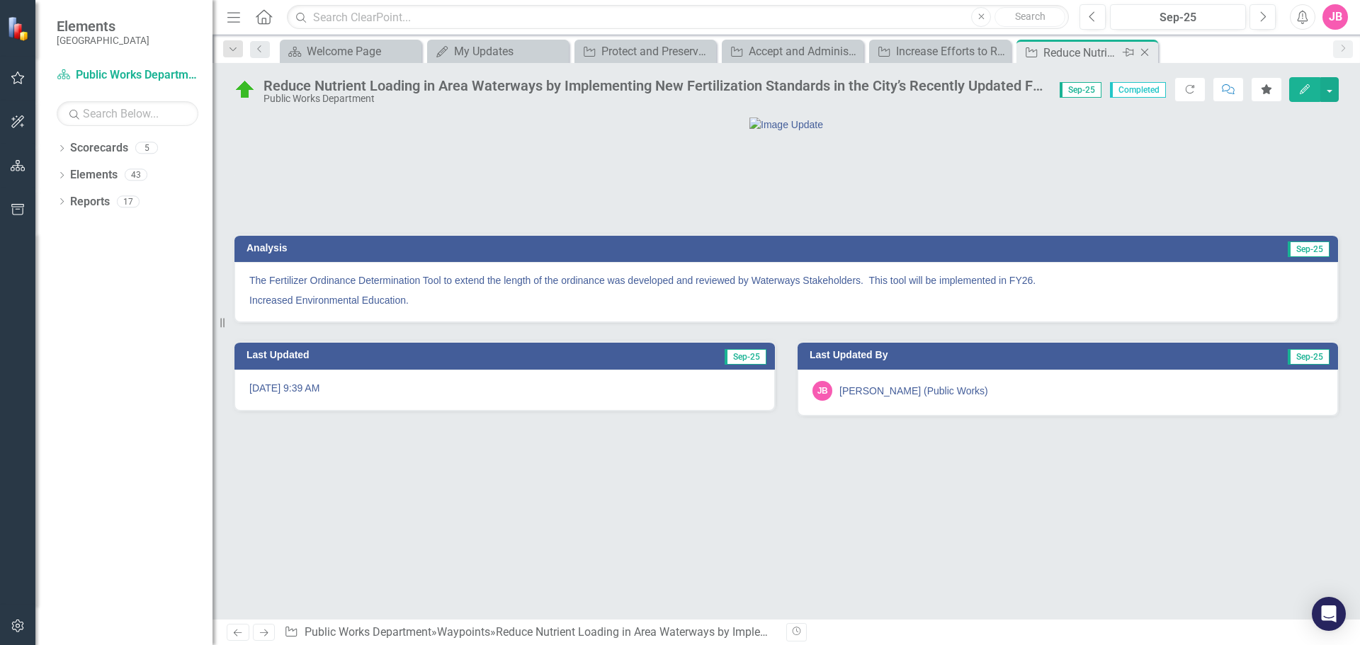
click at [1144, 48] on icon "Close" at bounding box center [1144, 52] width 14 height 11
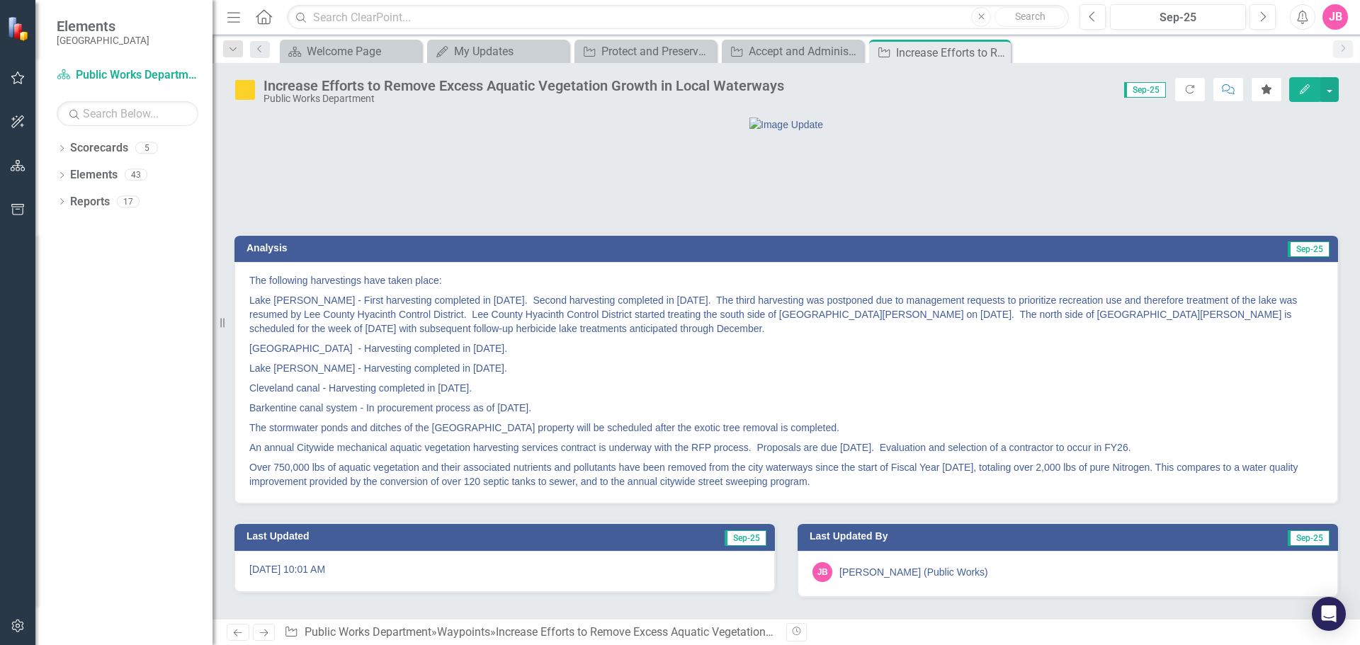
scroll to position [67, 0]
click at [459, 326] on p "Lake [PERSON_NAME] - First harvesting completed in [DATE]. Second harvesting co…" at bounding box center [786, 314] width 1074 height 48
click at [463, 321] on p "Lake [PERSON_NAME] - First harvesting completed in [DATE]. Second harvesting co…" at bounding box center [786, 314] width 1074 height 48
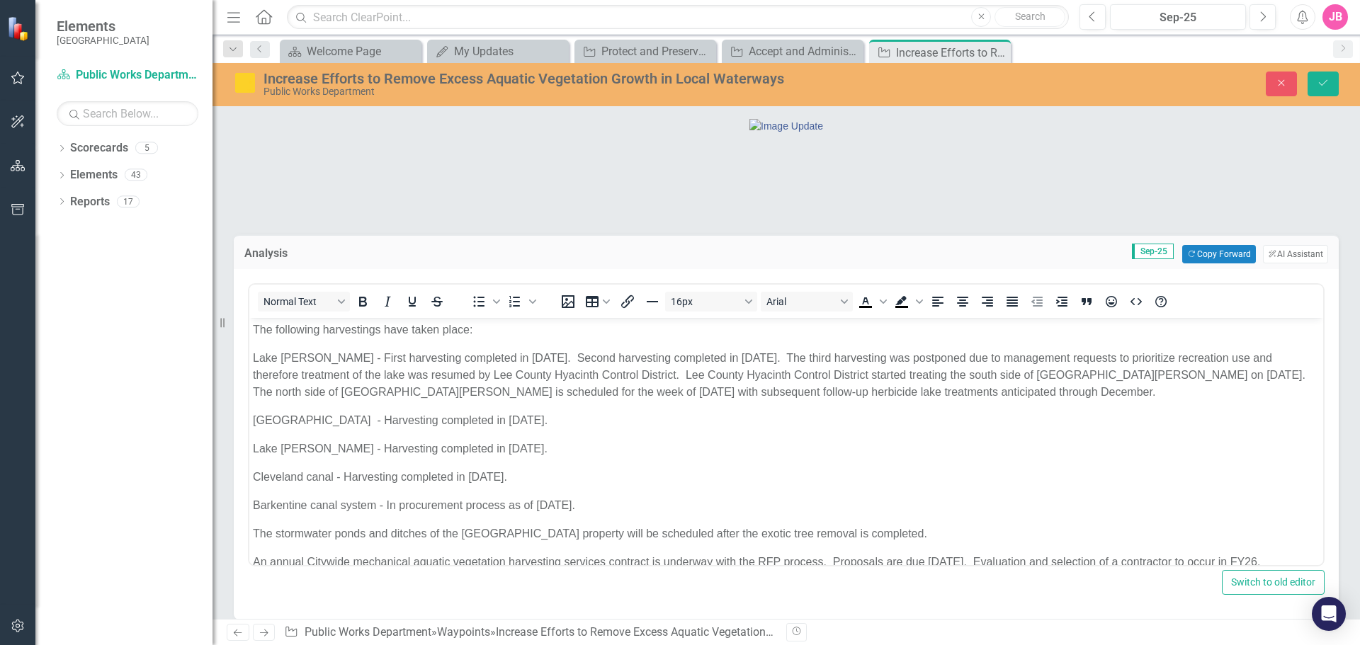
scroll to position [0, 0]
click at [675, 374] on p "Lake [PERSON_NAME] - First harvesting completed in [DATE]. Second harvesting co…" at bounding box center [786, 375] width 1067 height 51
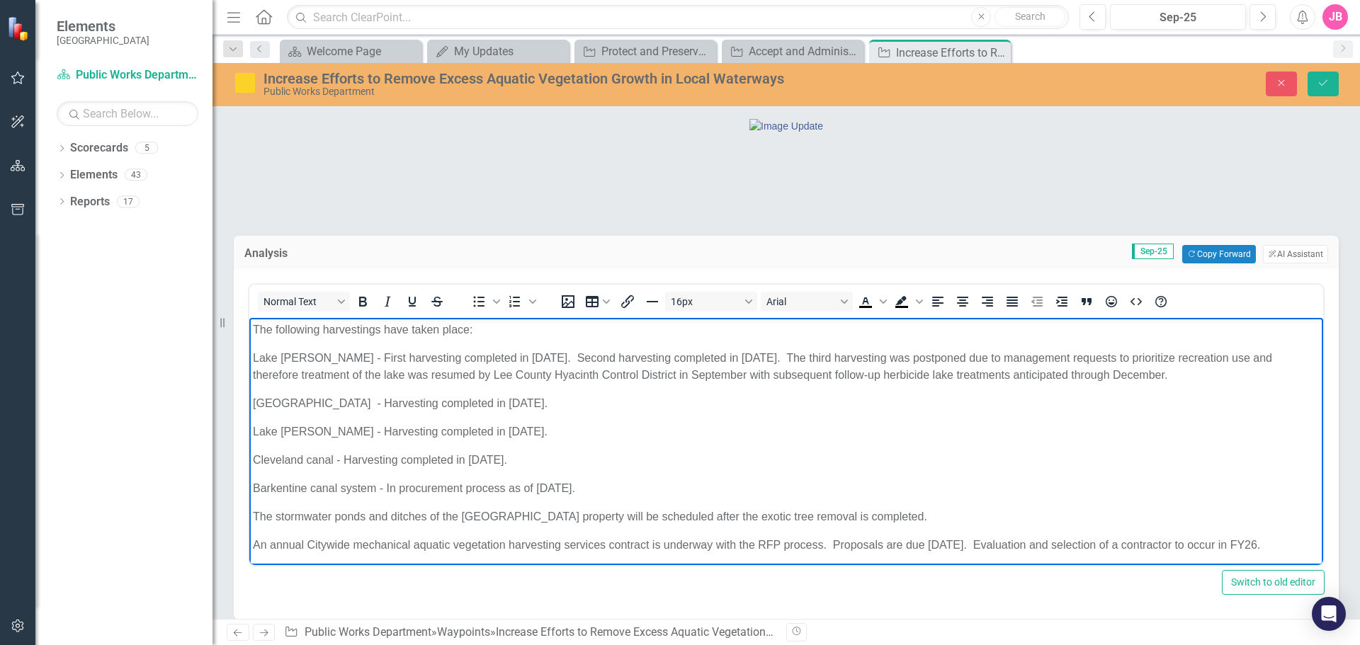
click at [998, 445] on body "The following harvestings have taken place: [GEOGRAPHIC_DATA][PERSON_NAME] - Fi…" at bounding box center [786, 466] width 1074 height 296
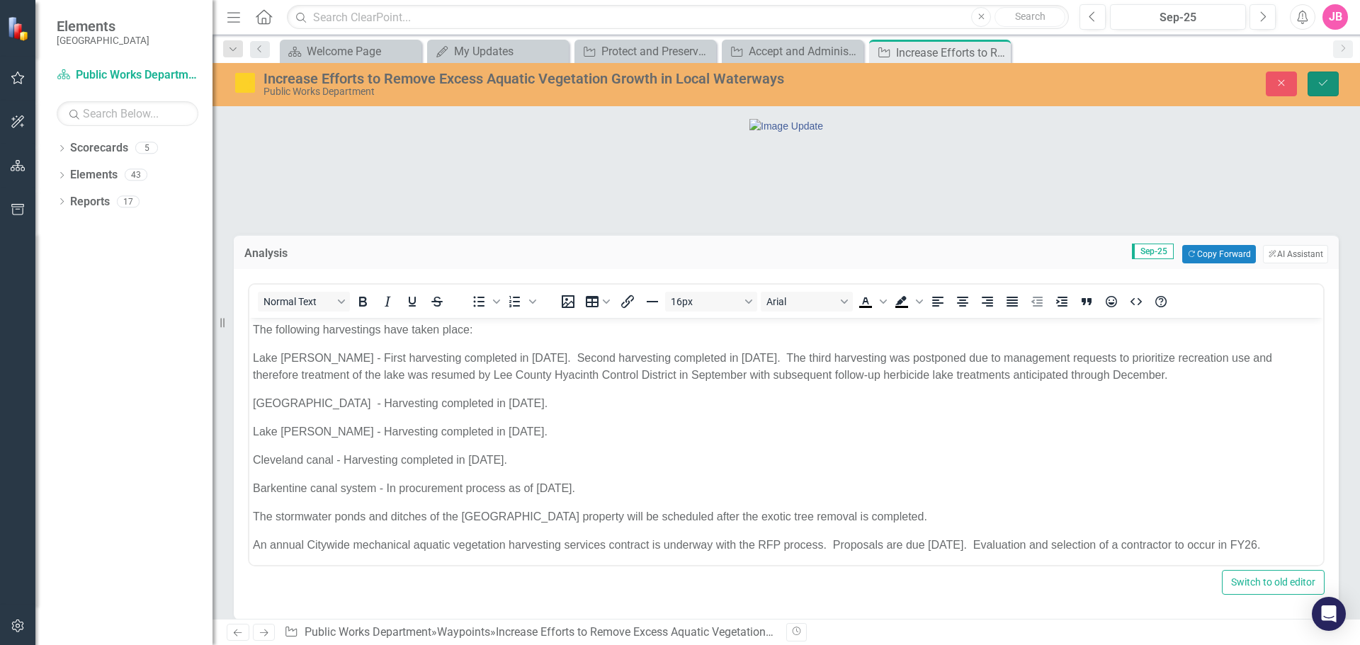
click at [1325, 86] on icon "Save" at bounding box center [1323, 83] width 13 height 10
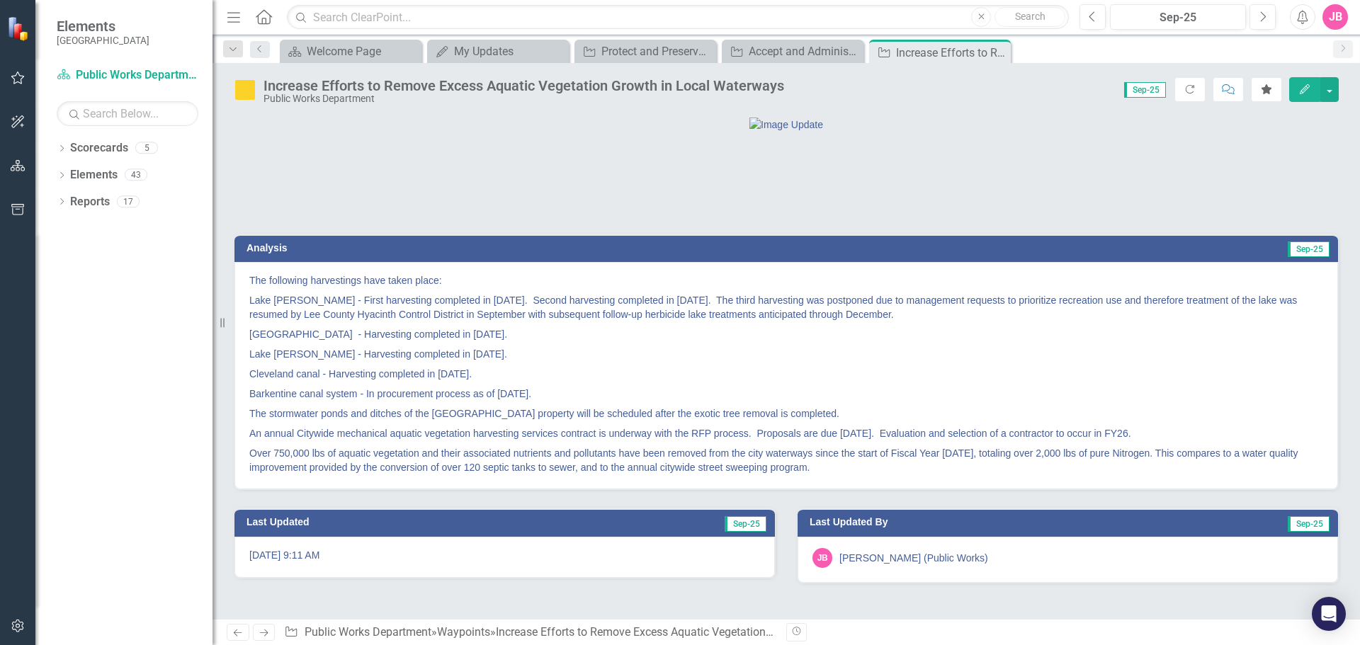
click at [542, 404] on p "Barkentine canal system - In procurement process as of [DATE]." at bounding box center [786, 394] width 1074 height 20
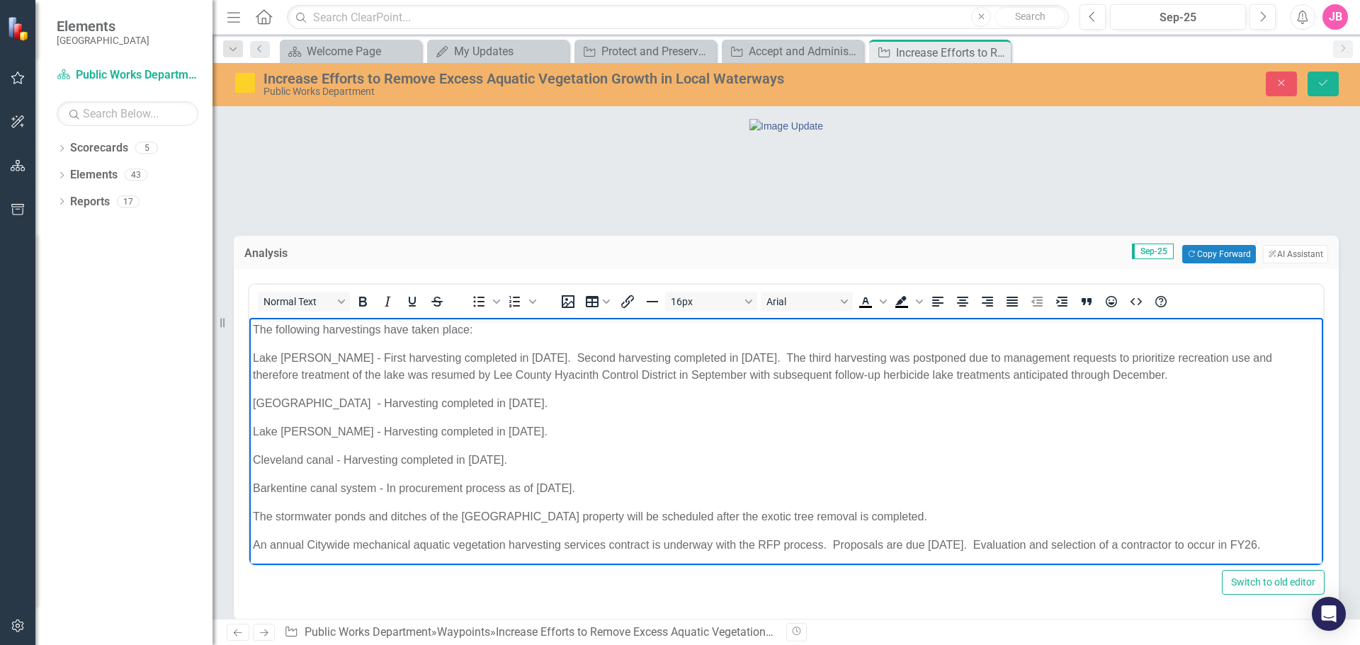
drag, startPoint x: 627, startPoint y: 489, endPoint x: 463, endPoint y: 889, distance: 431.6
click at [249, 489] on html "The following harvestings have taken place: [GEOGRAPHIC_DATA][PERSON_NAME] - Fi…" at bounding box center [786, 466] width 1074 height 296
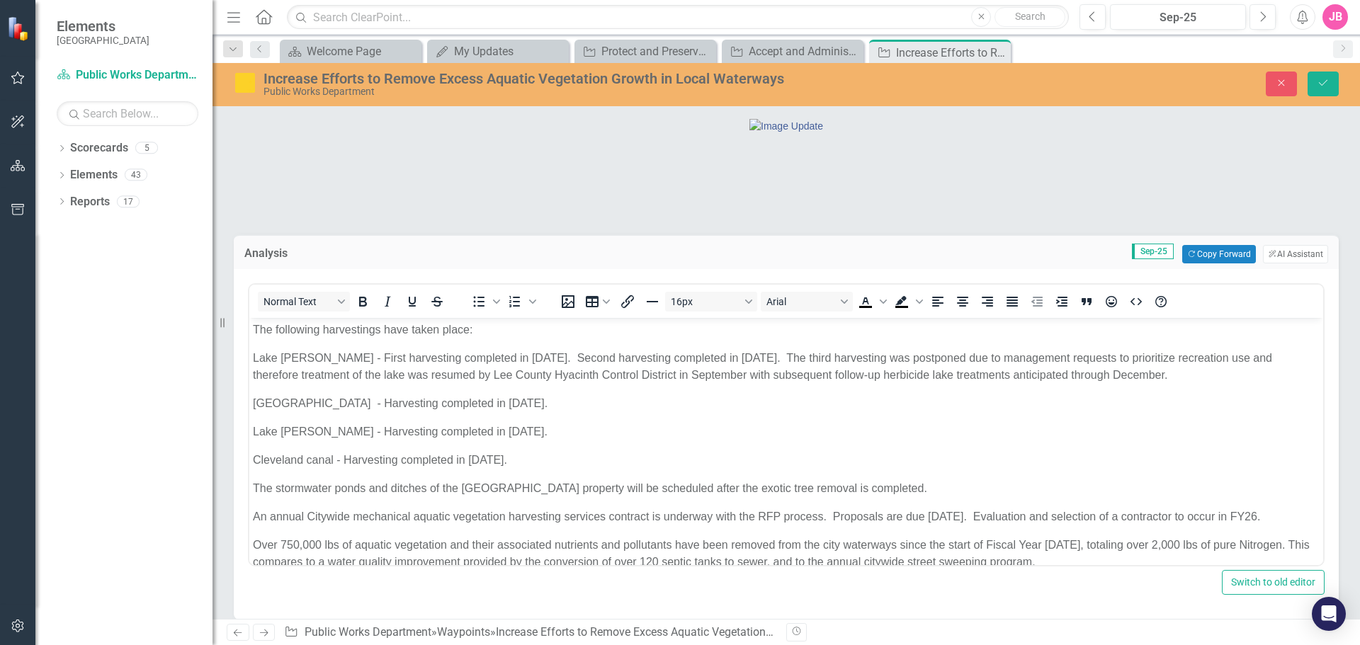
drag, startPoint x: 1325, startPoint y: 81, endPoint x: 1233, endPoint y: 198, distance: 149.3
click at [1324, 81] on icon "Save" at bounding box center [1323, 83] width 13 height 10
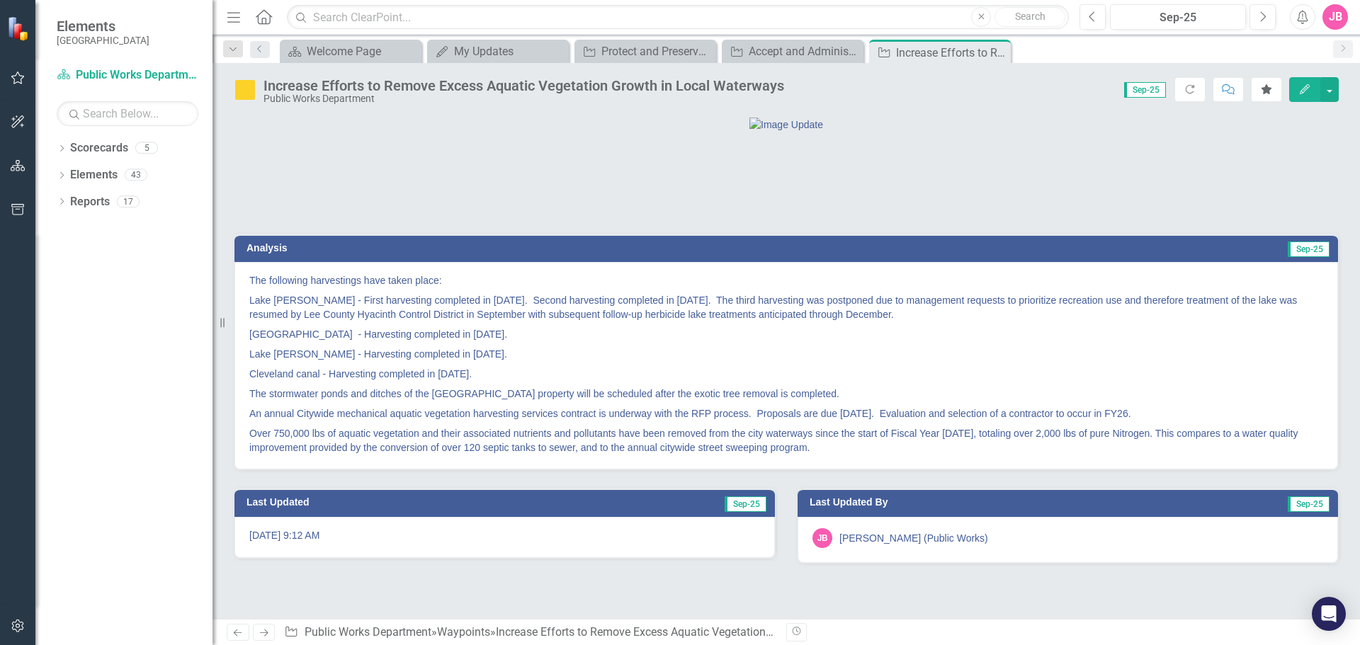
drag, startPoint x: 998, startPoint y: 51, endPoint x: 991, endPoint y: 62, distance: 12.8
click at [0, 0] on icon "Close" at bounding box center [0, 0] width 0 height 0
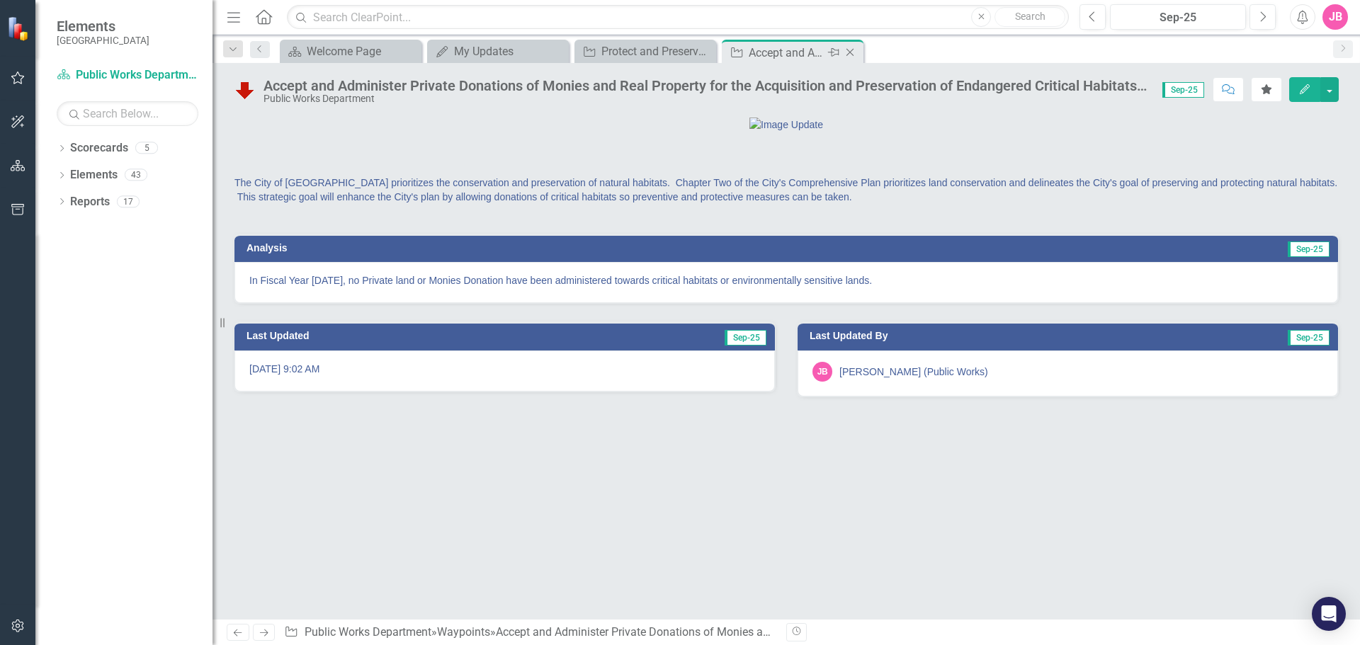
click at [851, 52] on icon "Close" at bounding box center [850, 52] width 14 height 11
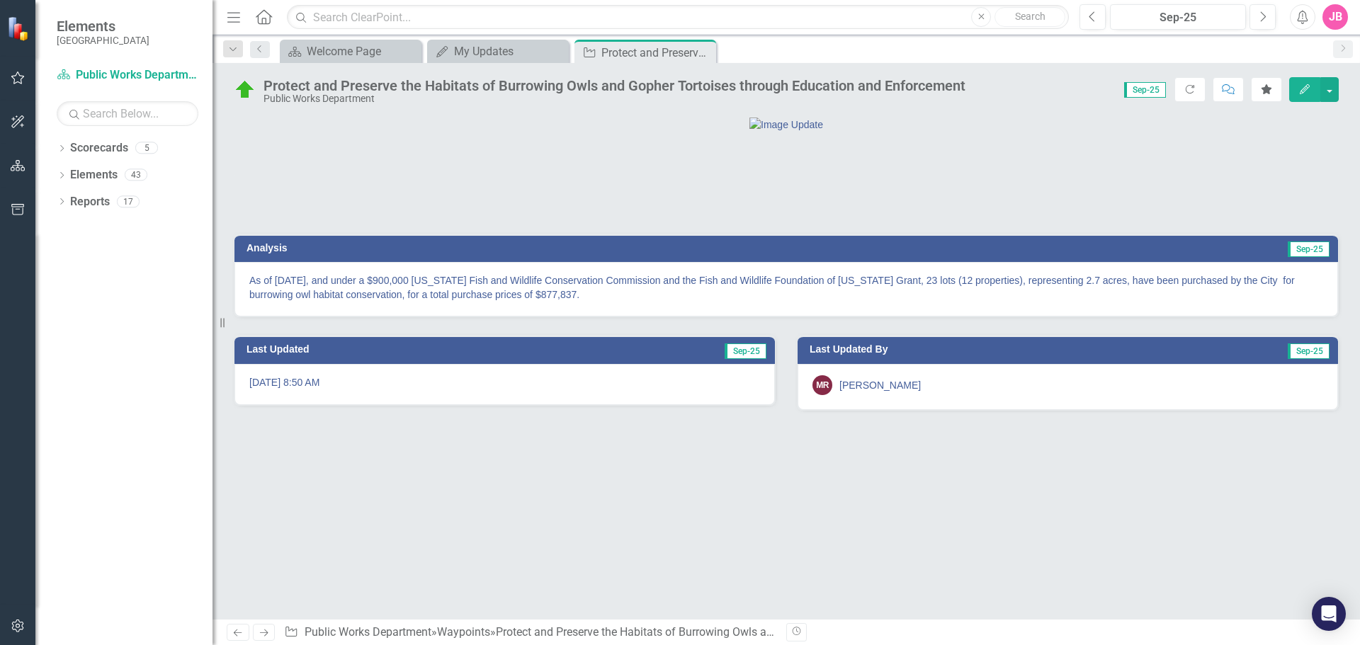
click at [611, 132] on div at bounding box center [785, 124] width 1103 height 15
click at [707, 54] on icon "Close" at bounding box center [702, 52] width 14 height 11
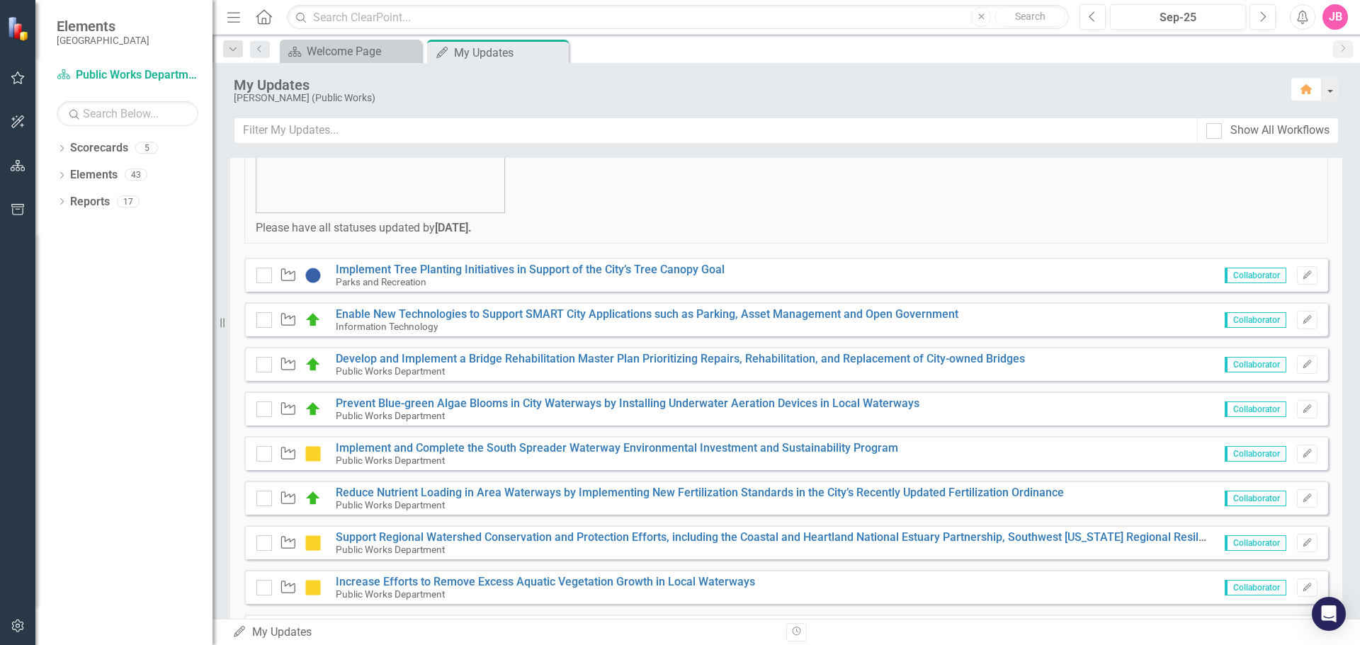
scroll to position [142, 0]
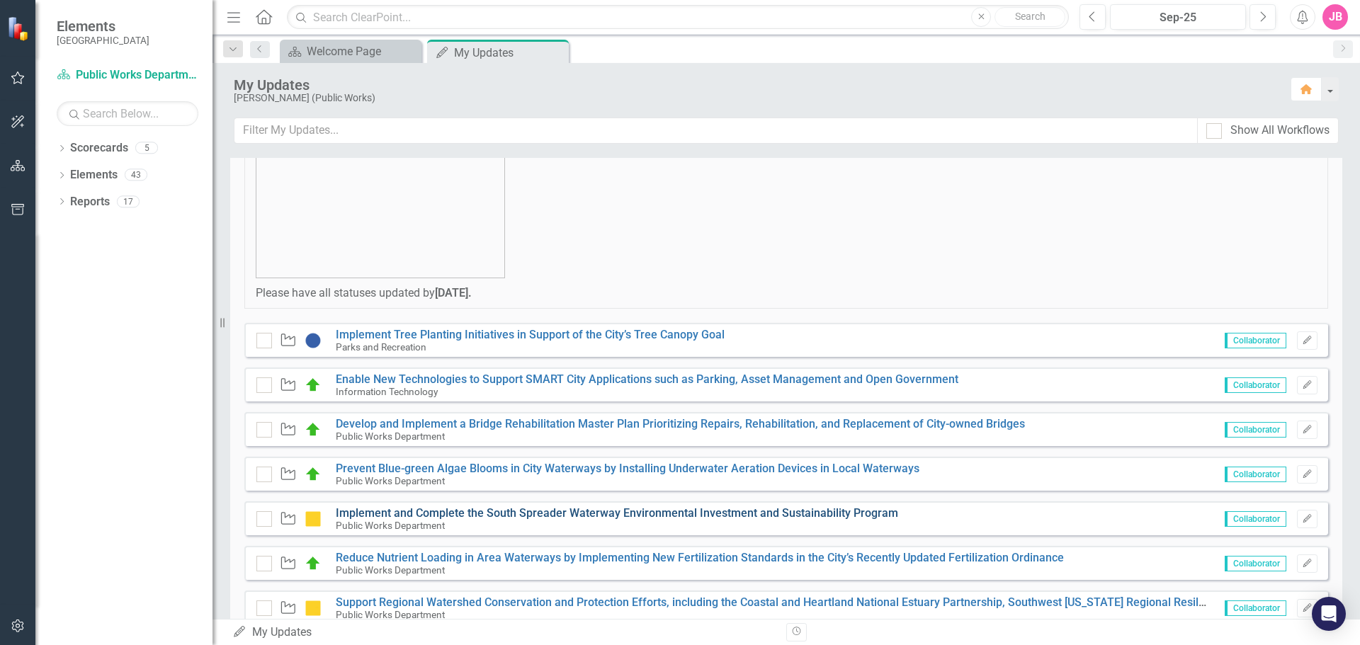
click at [662, 515] on link "Implement and Complete the South Spreader Waterway Environmental Investment and…" at bounding box center [617, 512] width 562 height 13
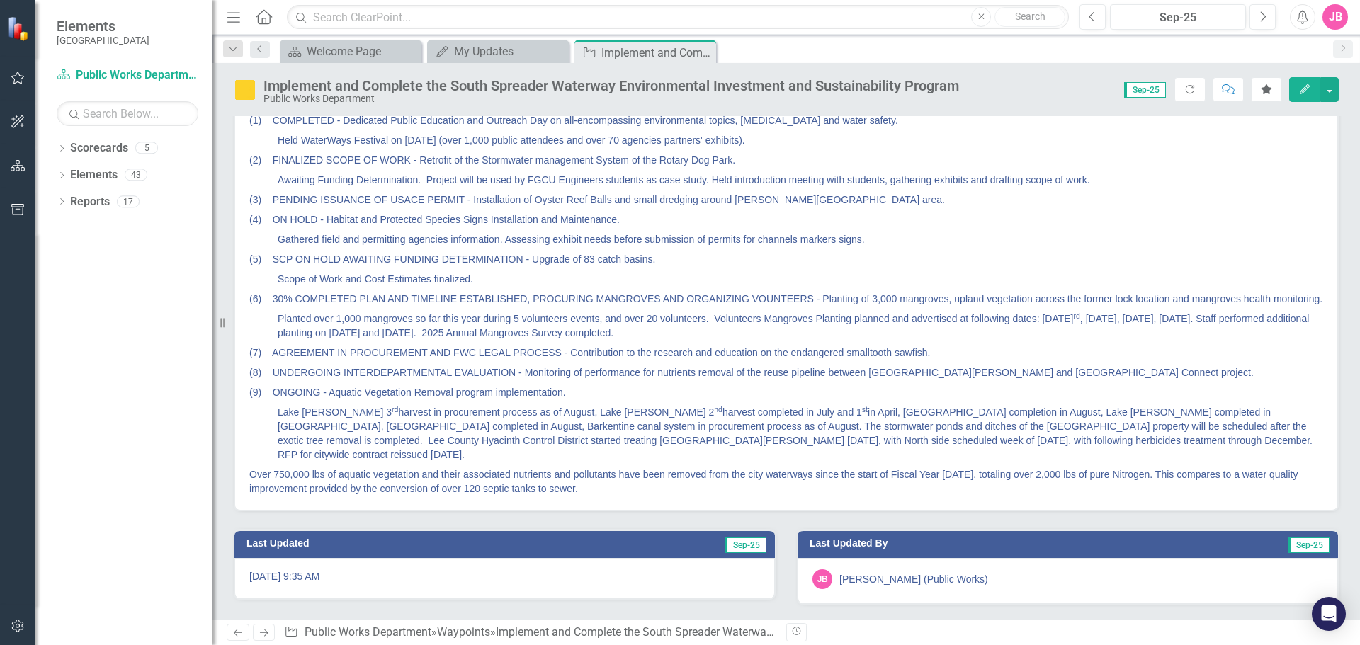
scroll to position [183, 0]
click at [414, 190] on p "Awaiting Funding Determination. Project will be used by FGCU Engineers students…" at bounding box center [786, 180] width 1074 height 20
click at [346, 190] on p "Awaiting Funding Determination. Project will be used by FGCU Engineers students…" at bounding box center [786, 180] width 1074 height 20
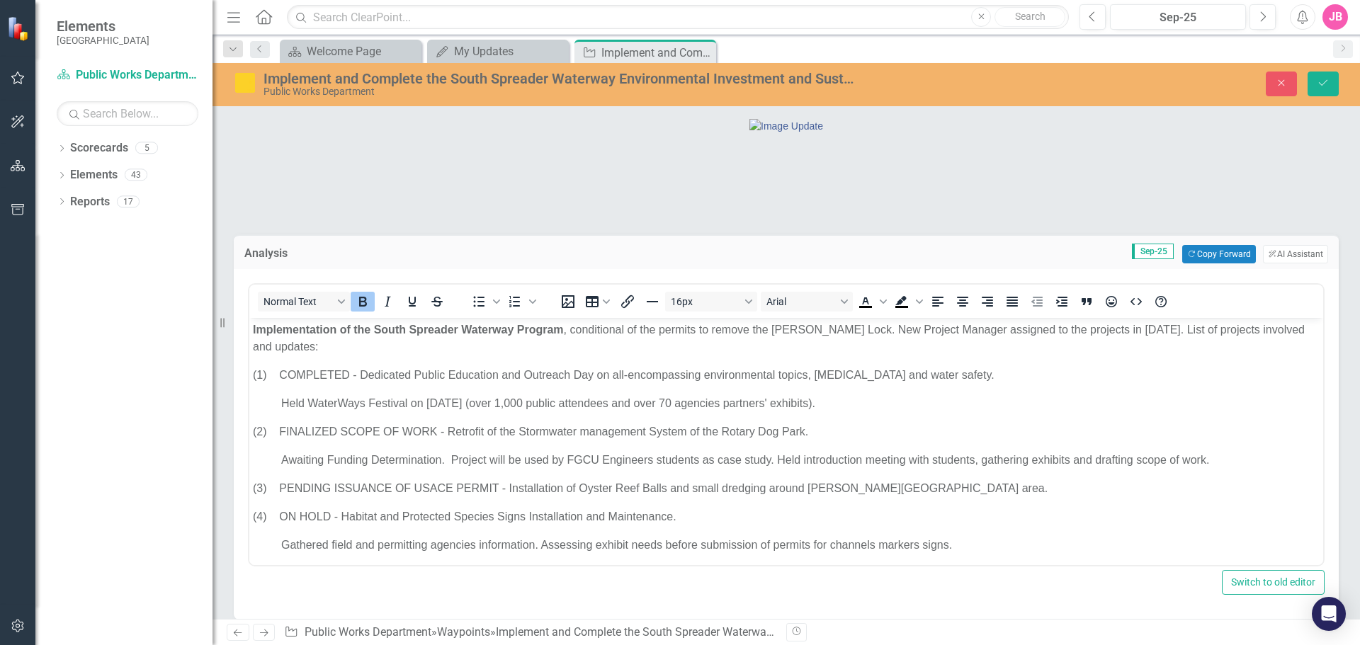
scroll to position [0, 0]
click at [440, 431] on p "(2) FINALIZED SCOPE OF WORK - Retrofit of the Stormwater management System of t…" at bounding box center [786, 432] width 1067 height 17
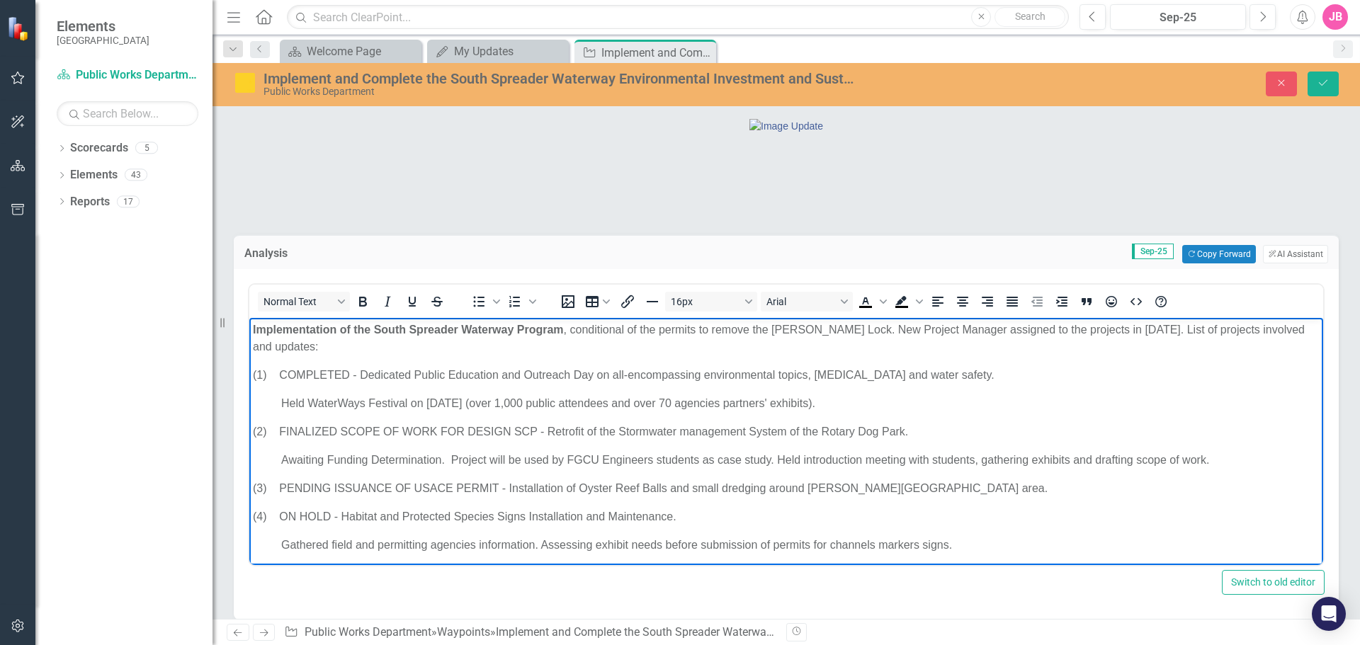
drag, startPoint x: 452, startPoint y: 457, endPoint x: 472, endPoint y: 538, distance: 83.3
click at [454, 465] on p "Awaiting Funding Determination. Project will be used by FGCU Engineers students…" at bounding box center [786, 460] width 1067 height 17
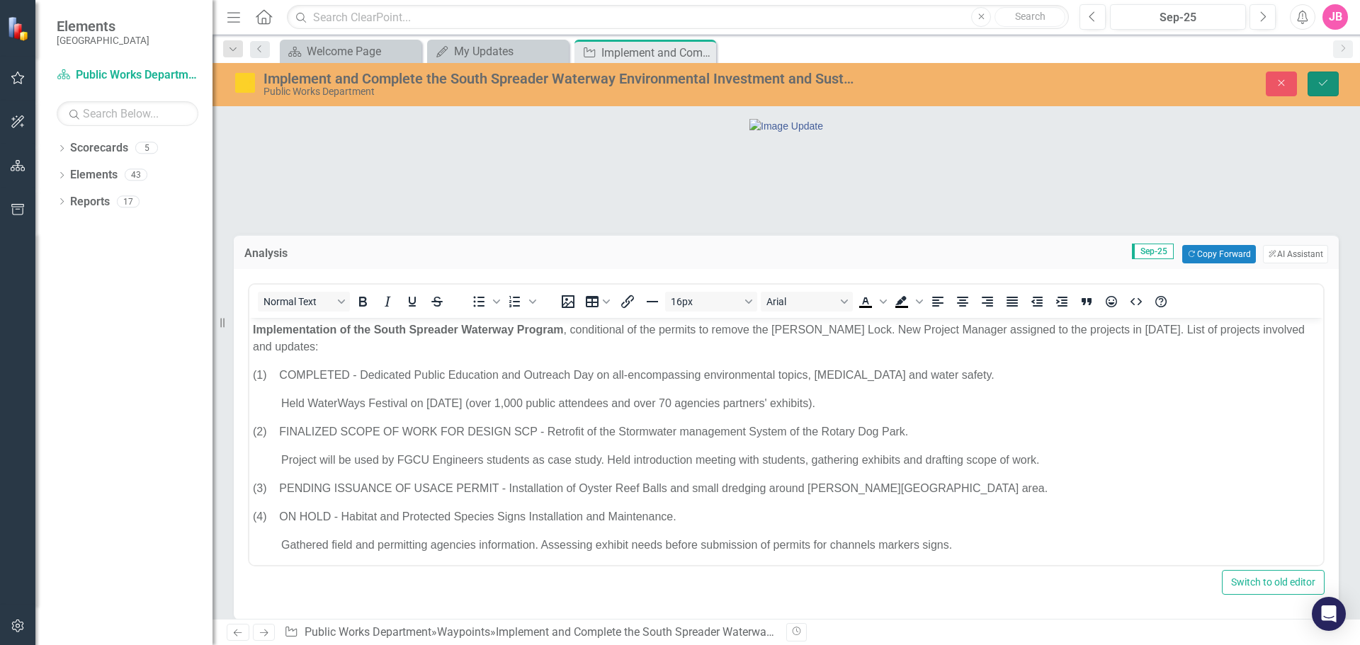
click at [1325, 88] on icon "Save" at bounding box center [1323, 83] width 13 height 10
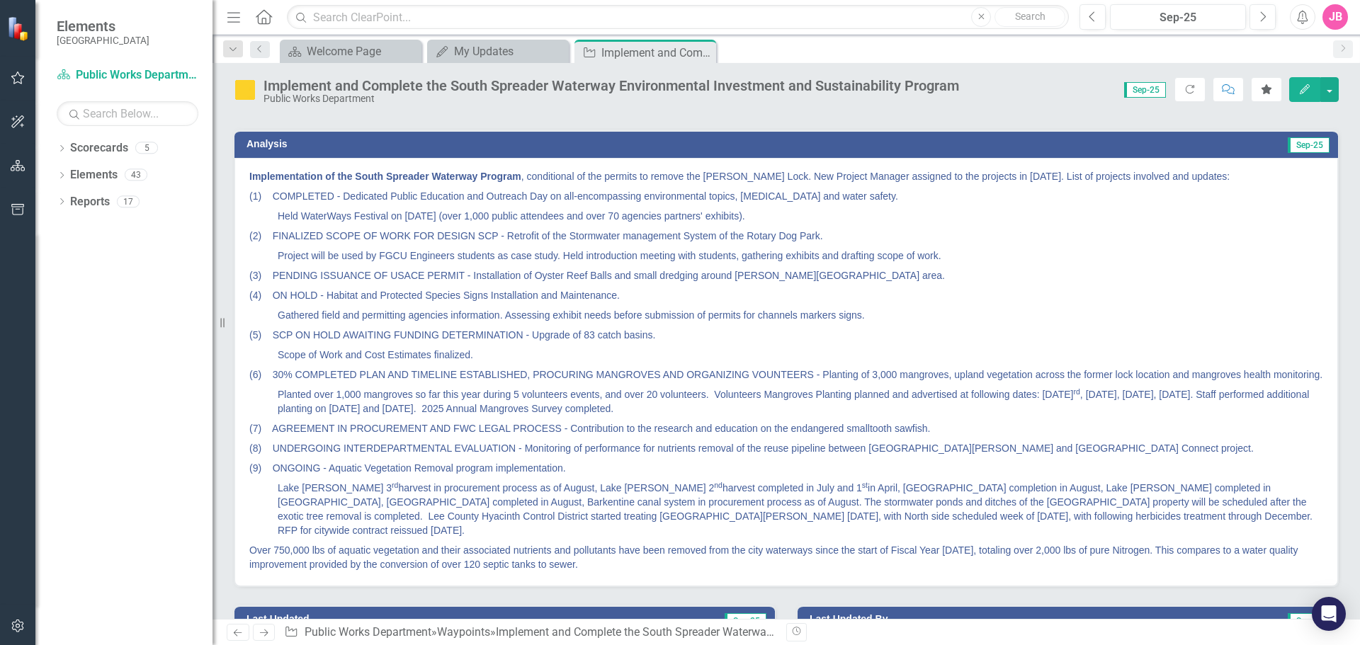
scroll to position [142, 0]
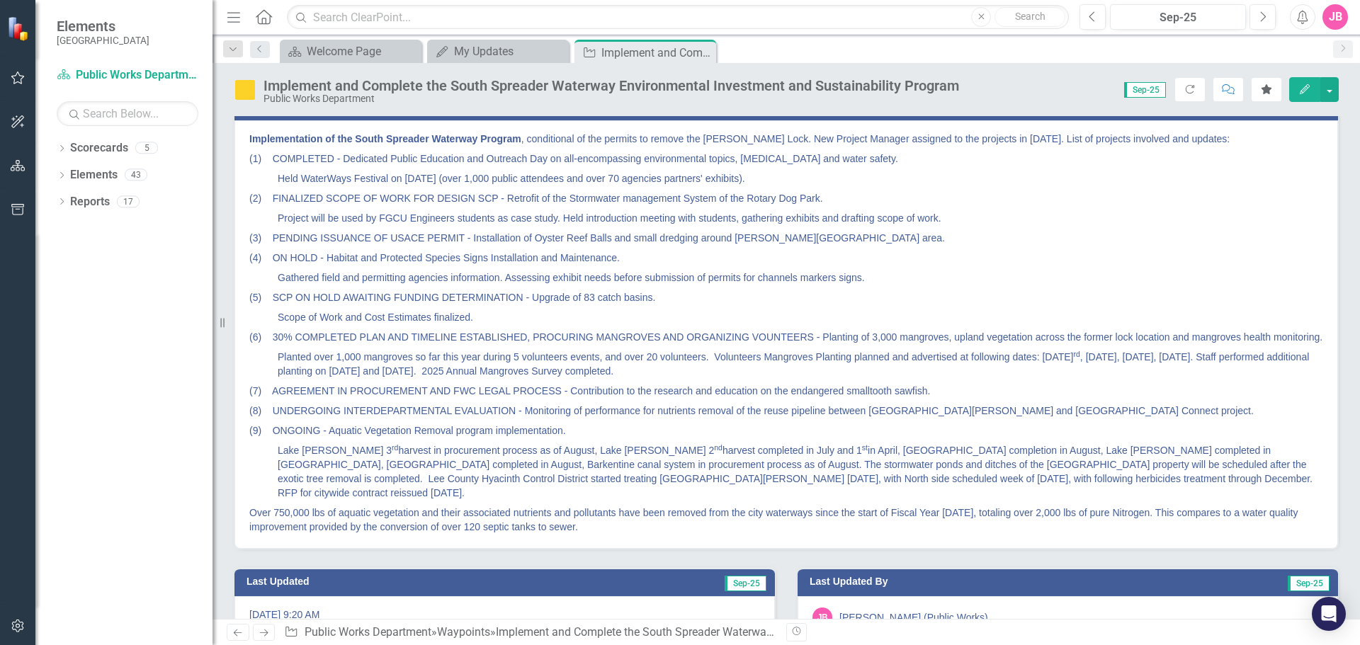
click at [321, 248] on p "(3) PENDING ISSUANCE OF USACE PERMIT - Installation of Oyster Reef Balls and sm…" at bounding box center [786, 238] width 1074 height 20
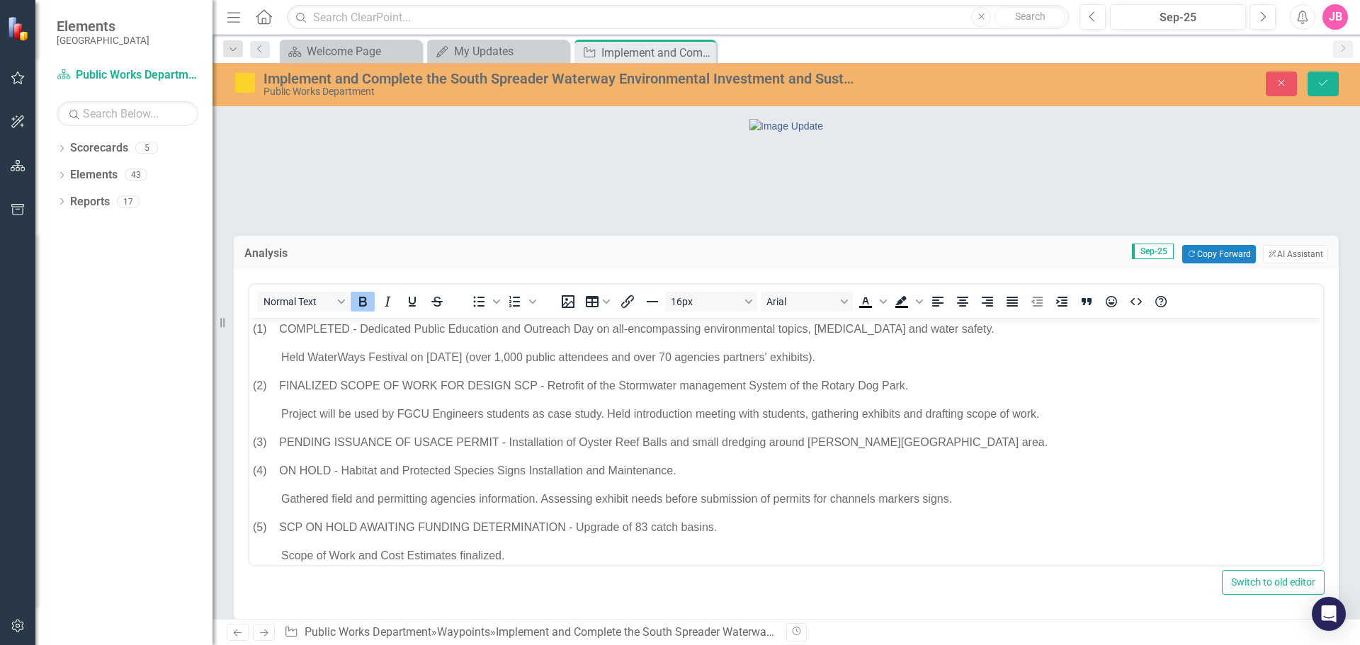
scroll to position [71, 0]
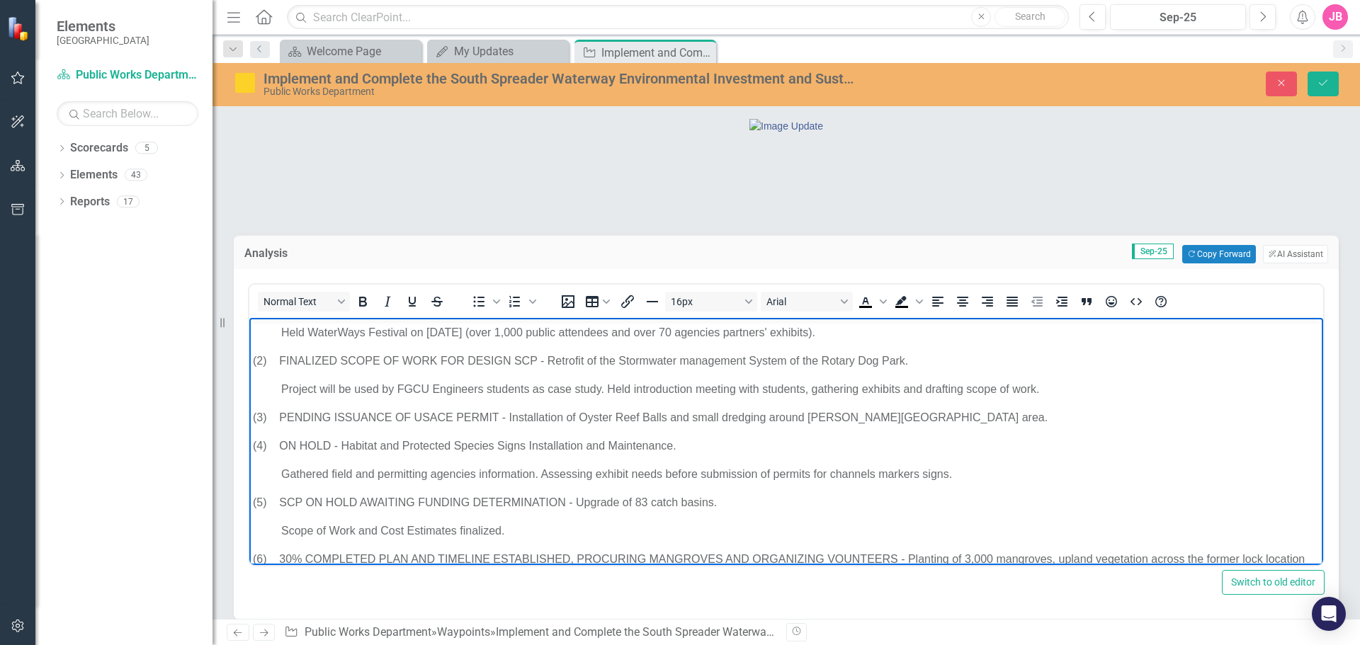
click at [499, 416] on p "(3) PENDING ISSUANCE OF USACE PERMIT - Installation of Oyster Reef Balls and sm…" at bounding box center [786, 417] width 1067 height 17
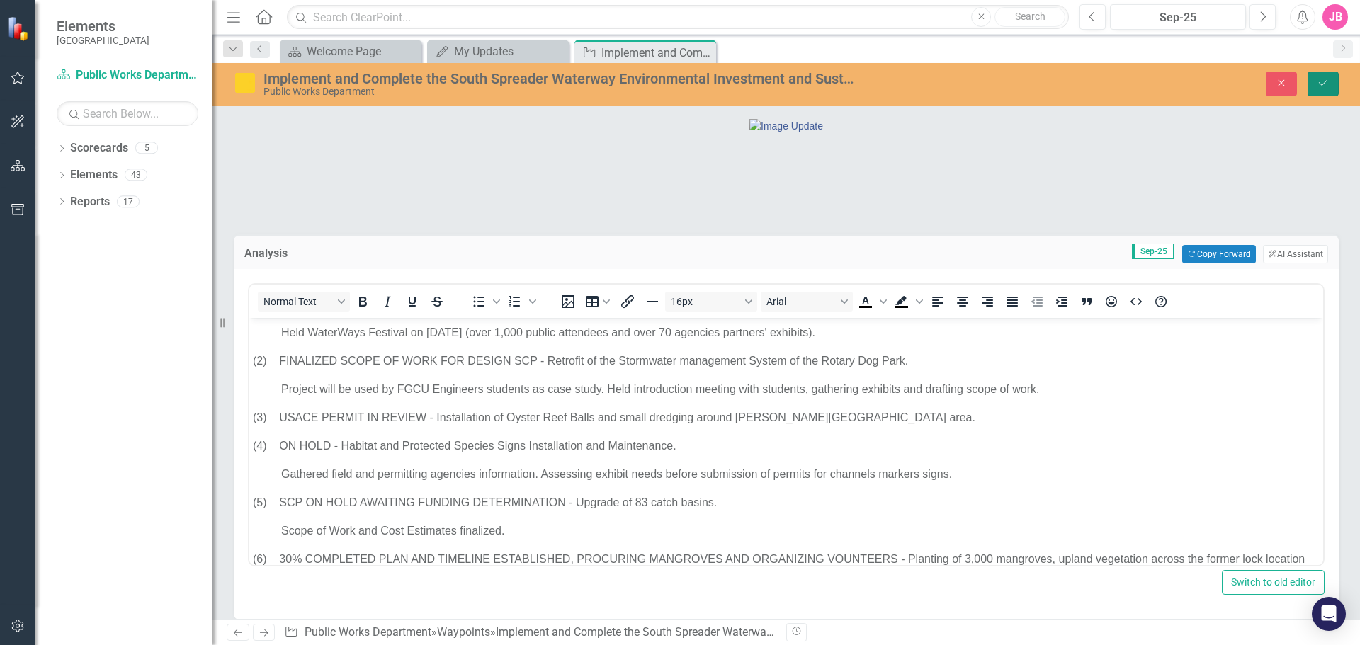
click at [1322, 81] on icon "Save" at bounding box center [1323, 83] width 13 height 10
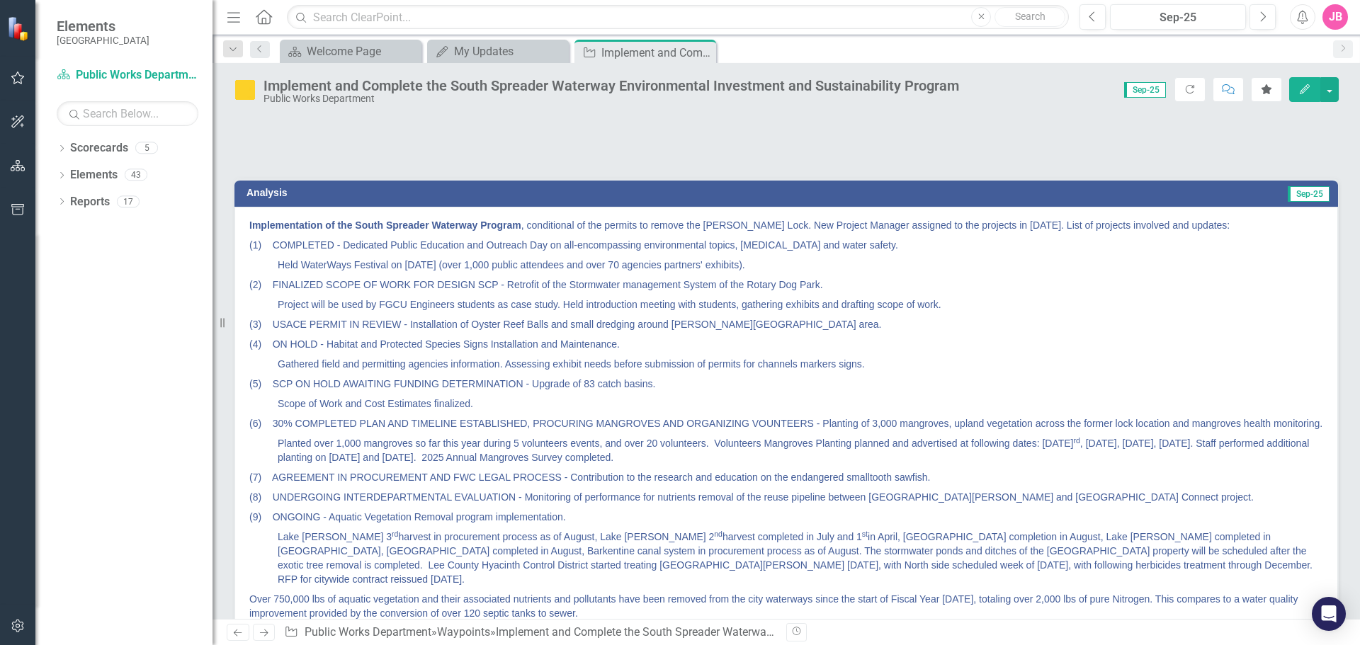
scroll to position [142, 0]
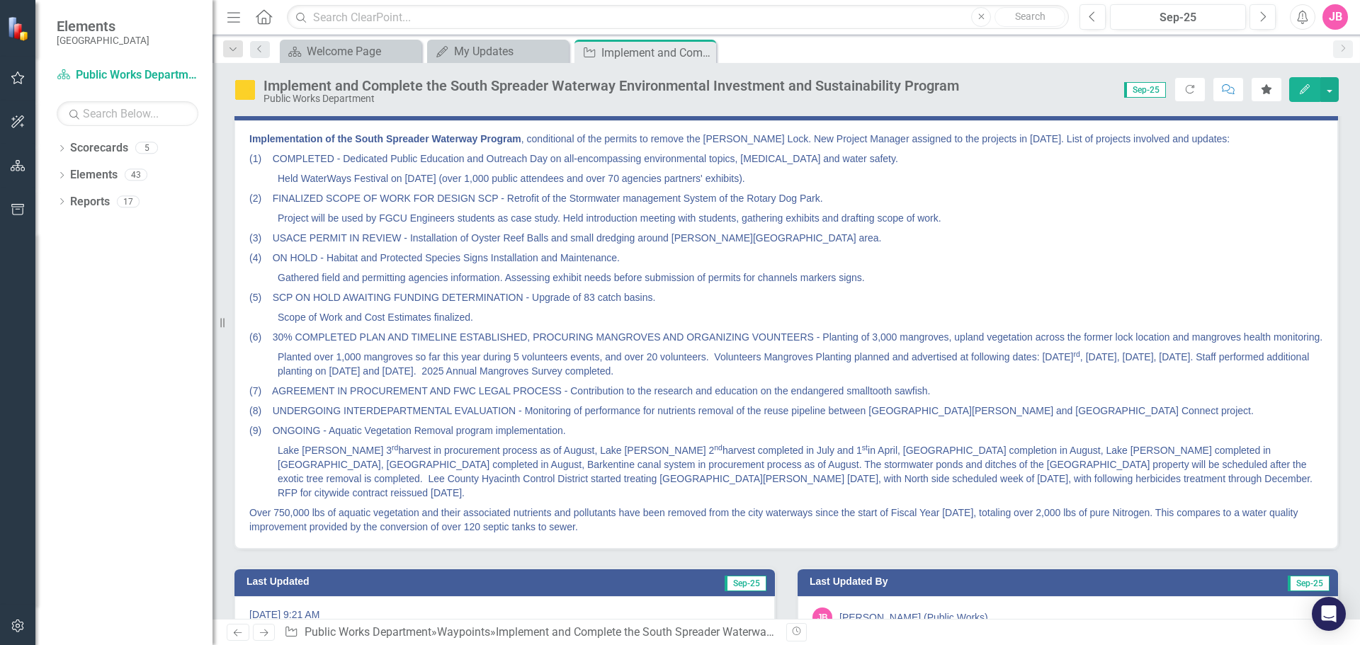
click at [422, 248] on p "(3) USACE PERMIT IN REVIEW - Installation of Oyster Reef Balls and small dredgi…" at bounding box center [786, 238] width 1074 height 20
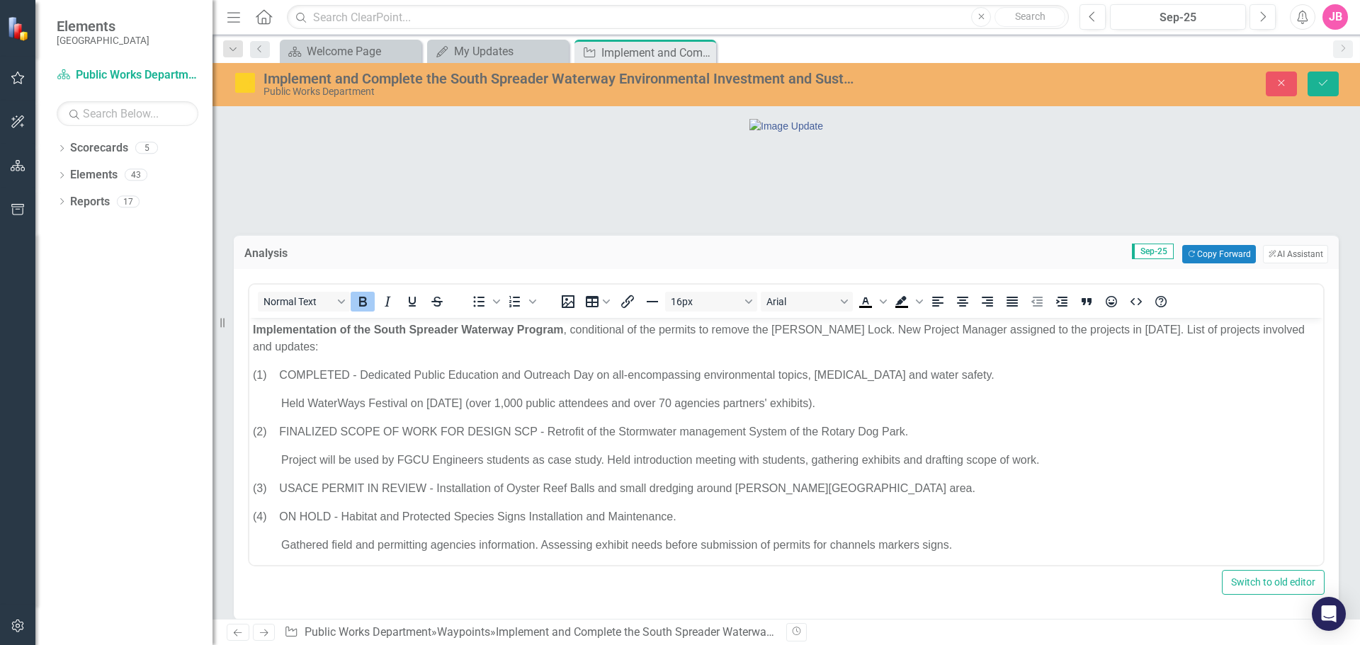
scroll to position [0, 0]
click at [829, 491] on p "(3) USACE PERMIT IN REVIEW - Installation of Oyster Reef Balls and small dredgi…" at bounding box center [786, 488] width 1067 height 17
drag, startPoint x: 1327, startPoint y: 81, endPoint x: 1303, endPoint y: 161, distance: 83.6
click at [1326, 82] on icon "Save" at bounding box center [1323, 83] width 13 height 10
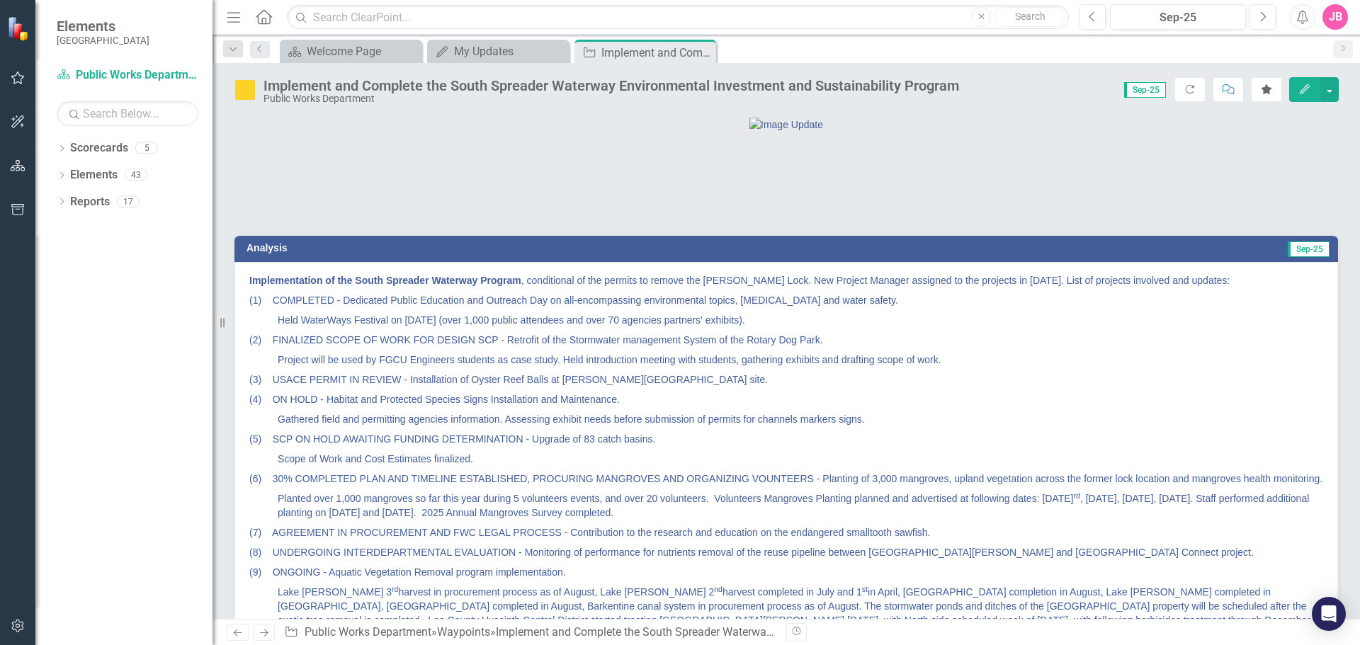
click at [317, 409] on p "(4) ON HOLD - Habitat and Protected Species Signs Installation and Maintenance." at bounding box center [786, 400] width 1074 height 20
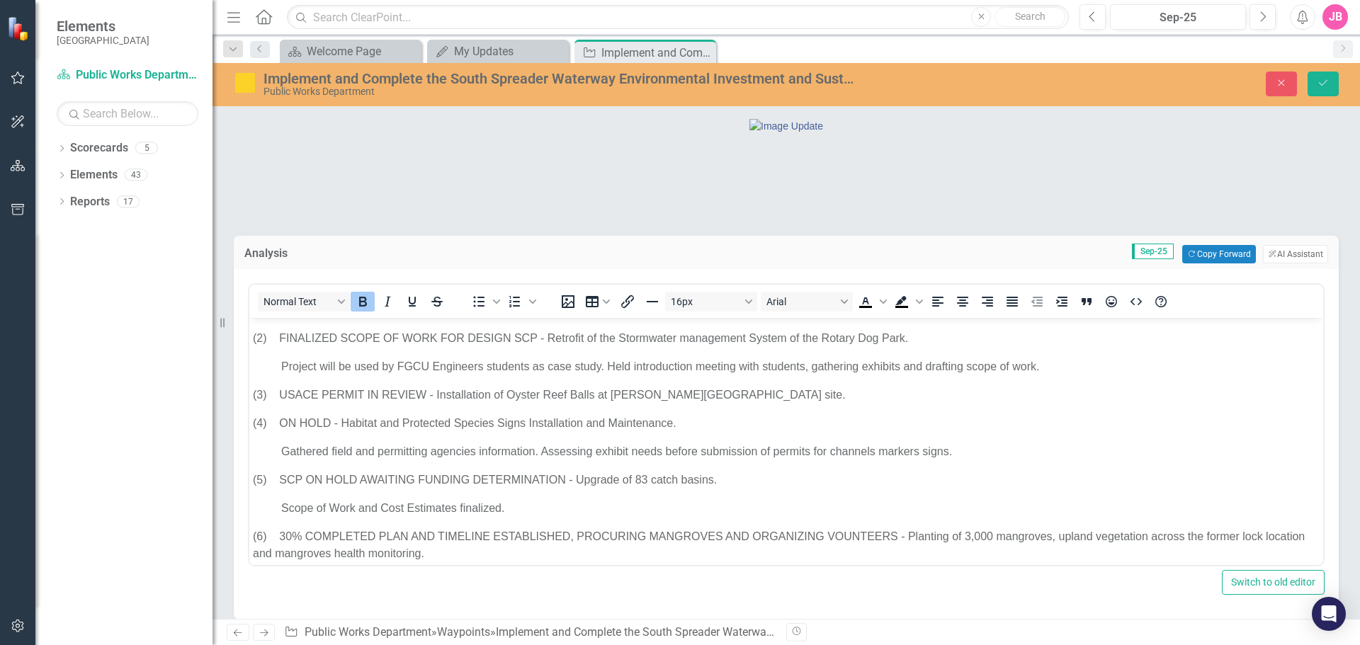
scroll to position [71, 0]
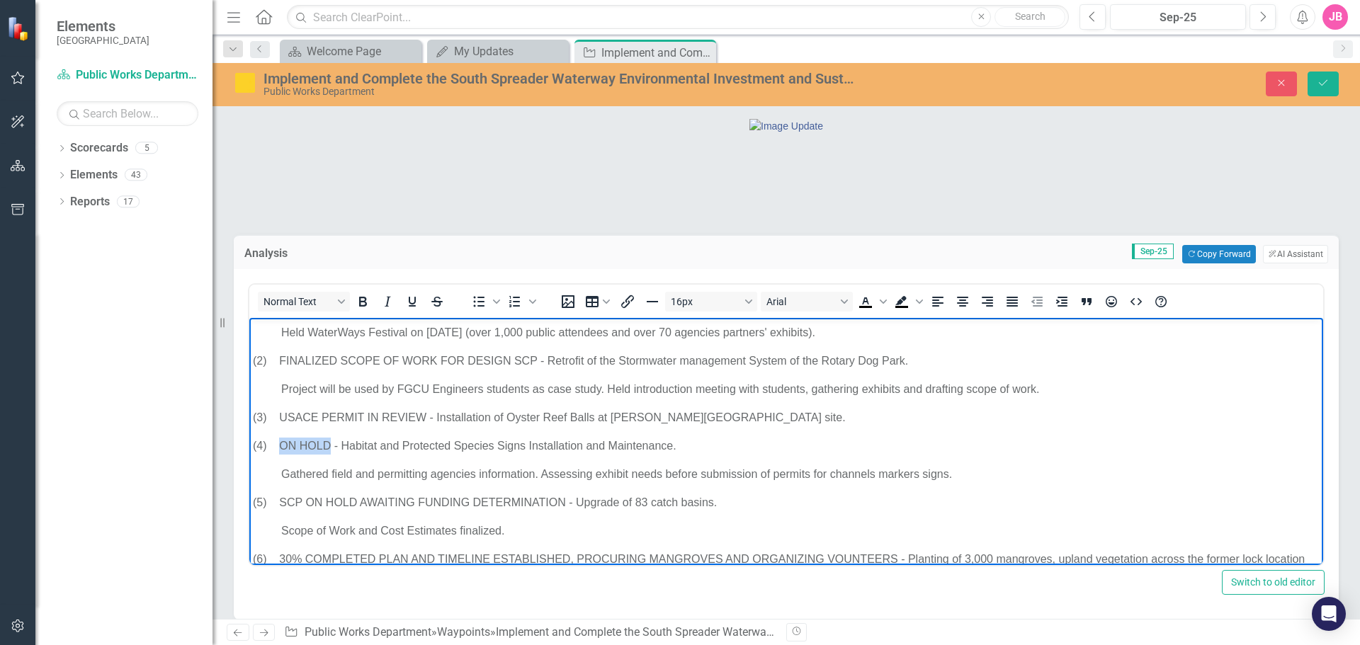
drag, startPoint x: 281, startPoint y: 447, endPoint x: 331, endPoint y: 445, distance: 50.3
click at [331, 445] on p "(4) ON HOLD - Habitat and Protected Species Signs Installation and Maintenance." at bounding box center [786, 446] width 1067 height 17
click at [1329, 82] on button "Save" at bounding box center [1322, 84] width 31 height 25
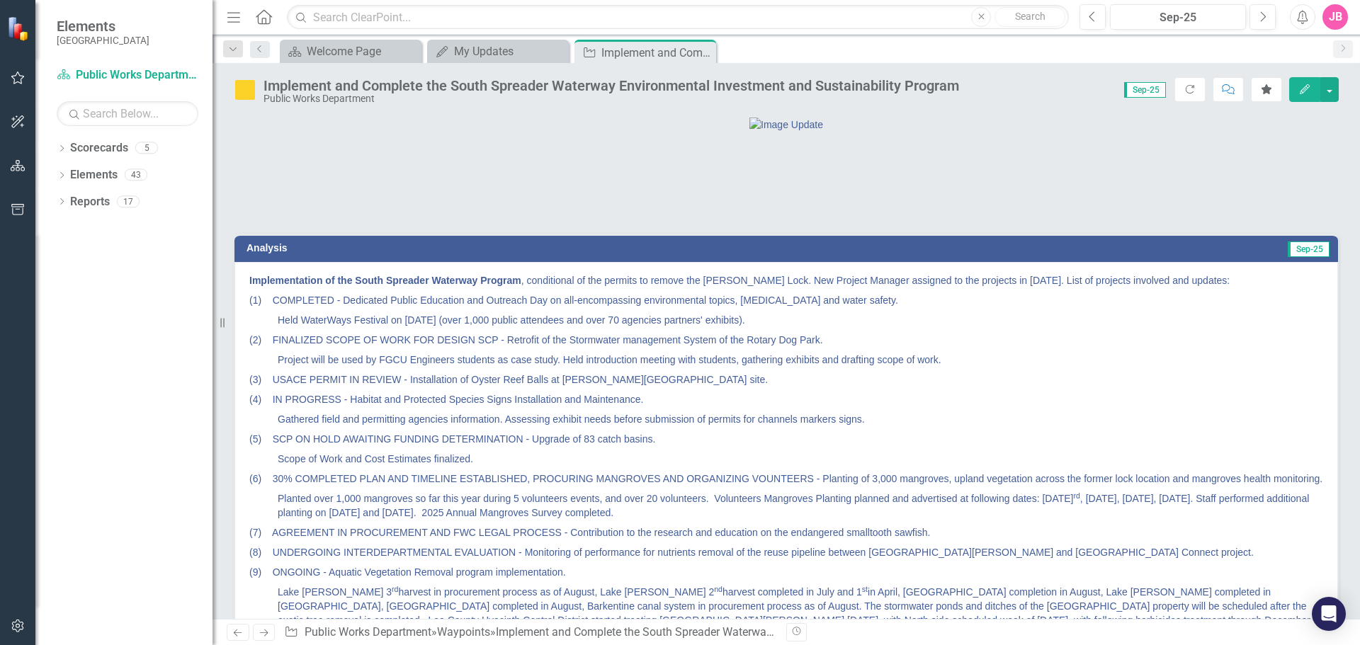
click at [487, 469] on p "Scope of Work and Cost Estimates finalized." at bounding box center [786, 459] width 1074 height 20
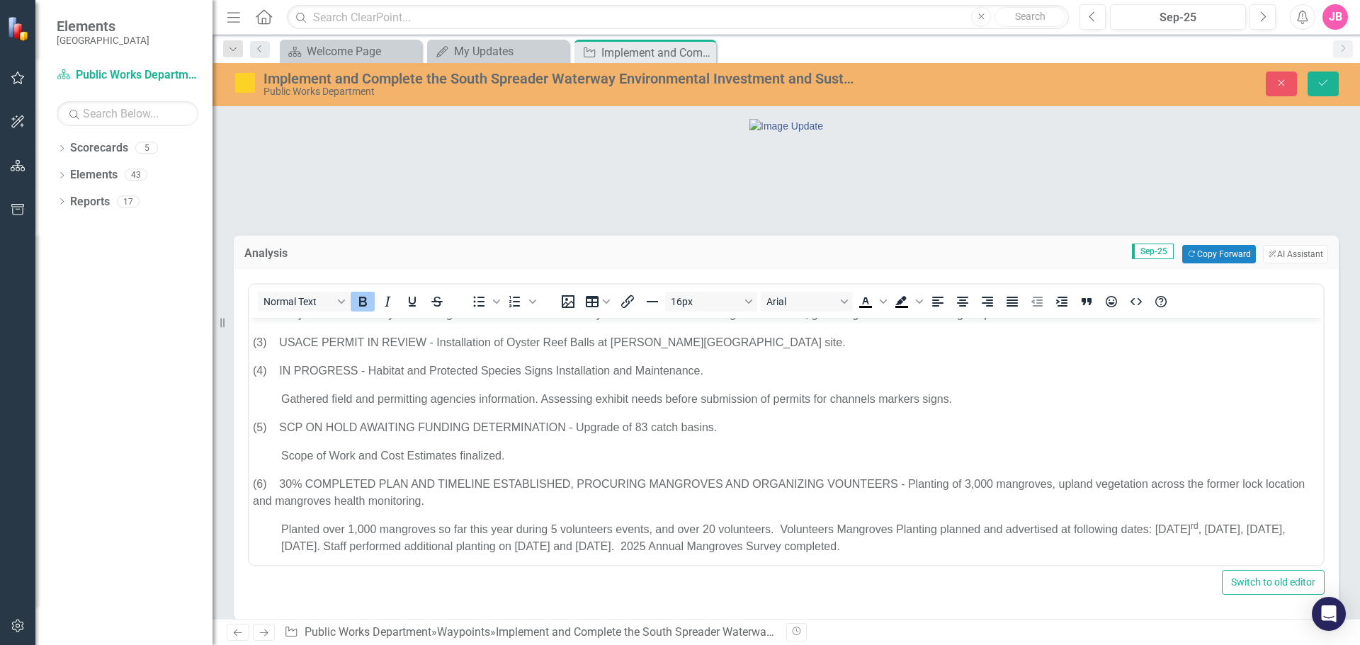
scroll to position [142, 0]
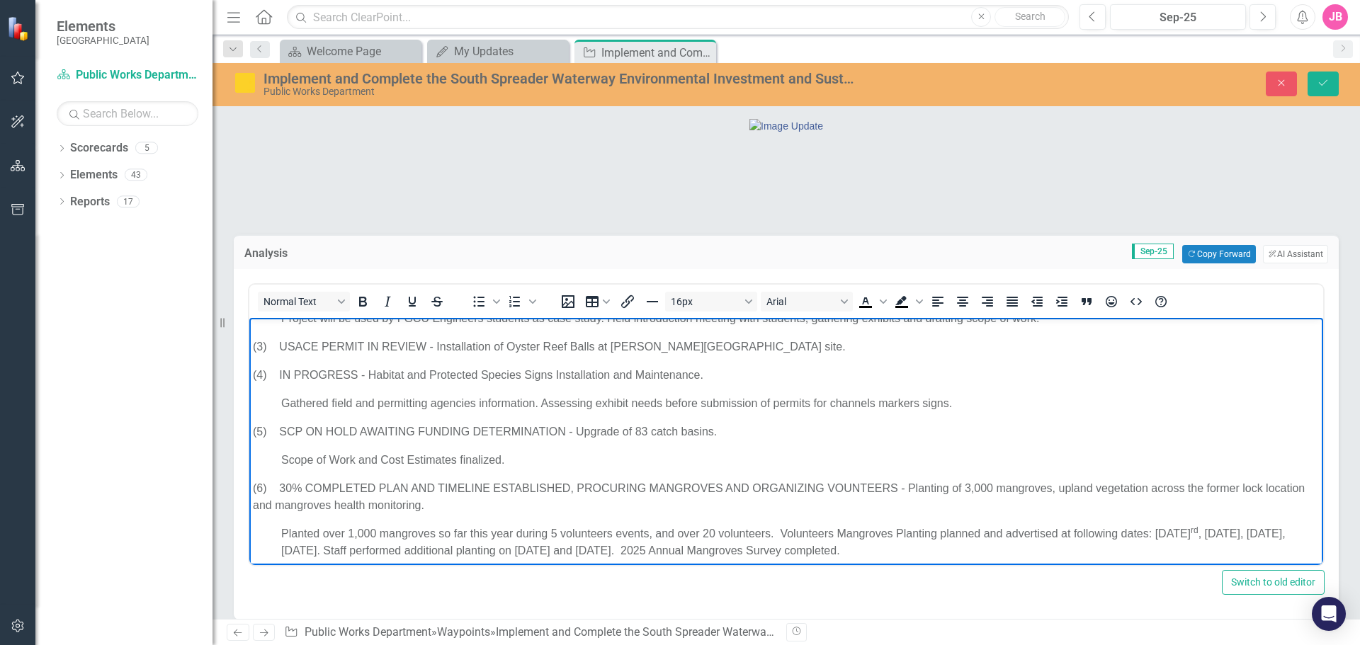
click at [564, 457] on p "Scope of Work and Cost Estimates finalized." at bounding box center [786, 460] width 1067 height 17
drag, startPoint x: 516, startPoint y: 459, endPoint x: 763, endPoint y: 461, distance: 247.9
click at [763, 461] on p "Scope of Work and Cost Estimates finalized. RFW for design services submitted t…" at bounding box center [786, 460] width 1067 height 17
click at [311, 446] on body "Implementation of the South Spreader Waterway Program , conditional of the perm…" at bounding box center [786, 488] width 1074 height 625
drag, startPoint x: 280, startPoint y: 428, endPoint x: 564, endPoint y: 428, distance: 284.7
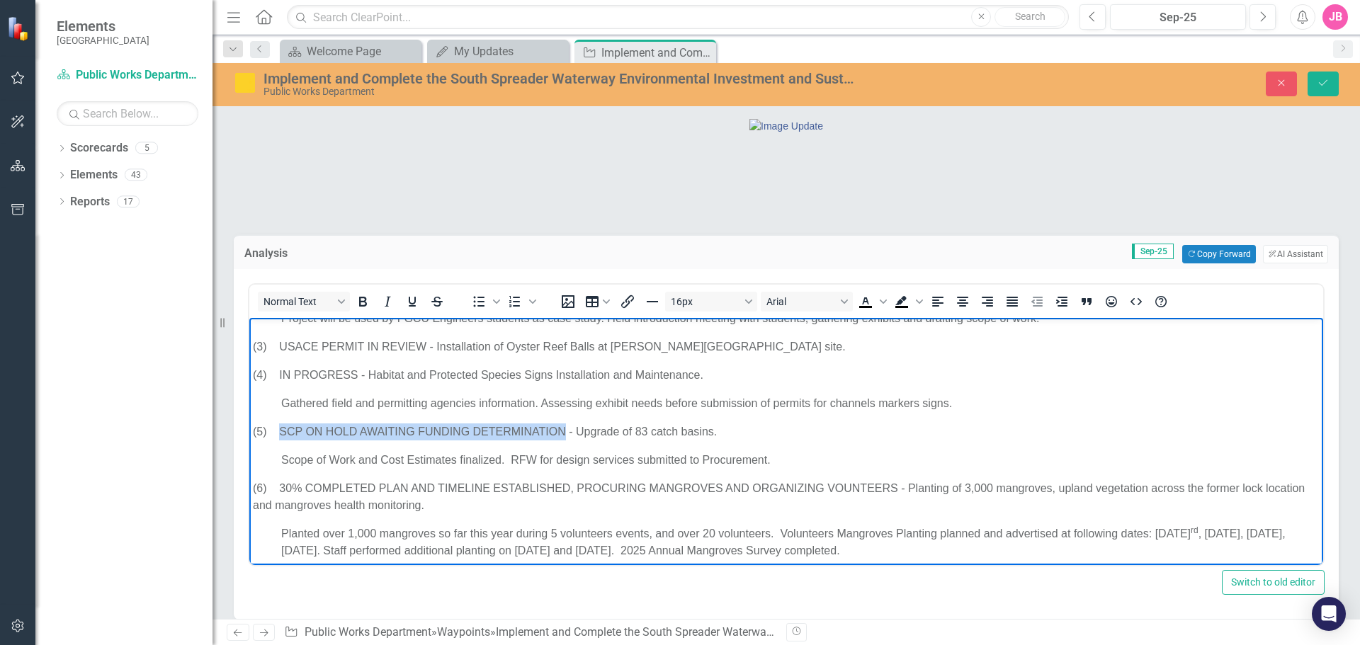
click at [564, 428] on p "(5) SCP ON HOLD AWAITING FUNDING DETERMINATION - Upgrade of 83 catch basins." at bounding box center [786, 432] width 1067 height 17
click at [773, 460] on p "Scope of Work and Cost Estimates finalized. RFW for design services submitted t…" at bounding box center [786, 460] width 1067 height 17
drag, startPoint x: 281, startPoint y: 429, endPoint x: 594, endPoint y: 531, distance: 329.2
click at [615, 429] on p "(5) RFW FOR DESIGN SERVICES SUBMITTED TO PROCUREMENT - Upgrade of 83 catch basi…" at bounding box center [786, 432] width 1067 height 17
click at [141, 442] on div "Dropdown Scorecards 5 Dropdown [GEOGRAPHIC_DATA], [GEOGRAPHIC_DATA] Business In…" at bounding box center [123, 391] width 177 height 508
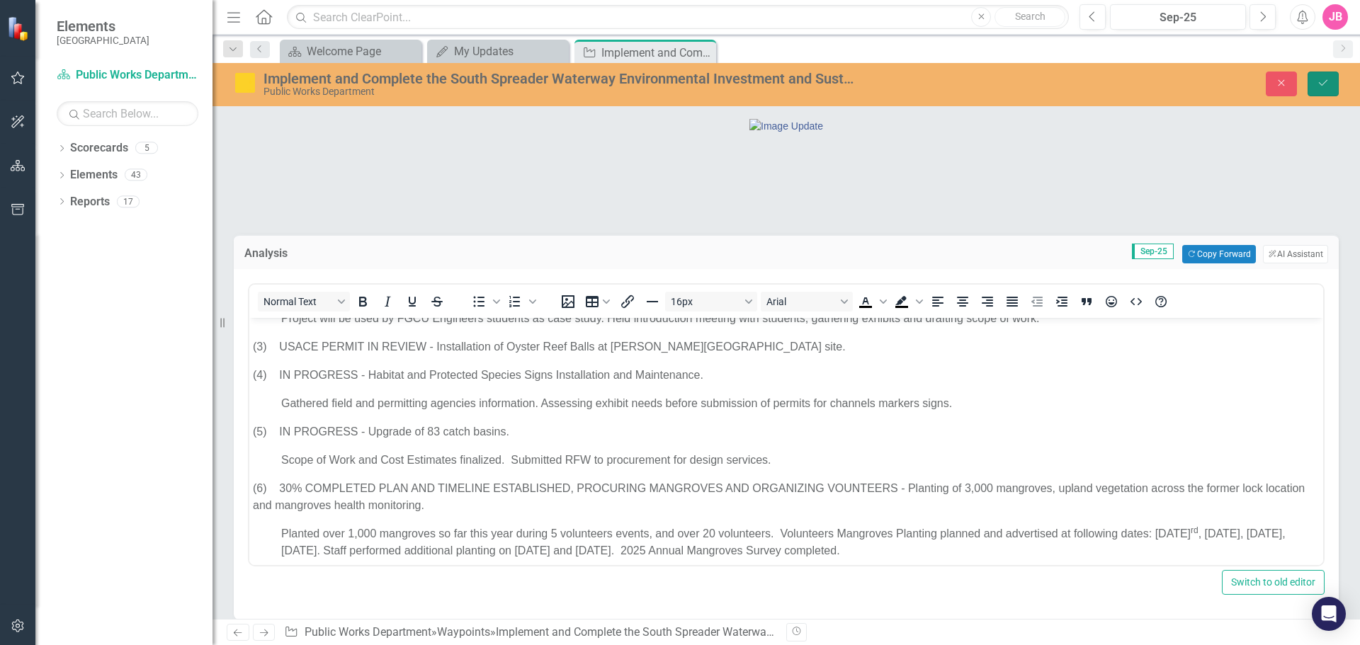
click at [1322, 83] on icon "Save" at bounding box center [1323, 83] width 13 height 10
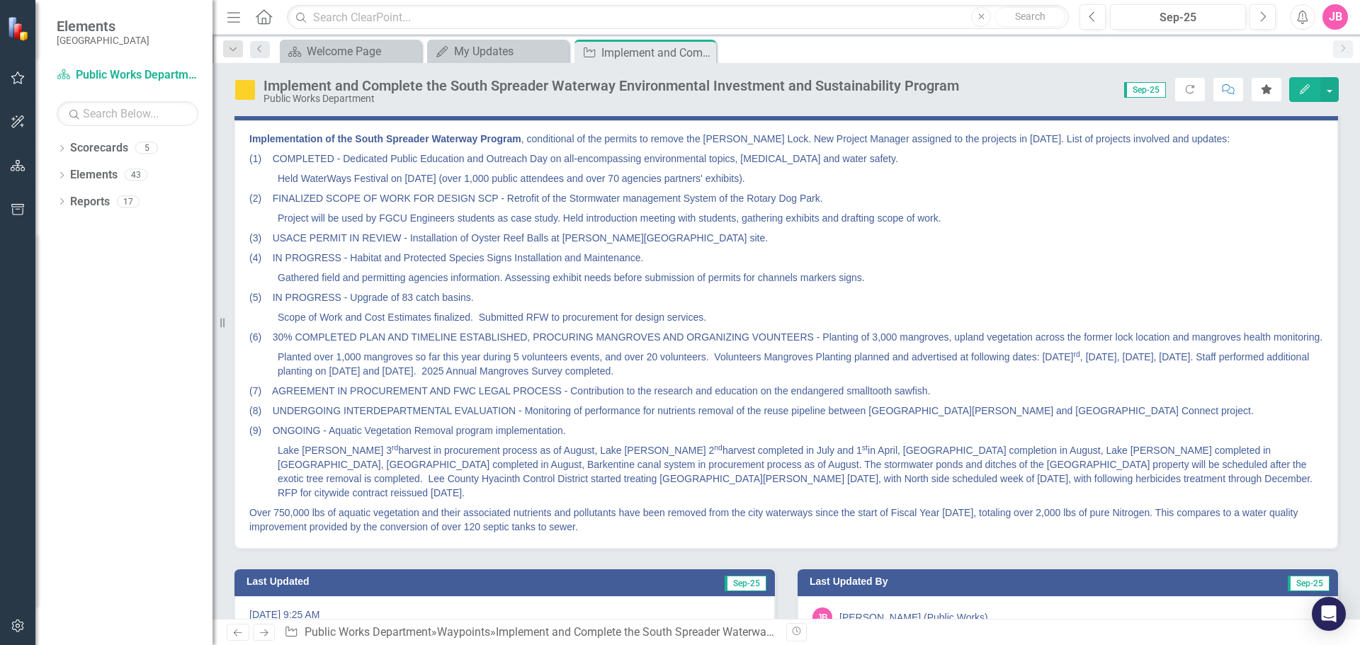
scroll to position [212, 0]
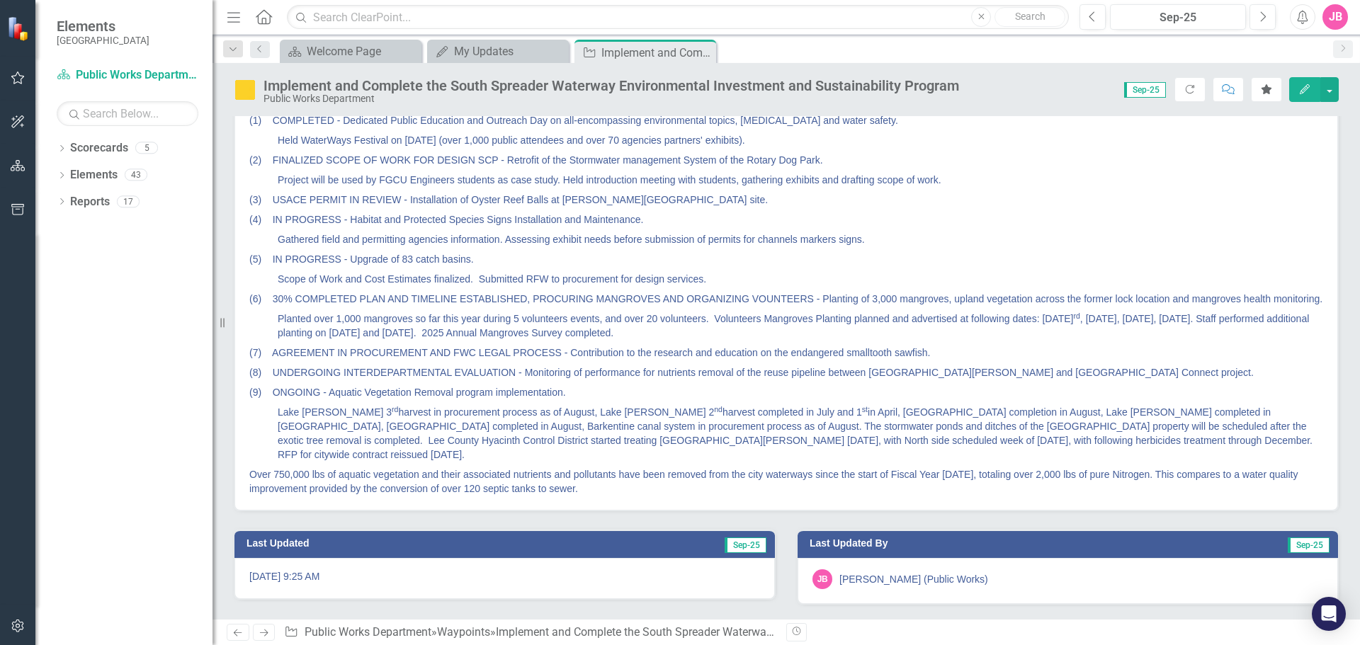
click at [950, 309] on p "(6) 30% COMPLETED PLAN AND TIMELINE ESTABLISHED, PROCURING MANGROVES AND ORGANI…" at bounding box center [786, 299] width 1074 height 20
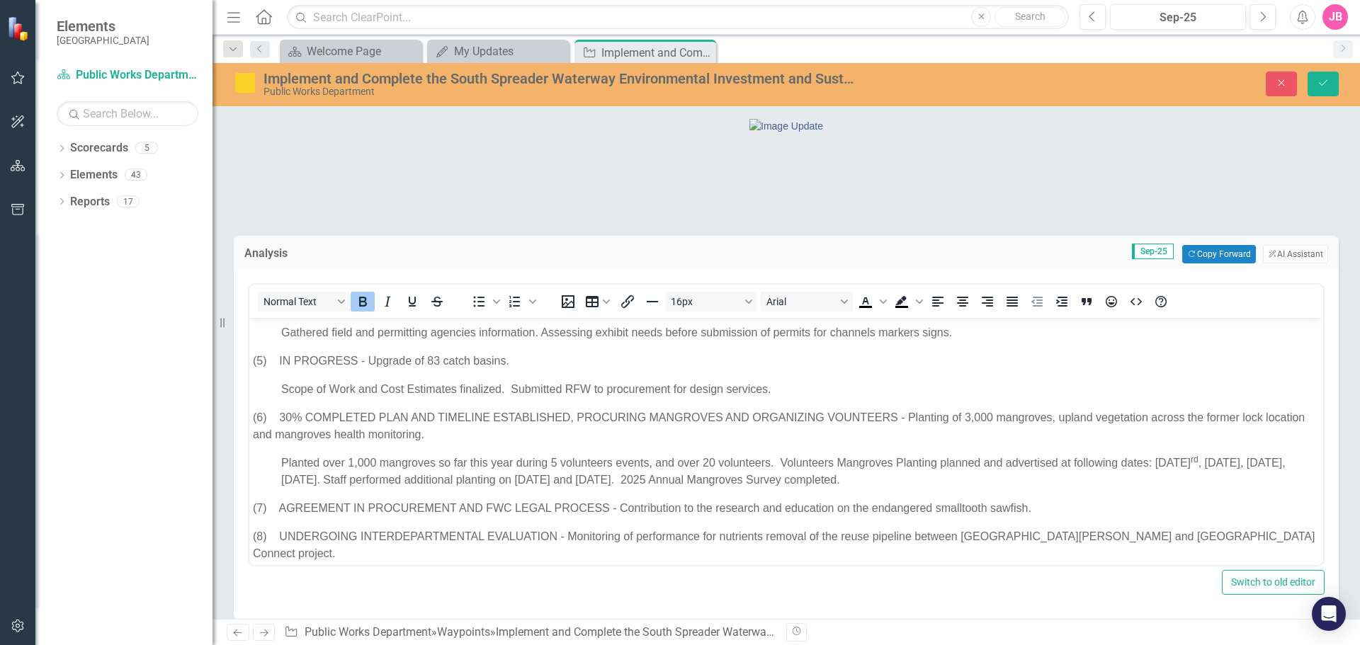
click at [1059, 418] on p "(6) 30% COMPLETED PLAN AND TIMELINE ESTABLISHED, PROCURING MANGROVES AND ORGANI…" at bounding box center [786, 426] width 1067 height 34
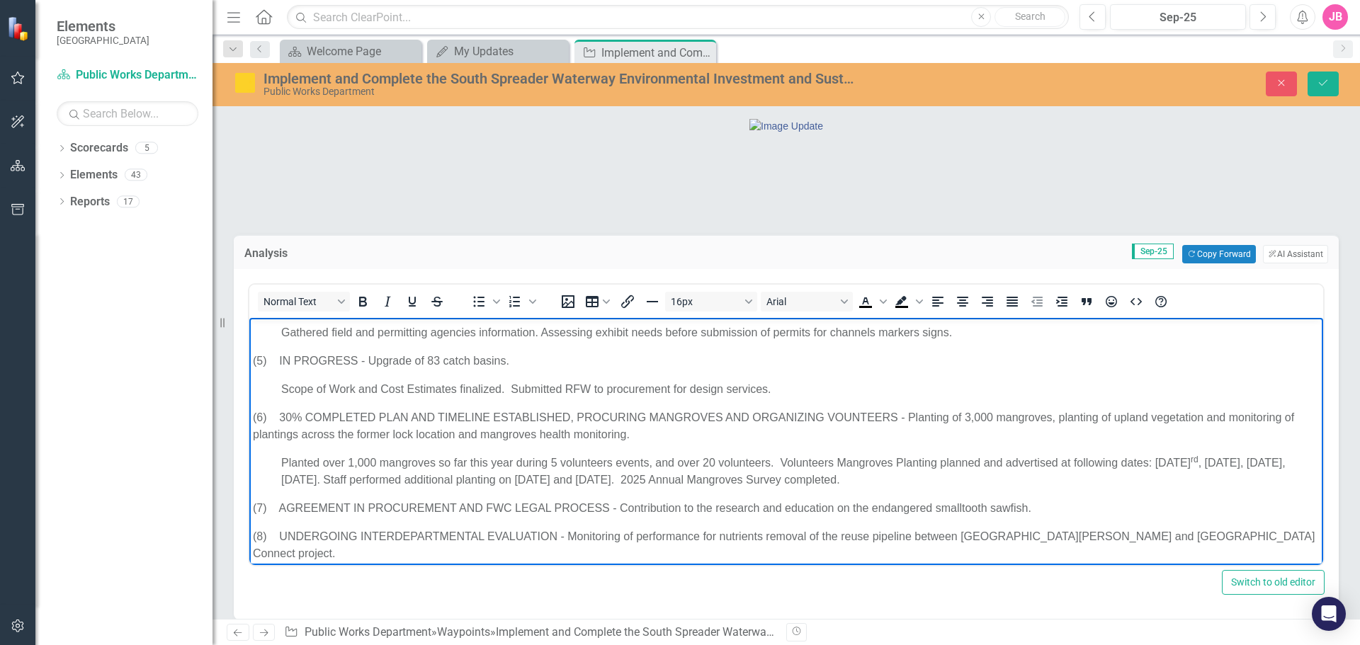
click at [1228, 417] on p "(6) 30% COMPLETED PLAN AND TIMELINE ESTABLISHED, PROCURING MANGROVES AND ORGANI…" at bounding box center [786, 426] width 1067 height 34
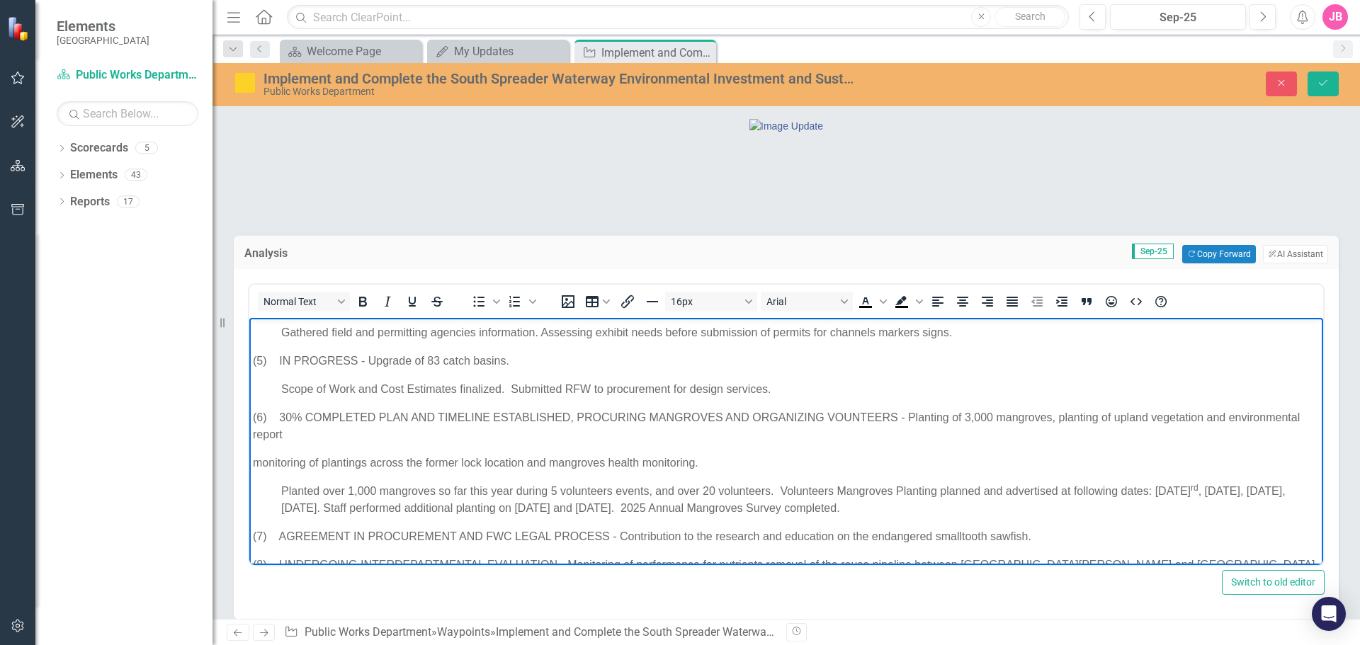
click at [386, 431] on p "(6) 30% COMPLETED PLAN AND TIMELINE ESTABLISHED, PROCURING MANGROVES AND ORGANI…" at bounding box center [786, 426] width 1067 height 34
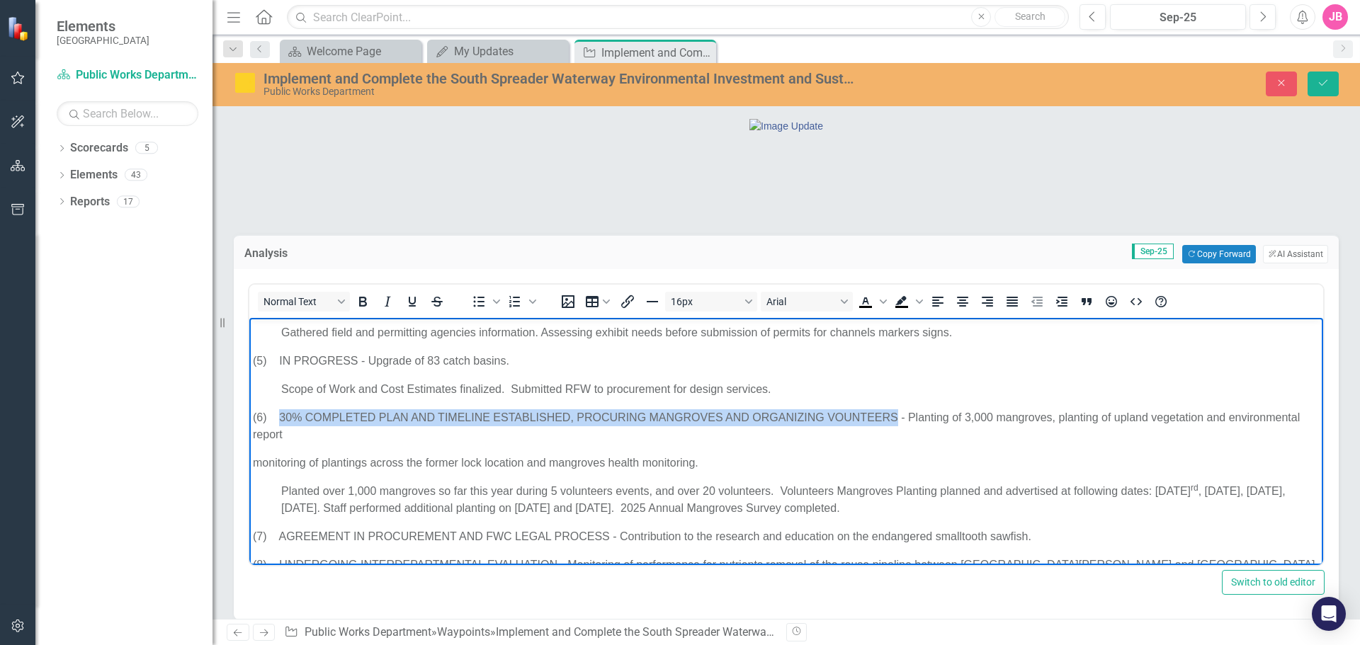
drag, startPoint x: 279, startPoint y: 416, endPoint x: 1173, endPoint y: 946, distance: 1039.3
click at [896, 418] on p "(6) 30% COMPLETED PLAN AND TIMELINE ESTABLISHED, PROCURING MANGROVES AND ORGANI…" at bounding box center [786, 426] width 1067 height 34
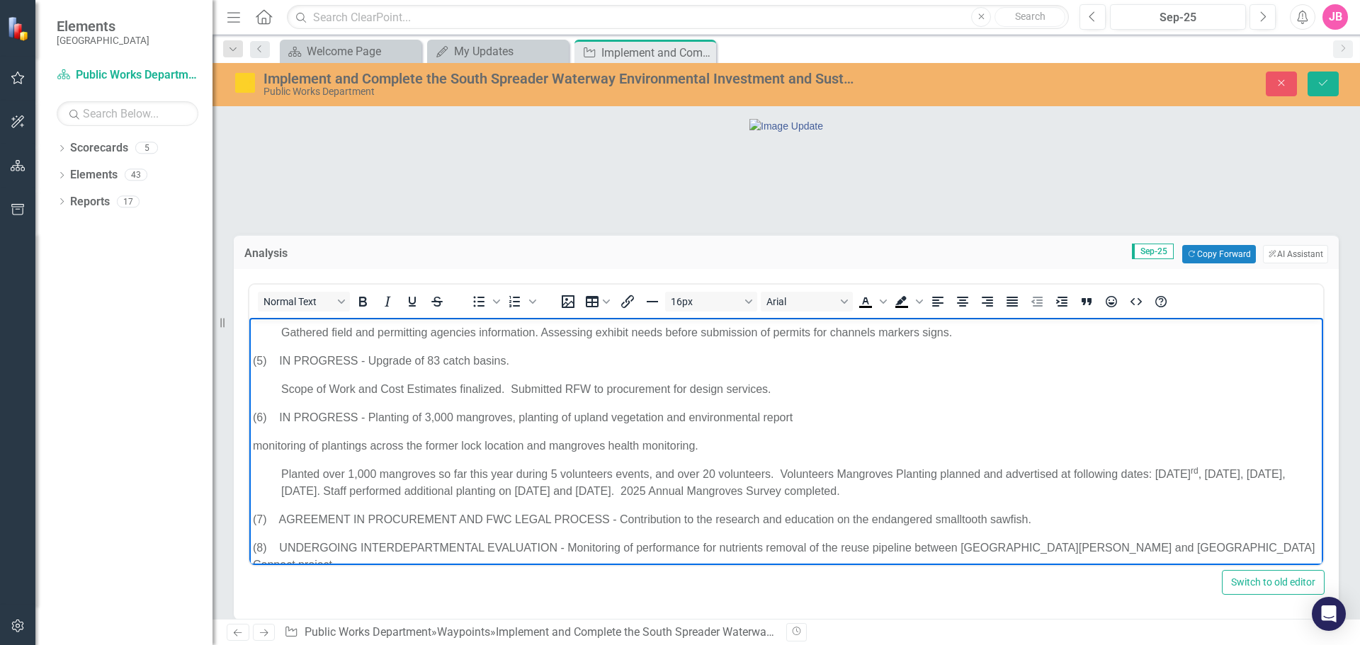
click at [690, 419] on p "(6) IN PROGRESS - Planting of 3,000 mangroves, planting of upland vegetation an…" at bounding box center [786, 417] width 1067 height 17
click at [697, 419] on p "(6) IN PROGRESS - Planting of 3,000 mangroves, planting of upland vegetation an…" at bounding box center [786, 417] width 1067 height 17
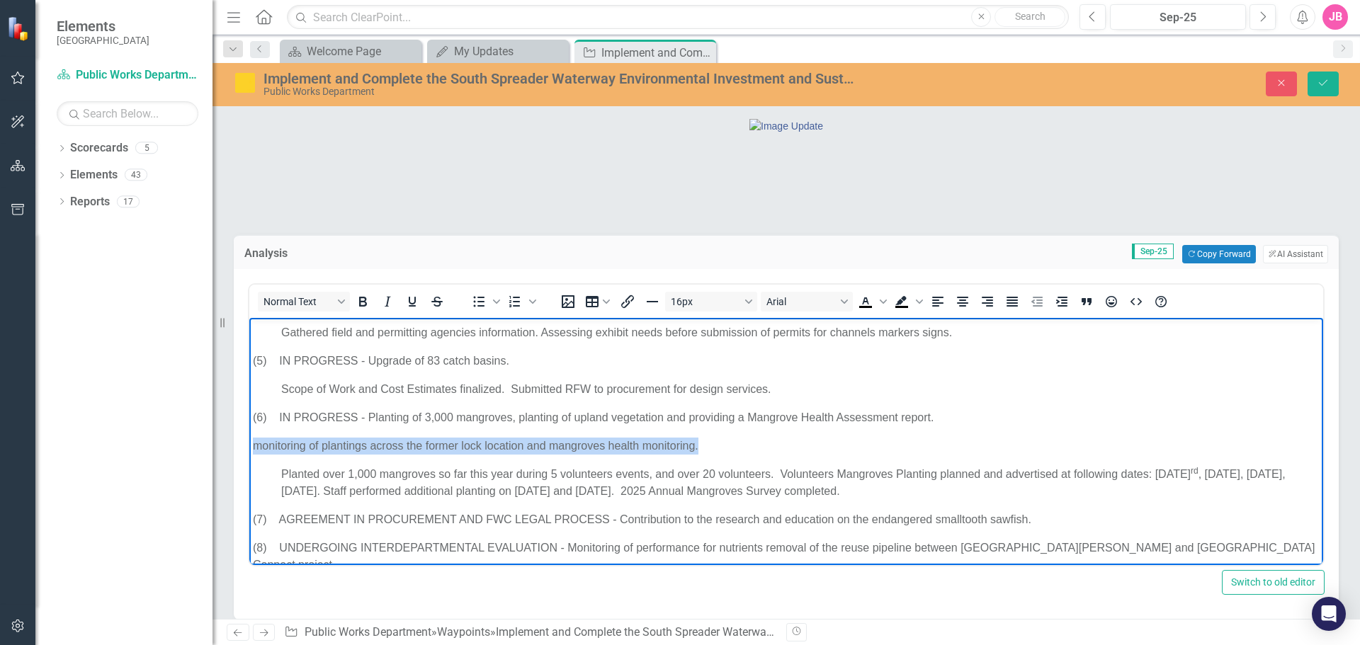
drag, startPoint x: 660, startPoint y: 436, endPoint x: 242, endPoint y: 450, distance: 418.1
click at [249, 450] on html "Implementation of the South Spreader Waterway Program , conditional of the perm…" at bounding box center [786, 424] width 1074 height 636
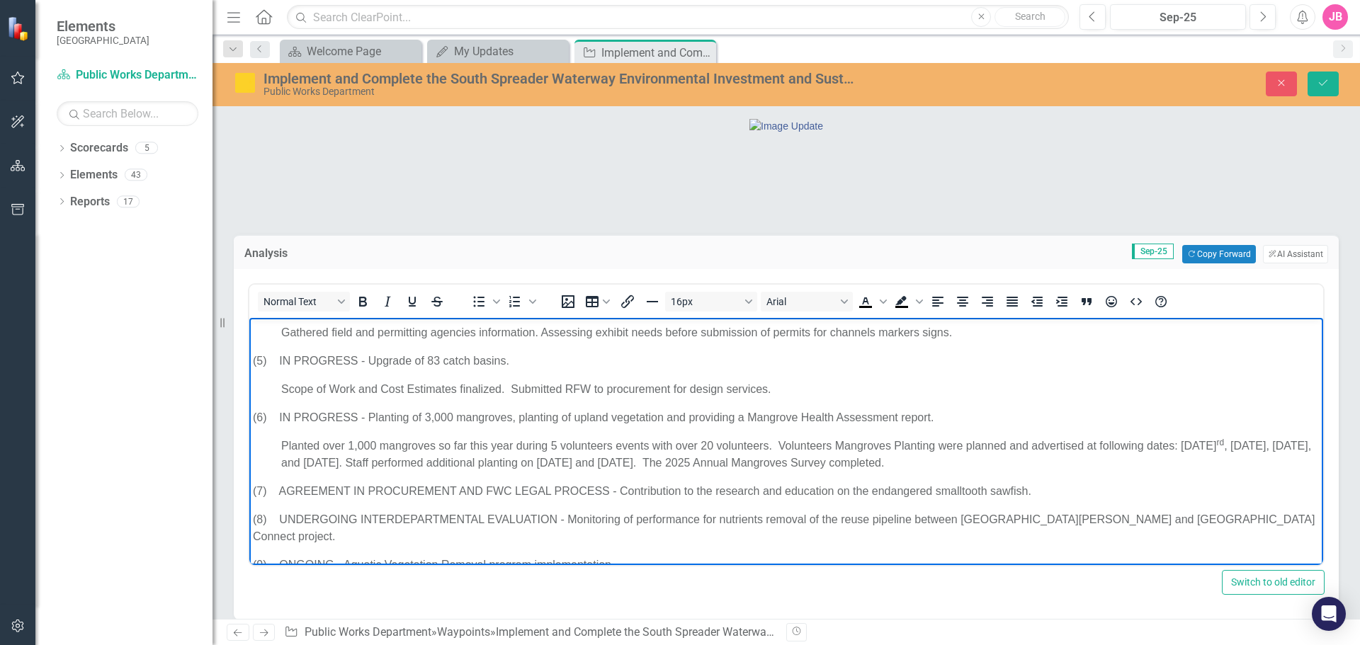
drag, startPoint x: 860, startPoint y: 462, endPoint x: 884, endPoint y: 513, distance: 56.4
click at [860, 462] on p "Planted over 1,000 mangroves so far this year during 5 volunteers events with o…" at bounding box center [786, 455] width 1067 height 34
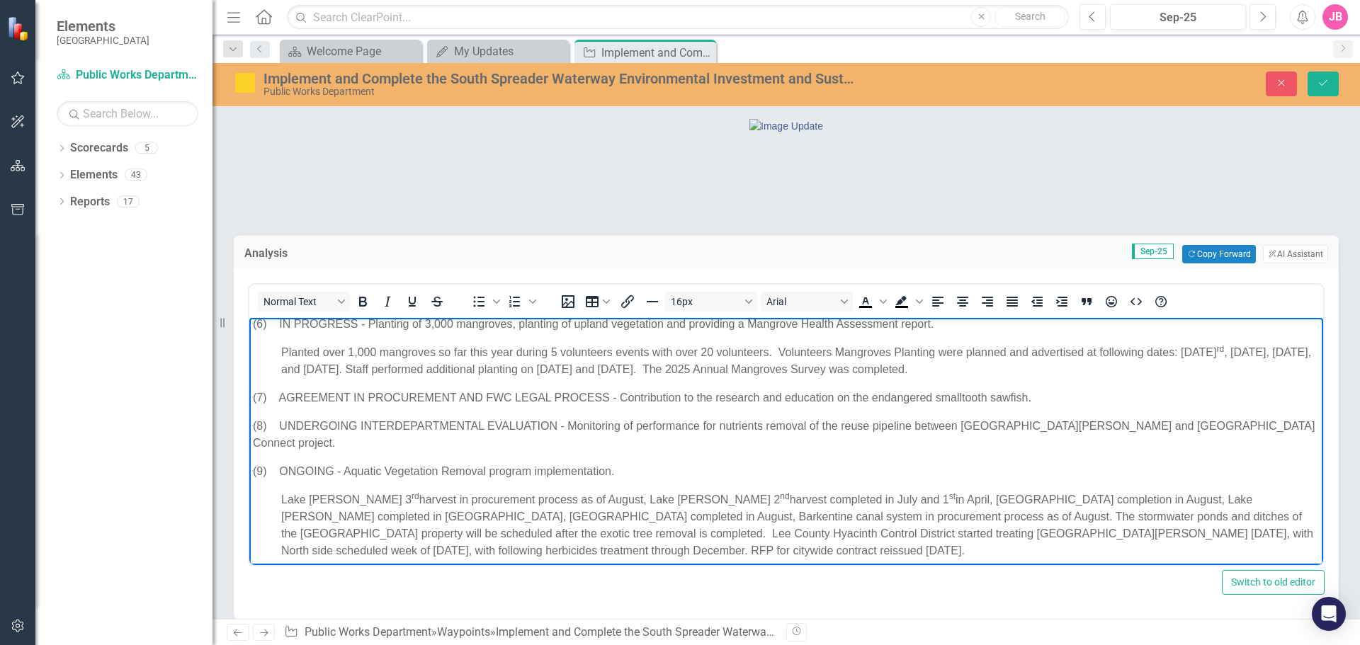
scroll to position [273, 0]
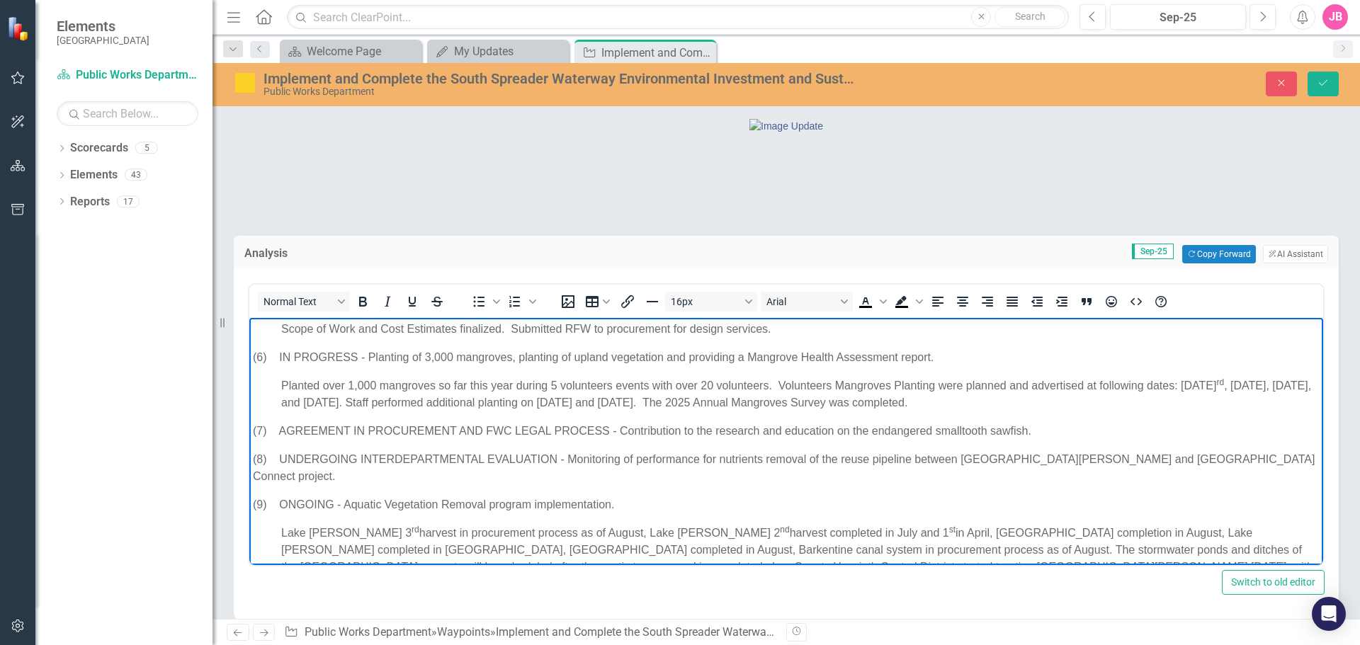
click at [664, 357] on p "(6) IN PROGRESS - Planting of 3,000 mangroves, planting of upland vegetation an…" at bounding box center [786, 357] width 1067 height 17
click at [946, 405] on p "Planted over 1,000 mangroves so far this year during 5 volunteers events with o…" at bounding box center [786, 394] width 1067 height 34
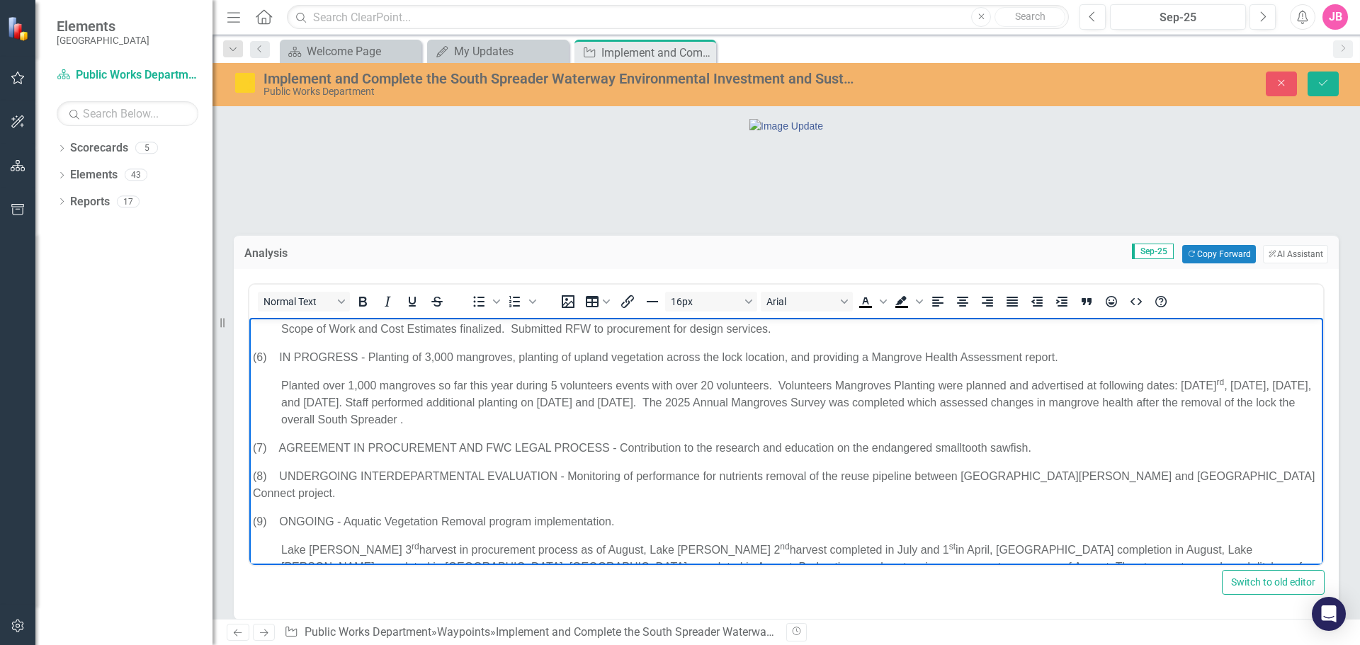
click at [1066, 404] on p "Planted over 1,000 mangroves so far this year during 5 volunteers events with o…" at bounding box center [786, 402] width 1067 height 51
click at [1168, 400] on p "Planted over 1,000 mangroves so far this year during 5 volunteers events with o…" at bounding box center [786, 402] width 1067 height 51
click at [397, 418] on p "Planted over 1,000 mangroves so far this year during 5 volunteers events with o…" at bounding box center [786, 402] width 1067 height 51
click at [941, 402] on p "Planted over 1,000 mangroves so far this year during 5 volunteers events with o…" at bounding box center [786, 402] width 1067 height 51
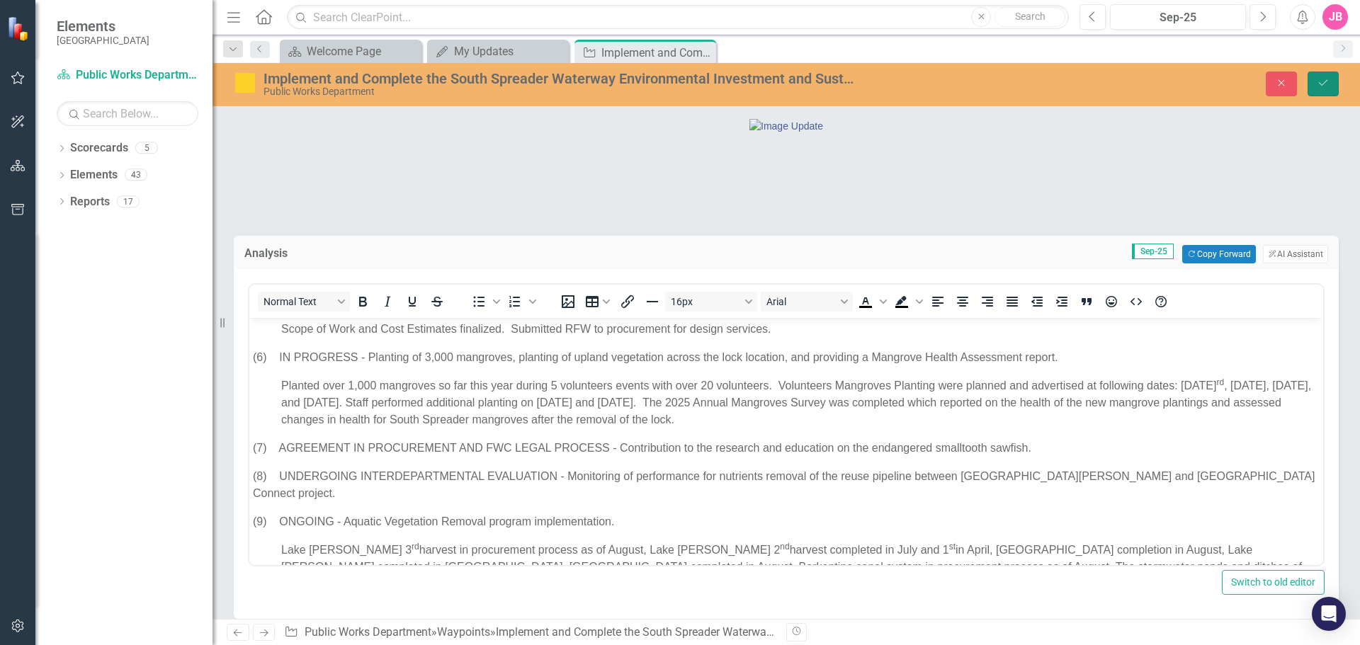
click at [1322, 83] on icon "Save" at bounding box center [1323, 83] width 13 height 10
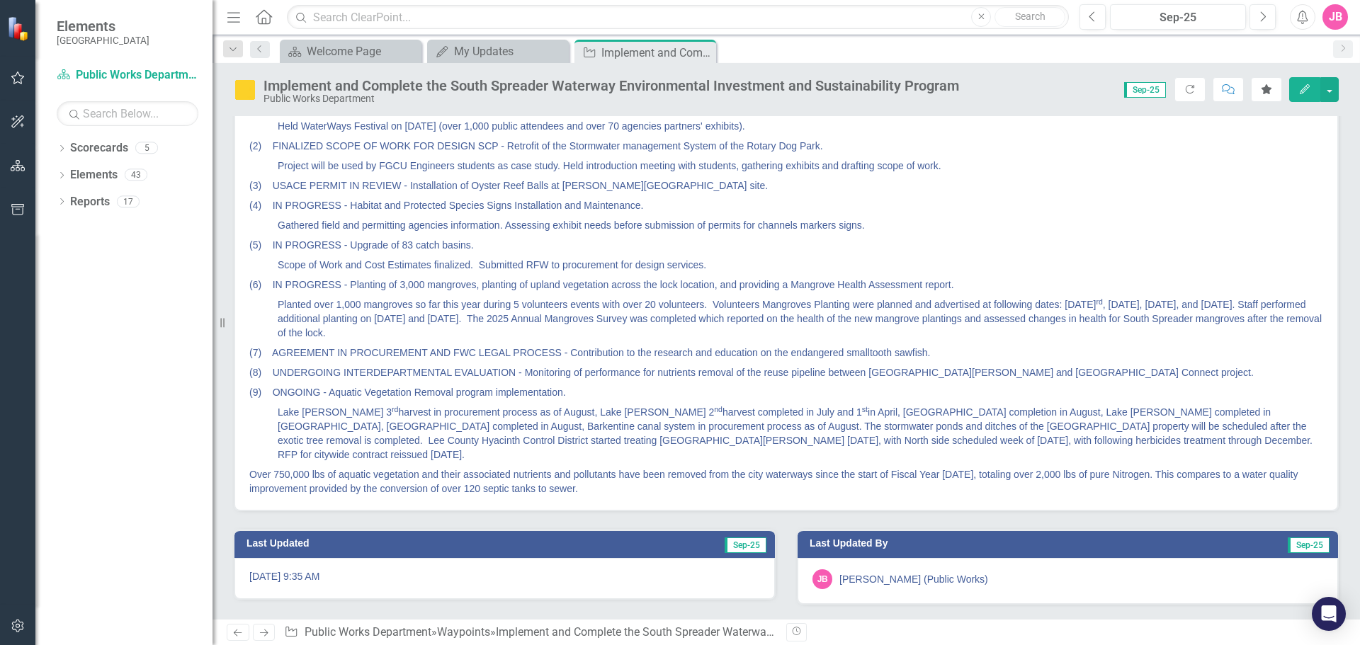
scroll to position [212, 0]
click at [472, 343] on p "Planted over 1,000 mangroves so far this year during 5 volunteers events with o…" at bounding box center [786, 319] width 1074 height 48
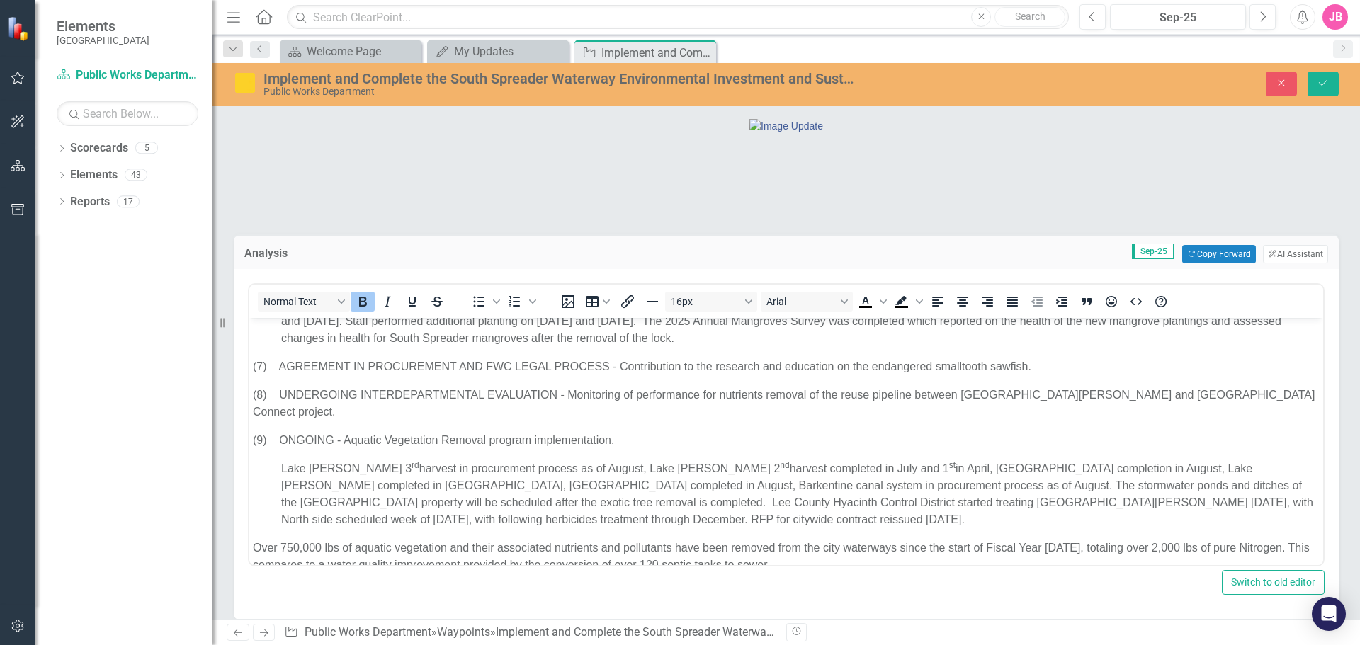
scroll to position [283, 0]
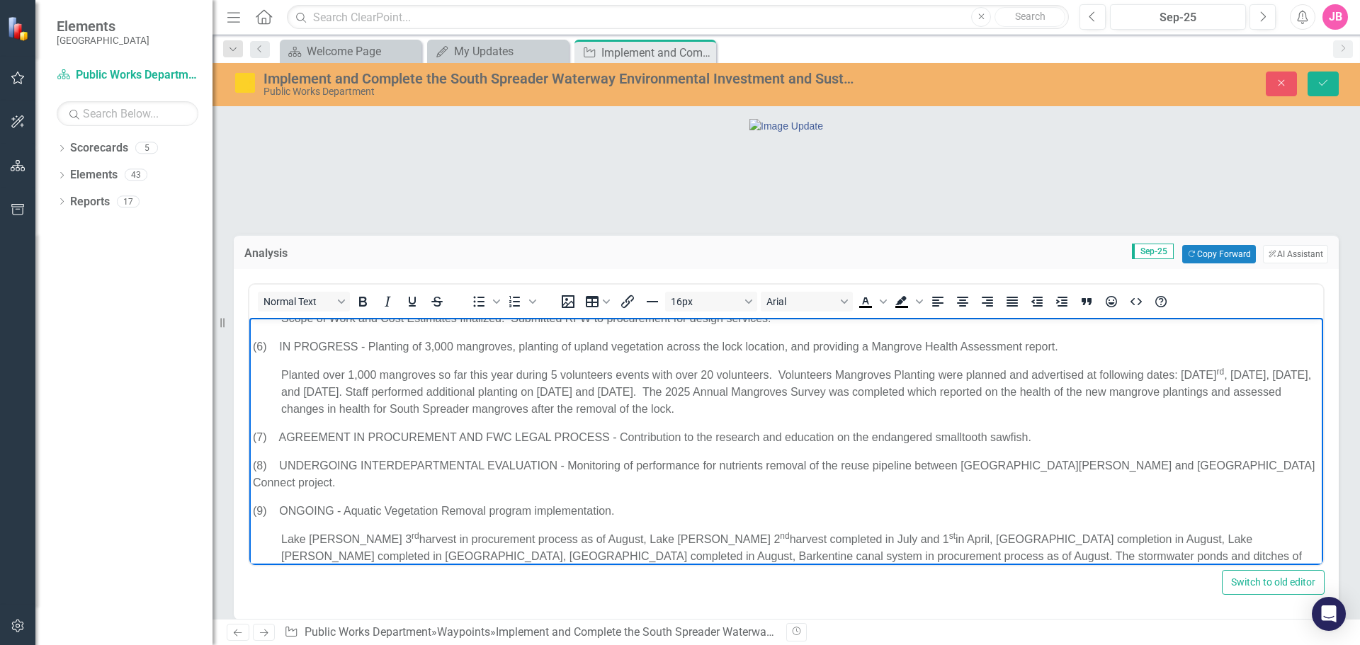
click at [677, 395] on p "Planted over 1,000 mangroves so far this year during 5 volunteers events with o…" at bounding box center [786, 392] width 1067 height 51
click at [1319, 76] on button "Save" at bounding box center [1322, 84] width 31 height 25
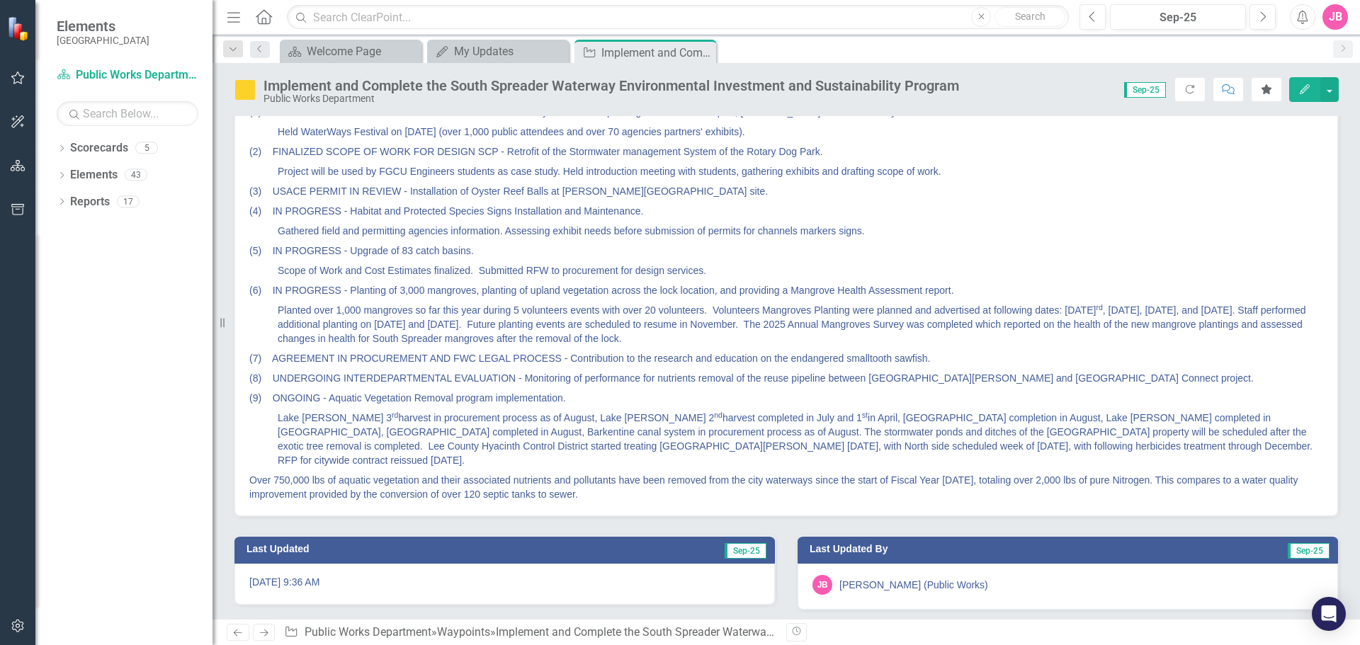
scroll to position [212, 0]
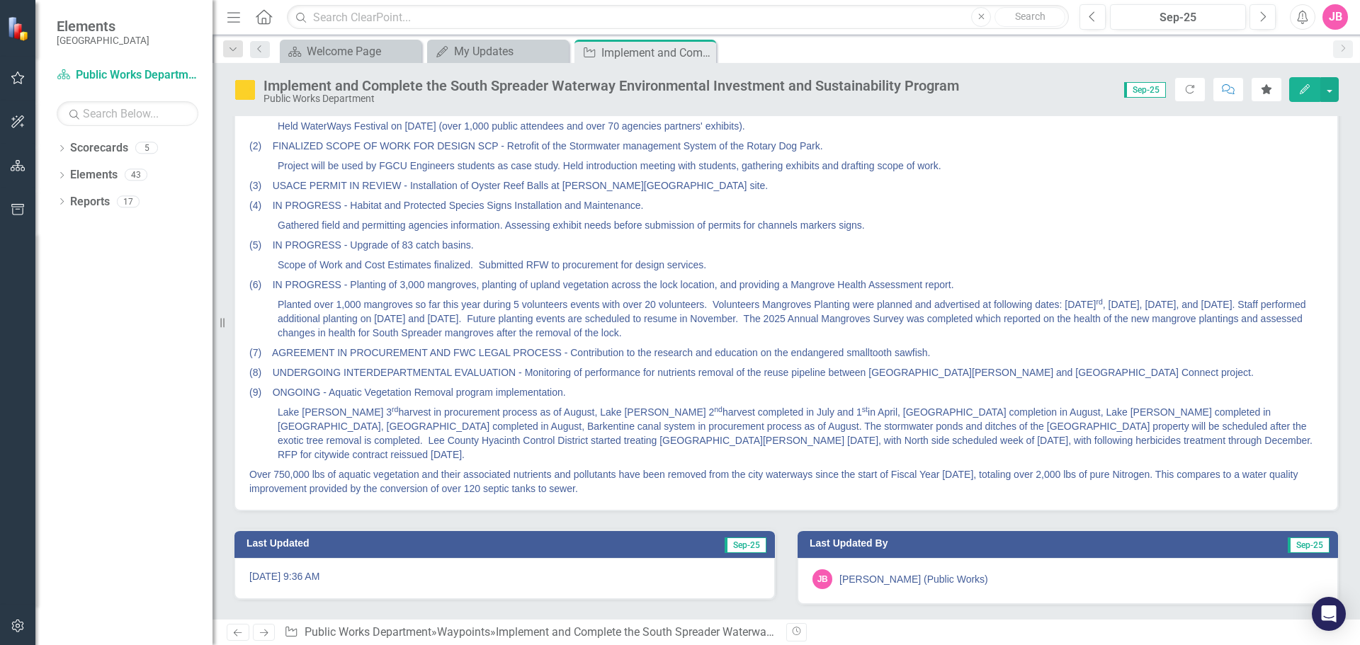
click at [284, 465] on p "Lake [PERSON_NAME] 3 rd harvest in procurement process as of August, Lake [PERS…" at bounding box center [786, 433] width 1074 height 62
click at [278, 465] on p "Lake [PERSON_NAME] 3 rd harvest in procurement process as of August, Lake [PERS…" at bounding box center [786, 433] width 1074 height 62
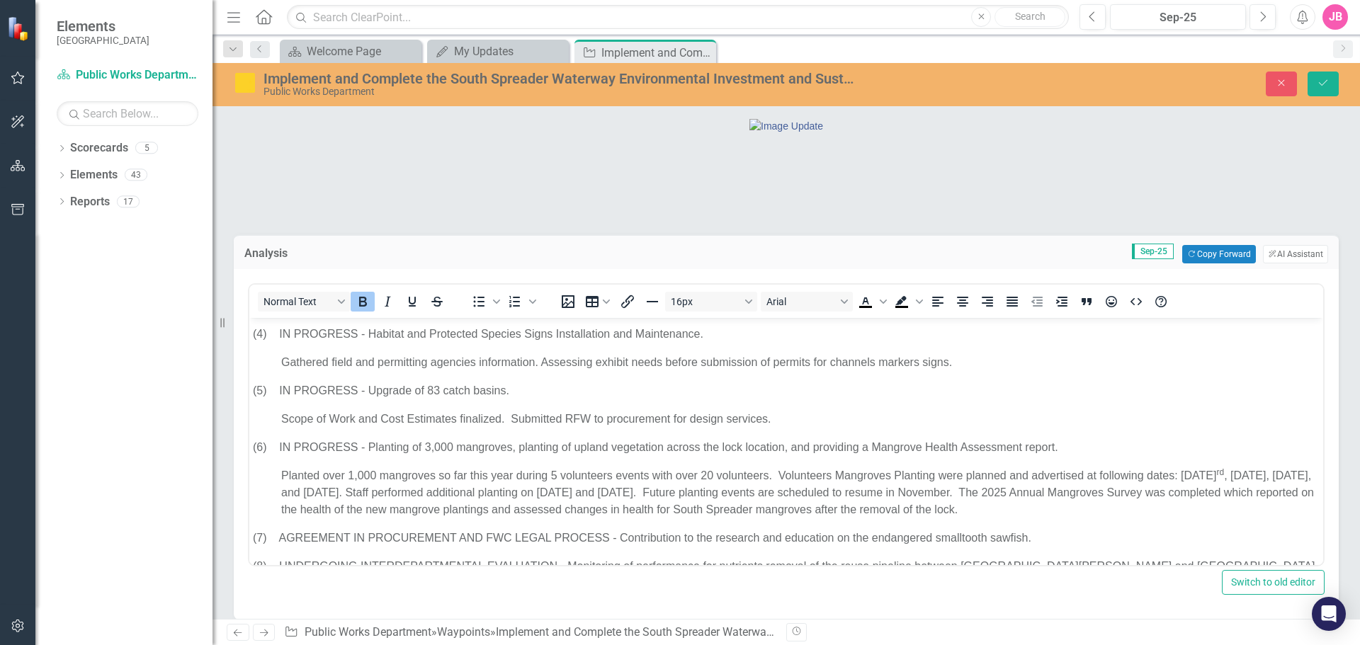
scroll to position [360, 0]
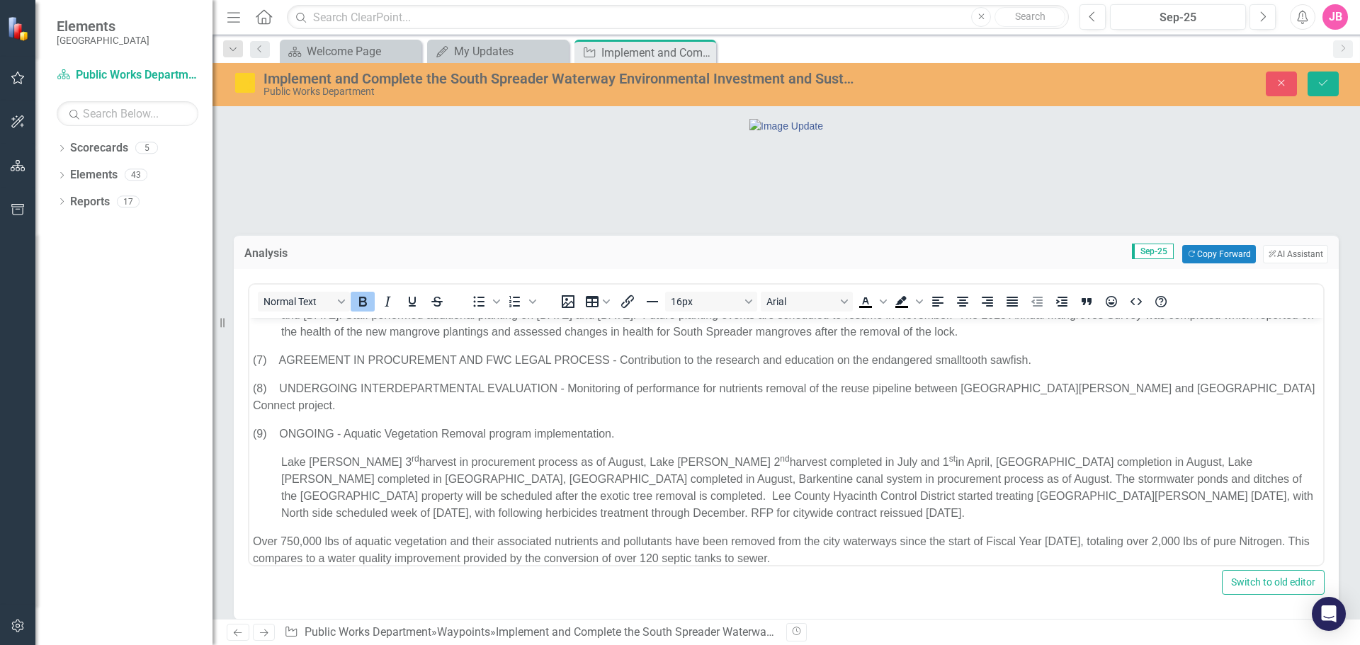
click at [281, 454] on p "Lake [PERSON_NAME] 3 rd harvest in procurement process as of August, Lake [PERS…" at bounding box center [786, 488] width 1067 height 68
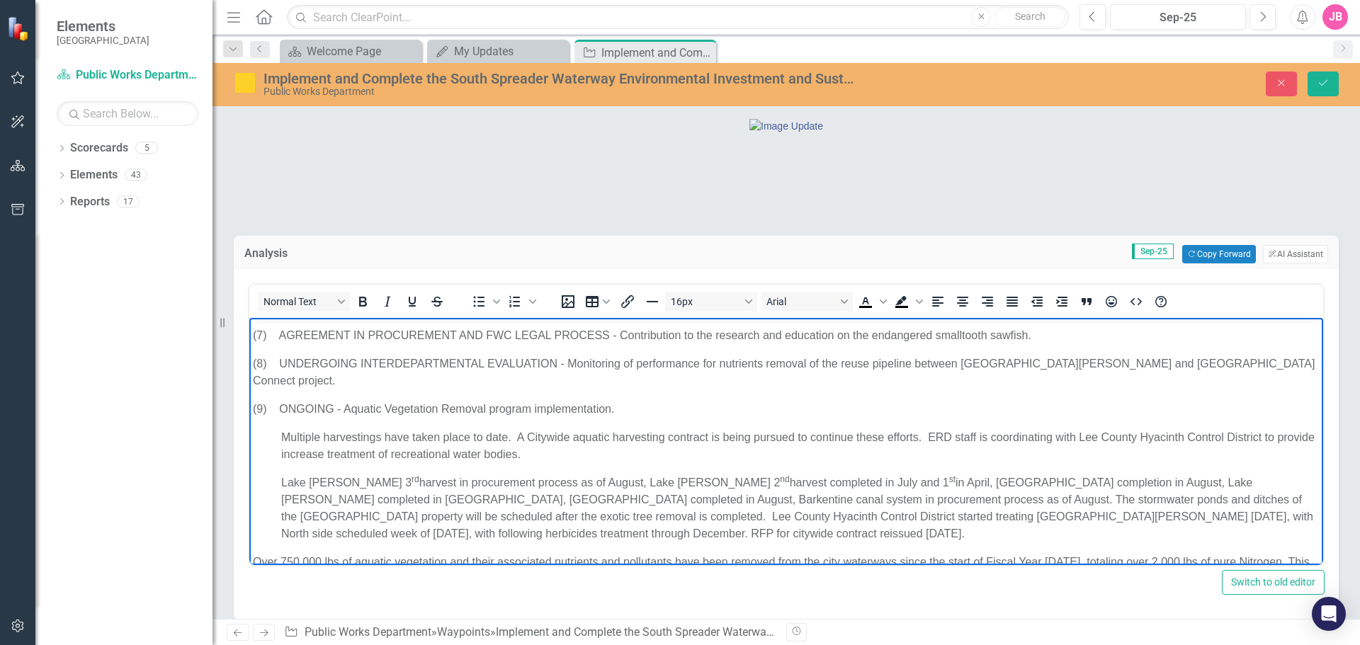
scroll to position [406, 0]
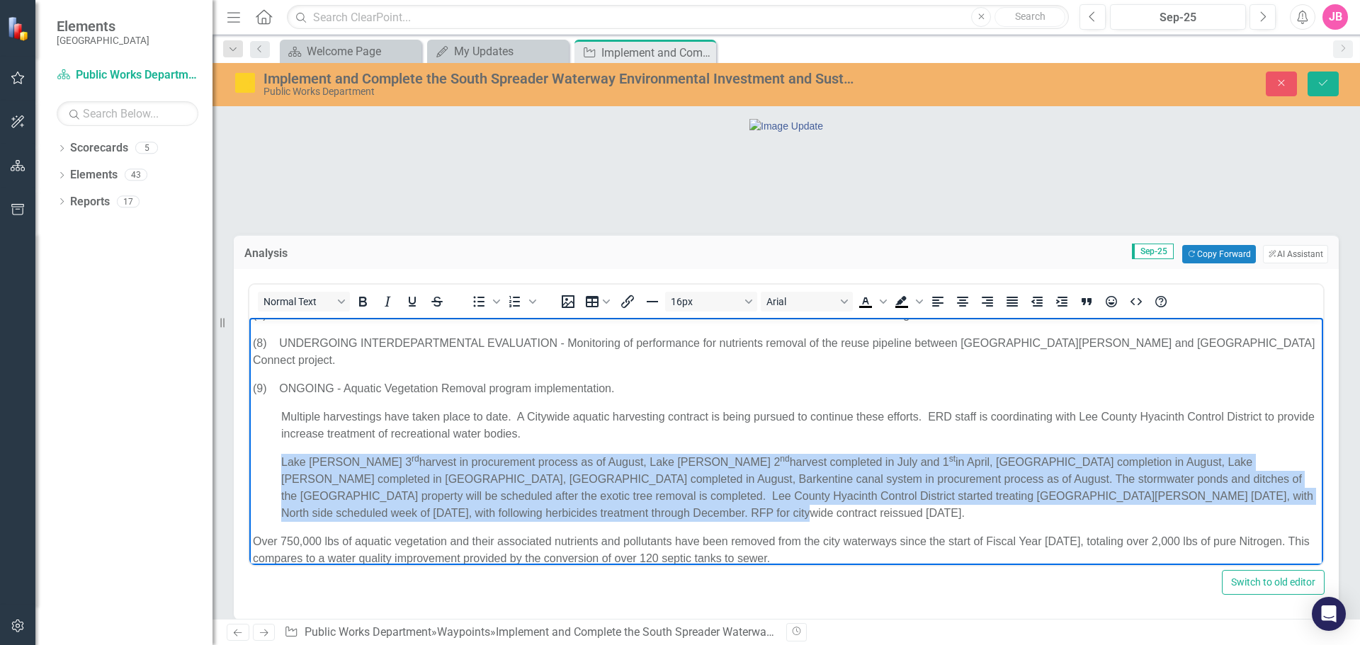
drag, startPoint x: 567, startPoint y: 491, endPoint x: 282, endPoint y: 449, distance: 288.6
click at [282, 454] on p "Lake [PERSON_NAME] 3 rd harvest in procurement process as of August, Lake [PERS…" at bounding box center [786, 488] width 1067 height 68
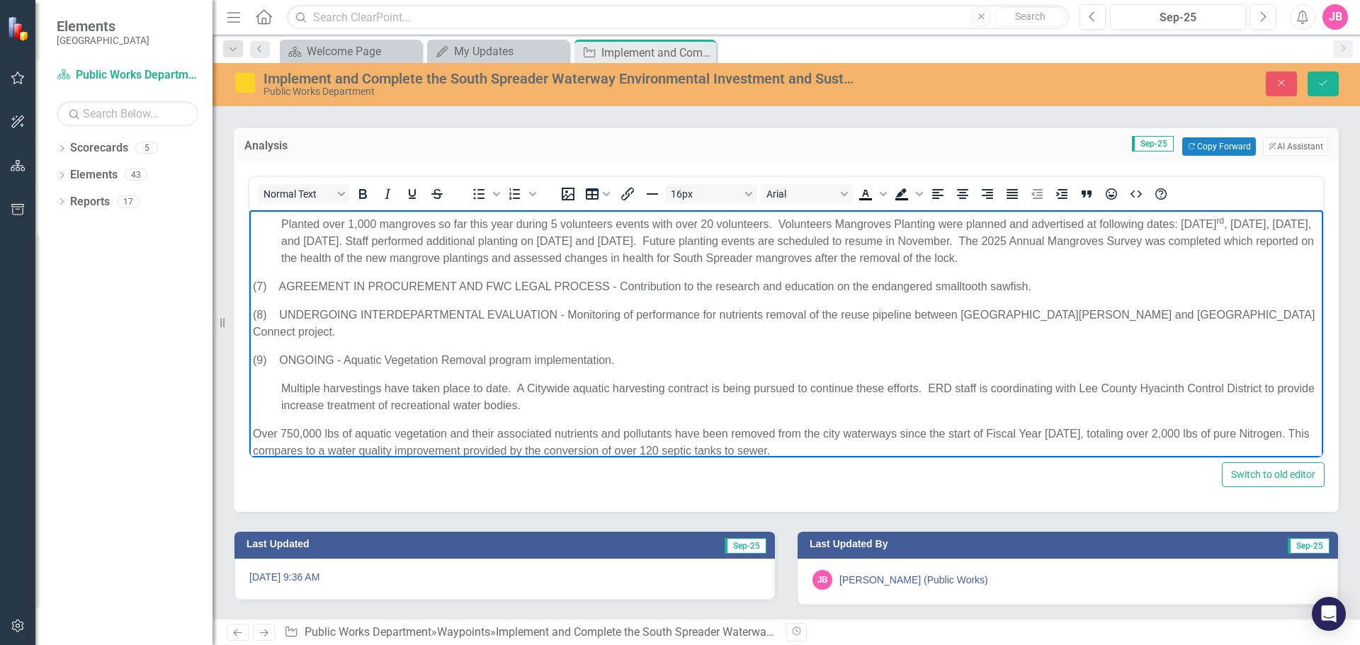
scroll to position [111, 0]
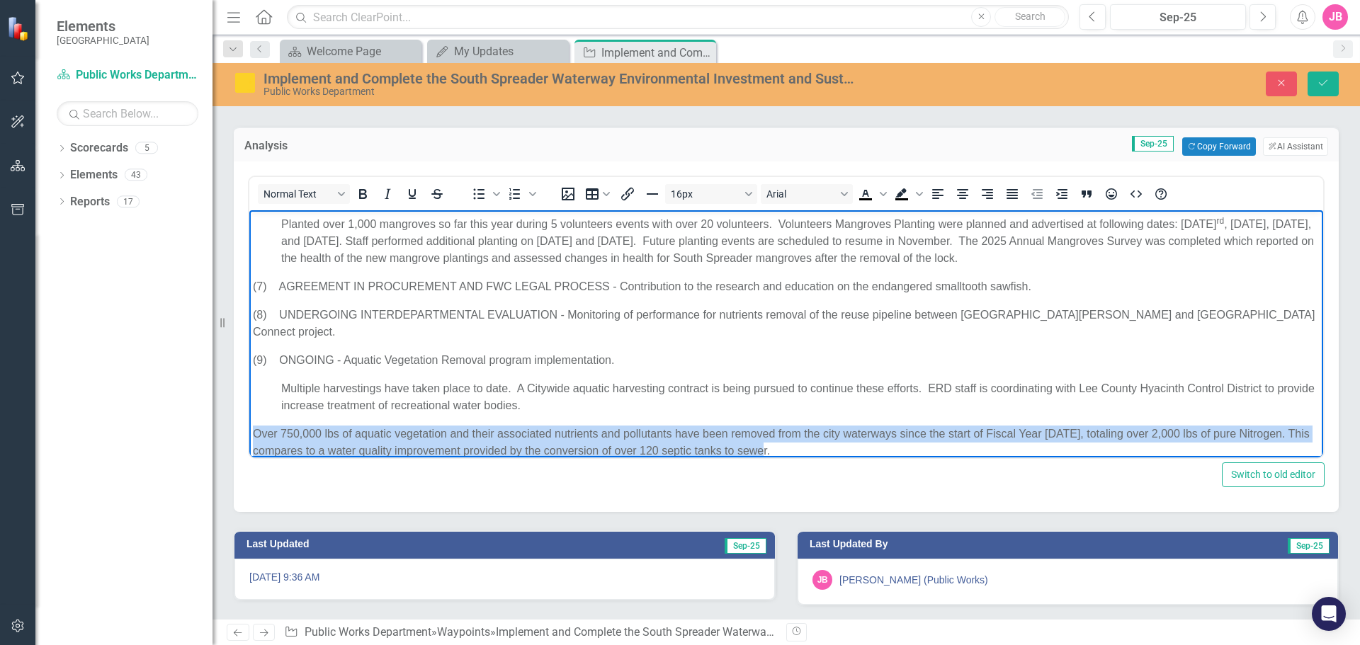
drag, startPoint x: 796, startPoint y: 431, endPoint x: 496, endPoint y: 703, distance: 404.6
click at [249, 422] on html "Implementation of the South Spreader Waterway Program , conditional of the perm…" at bounding box center [786, 179] width 1074 height 591
copy p "Over 750,000 lbs of aquatic vegetation and their associated nutrients and pollu…"
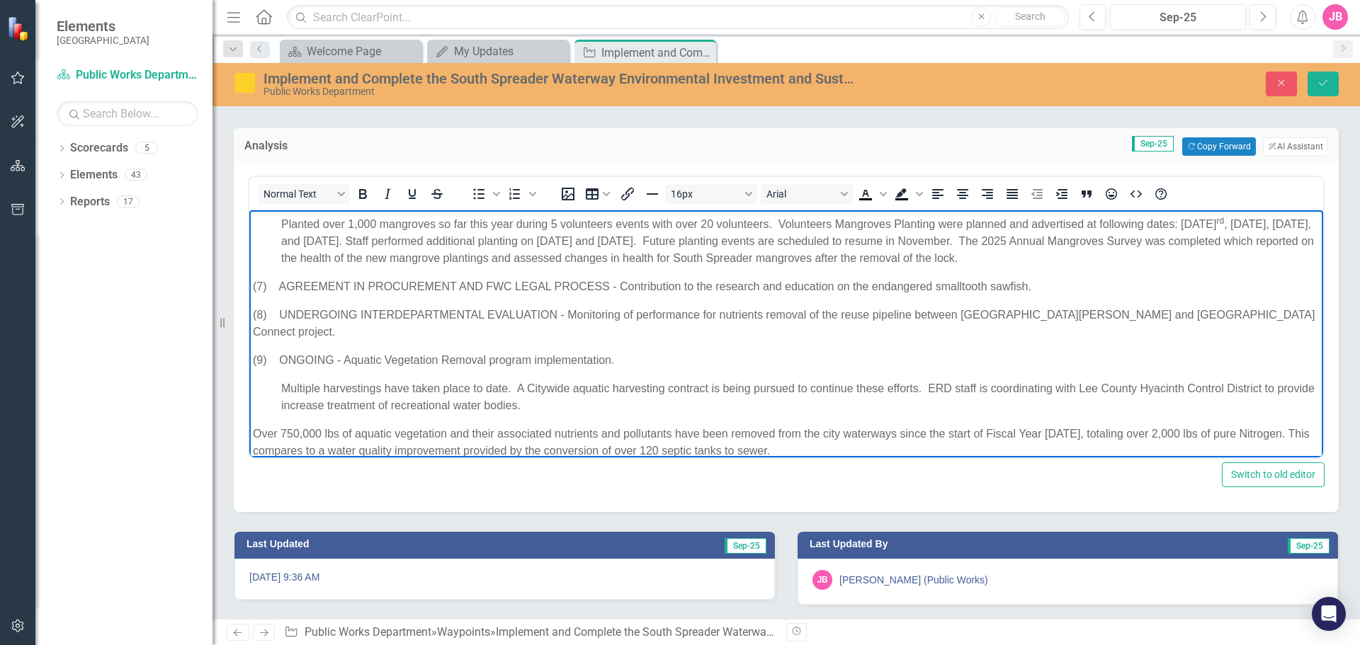
click at [597, 390] on p "Multiple harvestings have taken place to date. A Citywide aquatic harvesting co…" at bounding box center [786, 397] width 1067 height 34
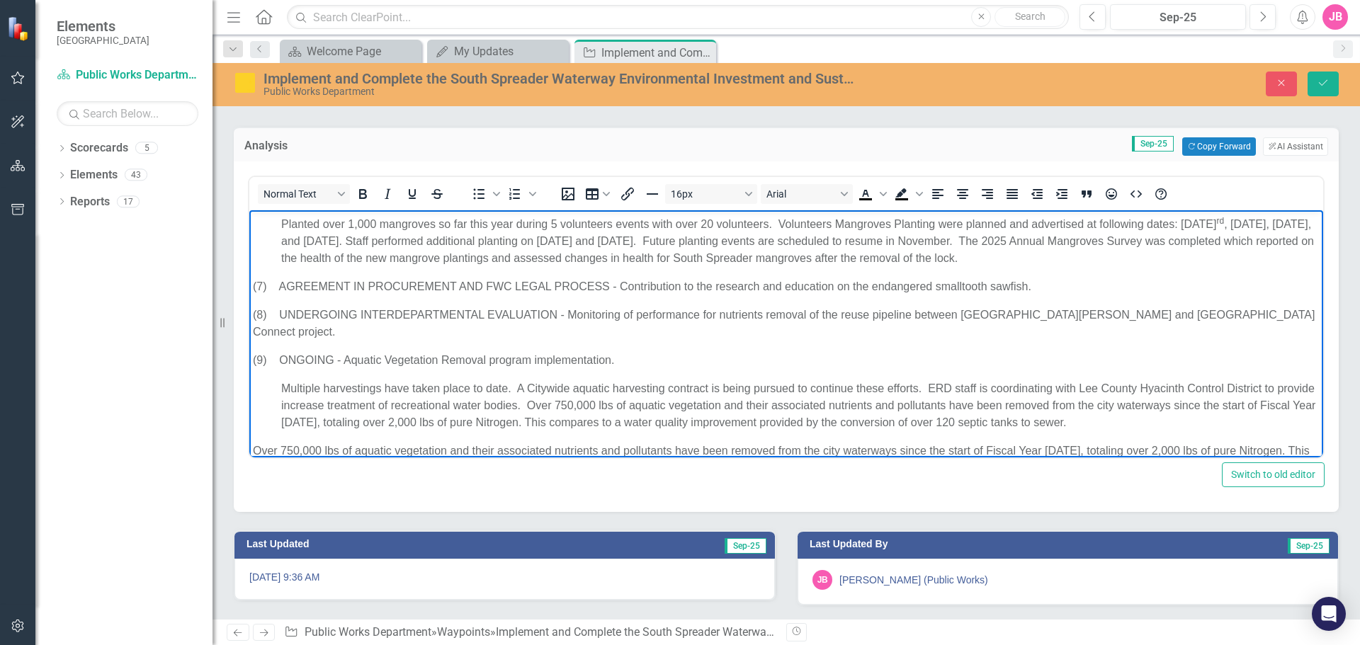
scroll to position [343, 0]
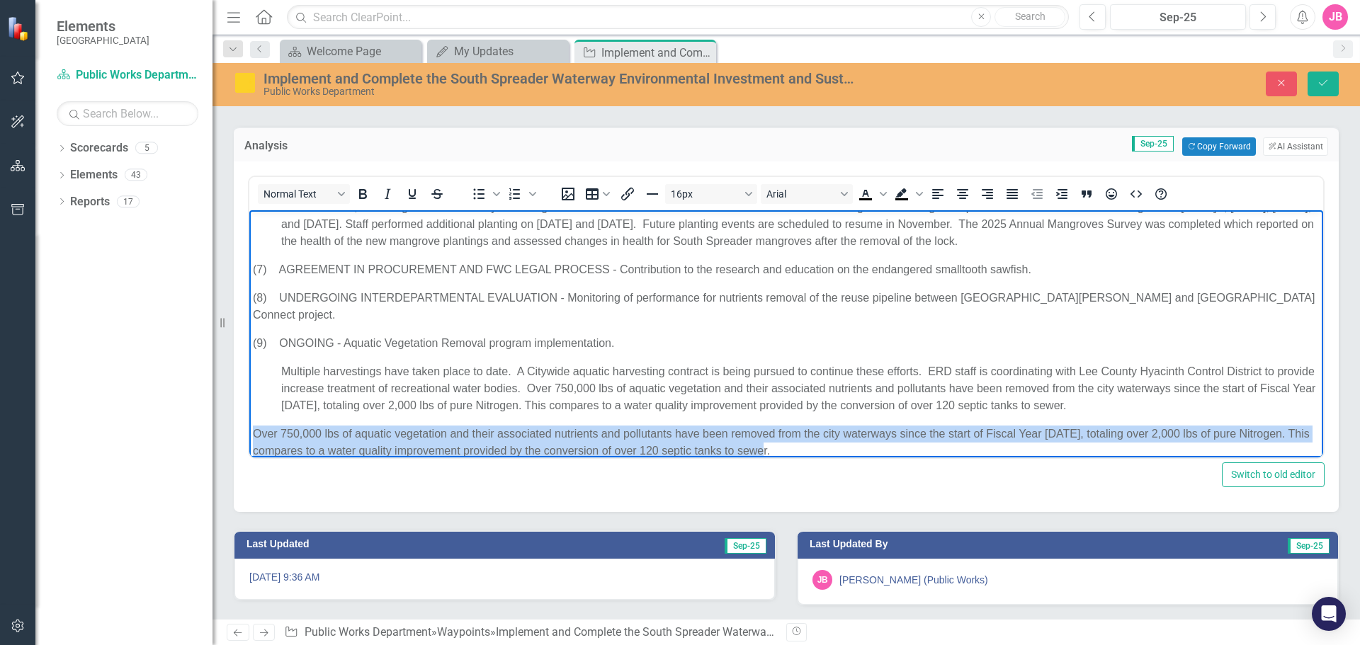
drag, startPoint x: 815, startPoint y: 432, endPoint x: 205, endPoint y: 419, distance: 609.9
click at [249, 419] on html "Implementation of the South Spreader Waterway Program , conditional of the perm…" at bounding box center [786, 171] width 1074 height 608
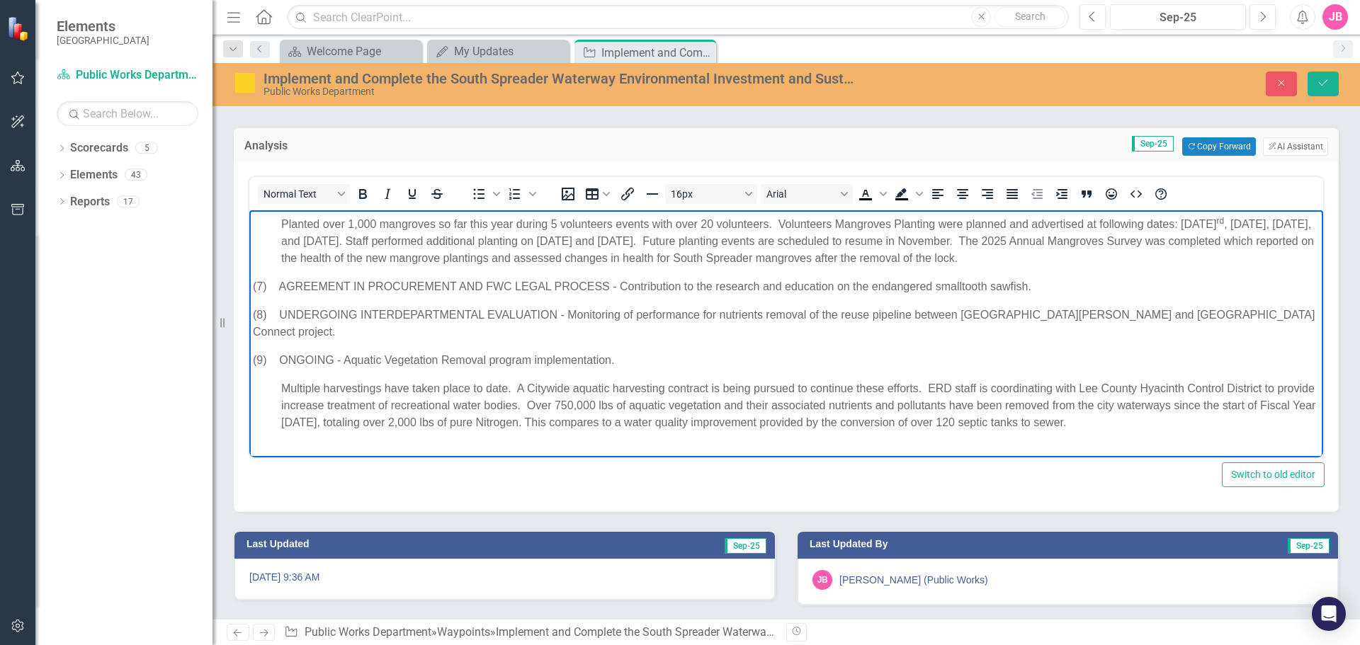
scroll to position [298, 0]
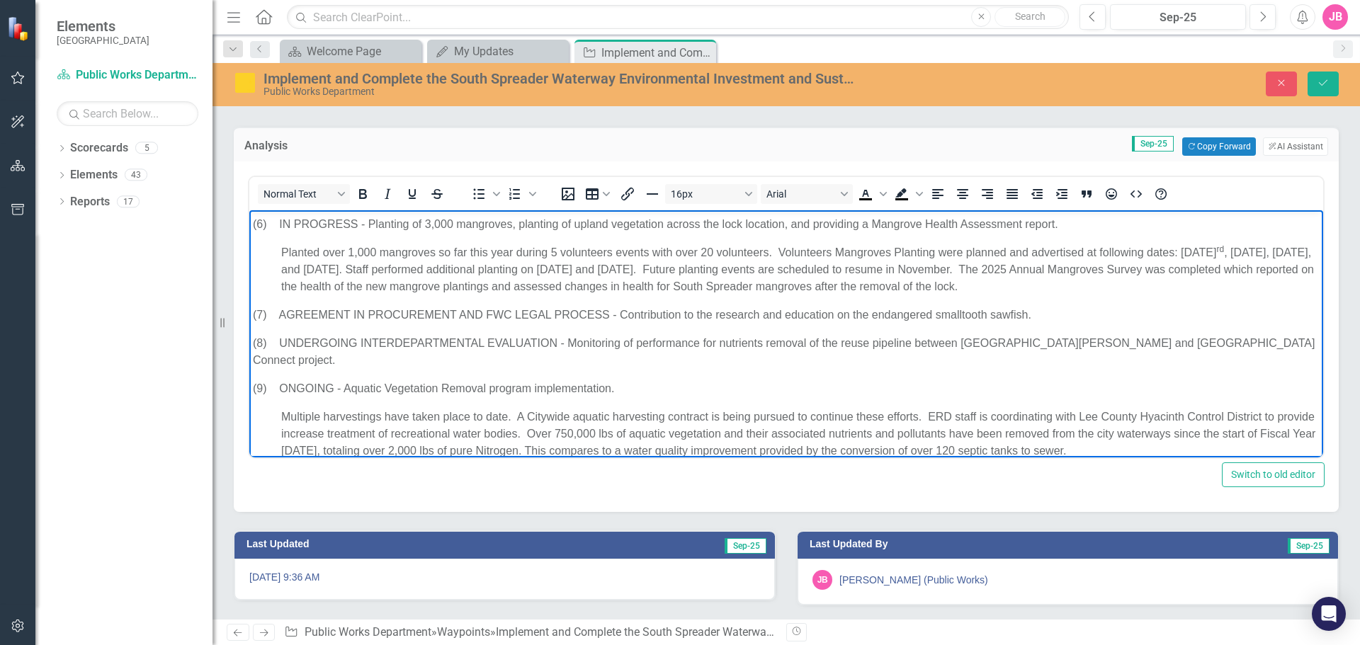
click at [363, 417] on p "Multiple harvestings have taken place to date. A Citywide aquatic harvesting co…" at bounding box center [786, 434] width 1067 height 51
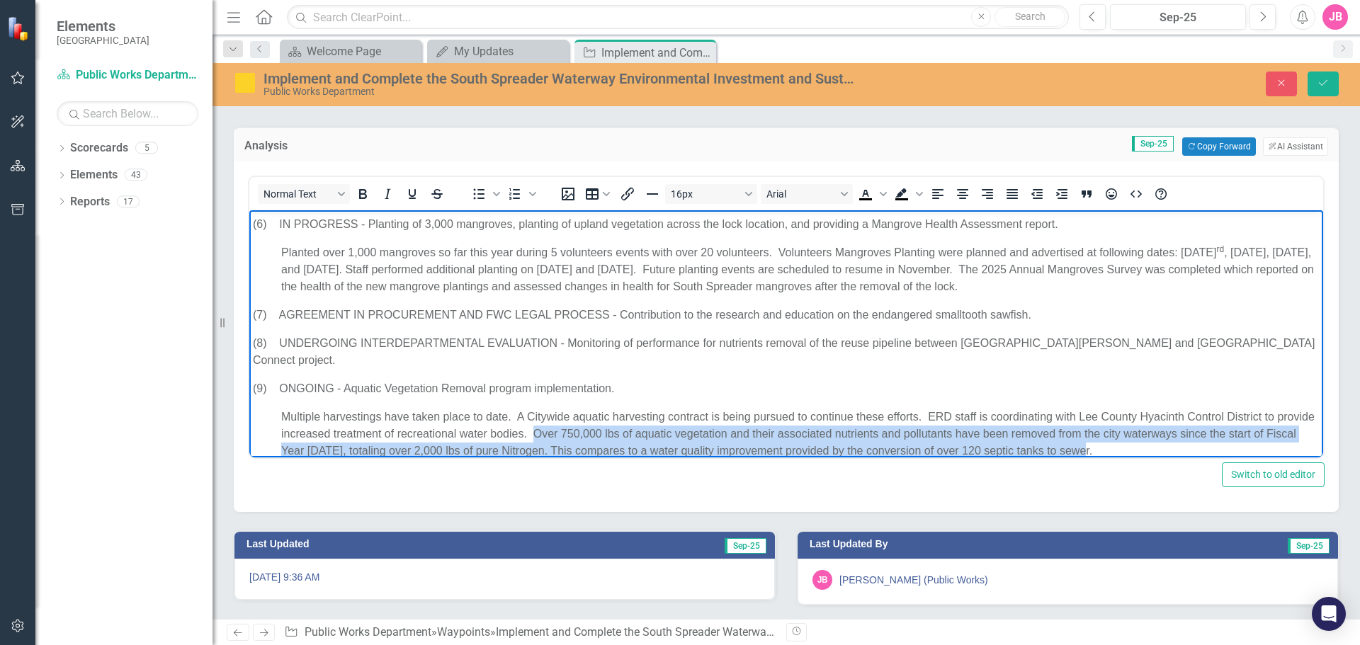
drag, startPoint x: 1139, startPoint y: 434, endPoint x: 572, endPoint y: 420, distance: 566.7
click at [572, 420] on p "Multiple harvestings have taken place to date. A Citywide aquatic harvesting co…" at bounding box center [786, 434] width 1067 height 51
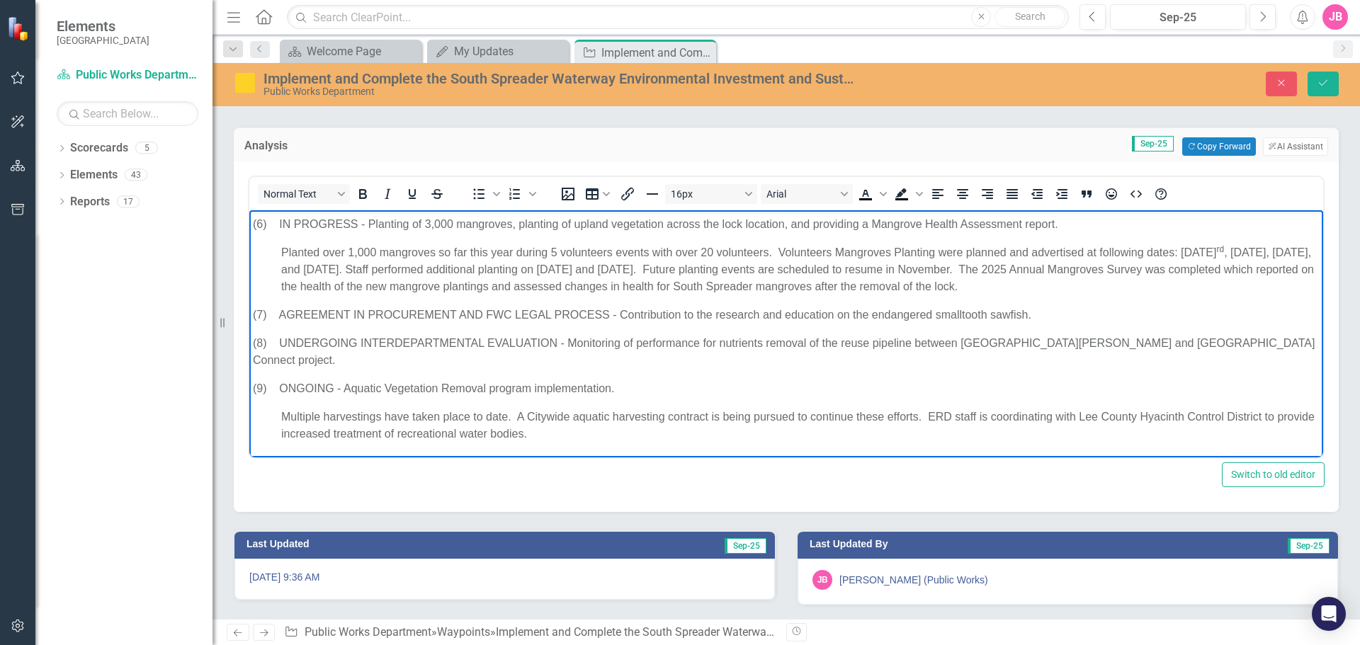
scroll to position [281, 0]
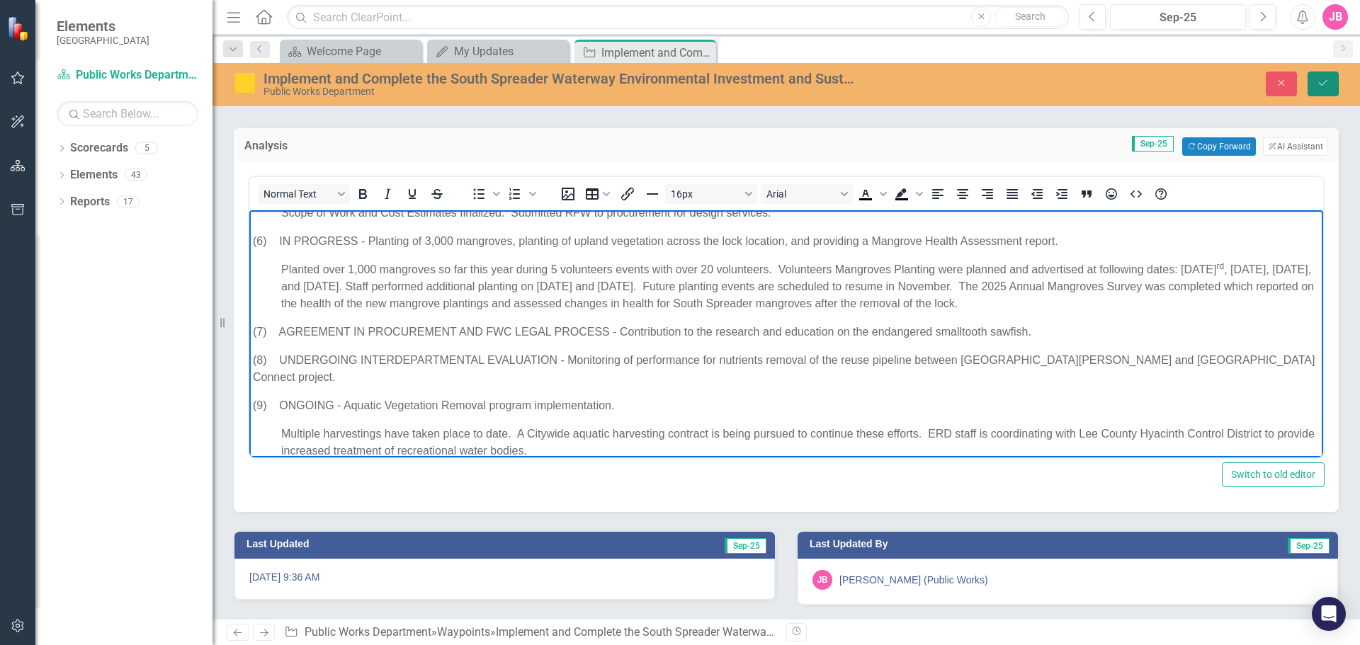
click at [1329, 84] on icon "Save" at bounding box center [1323, 83] width 13 height 10
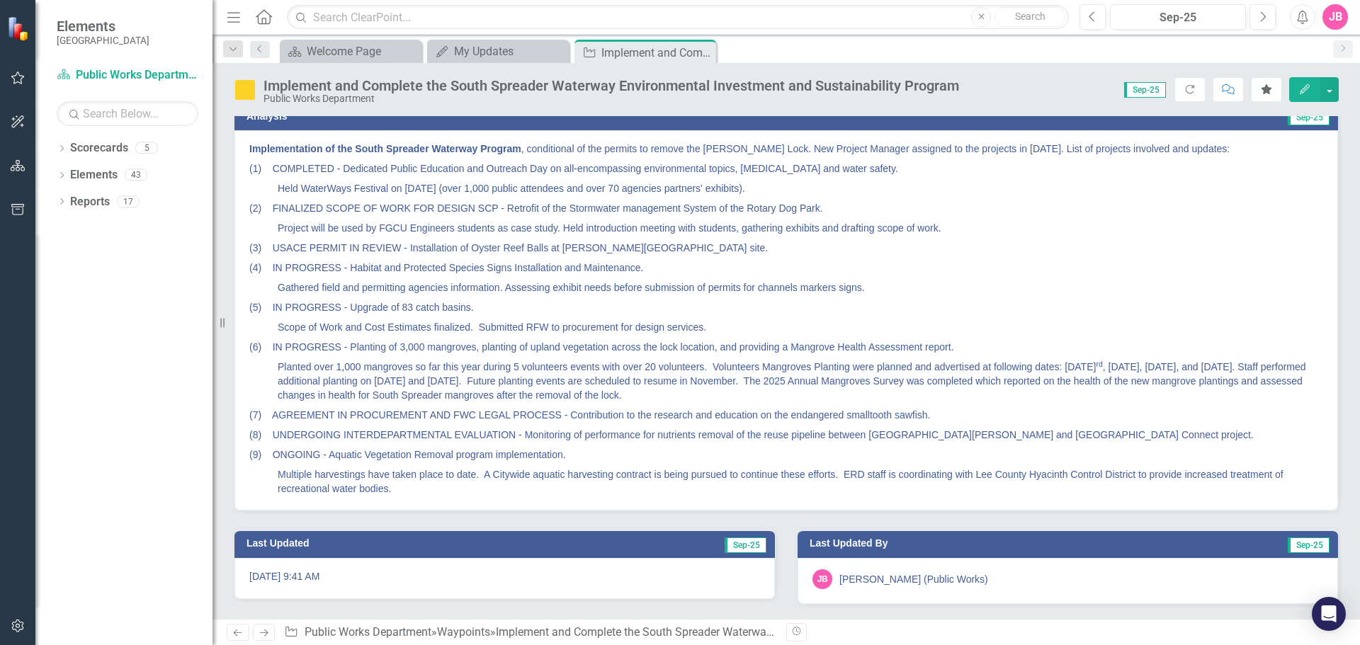
scroll to position [135, 0]
click at [970, 238] on p "Project will be used by FGCU Engineers students as case study. Held introductio…" at bounding box center [786, 228] width 1074 height 20
click at [962, 238] on p "Project will be used by FGCU Engineers students as case study. Held introductio…" at bounding box center [786, 228] width 1074 height 20
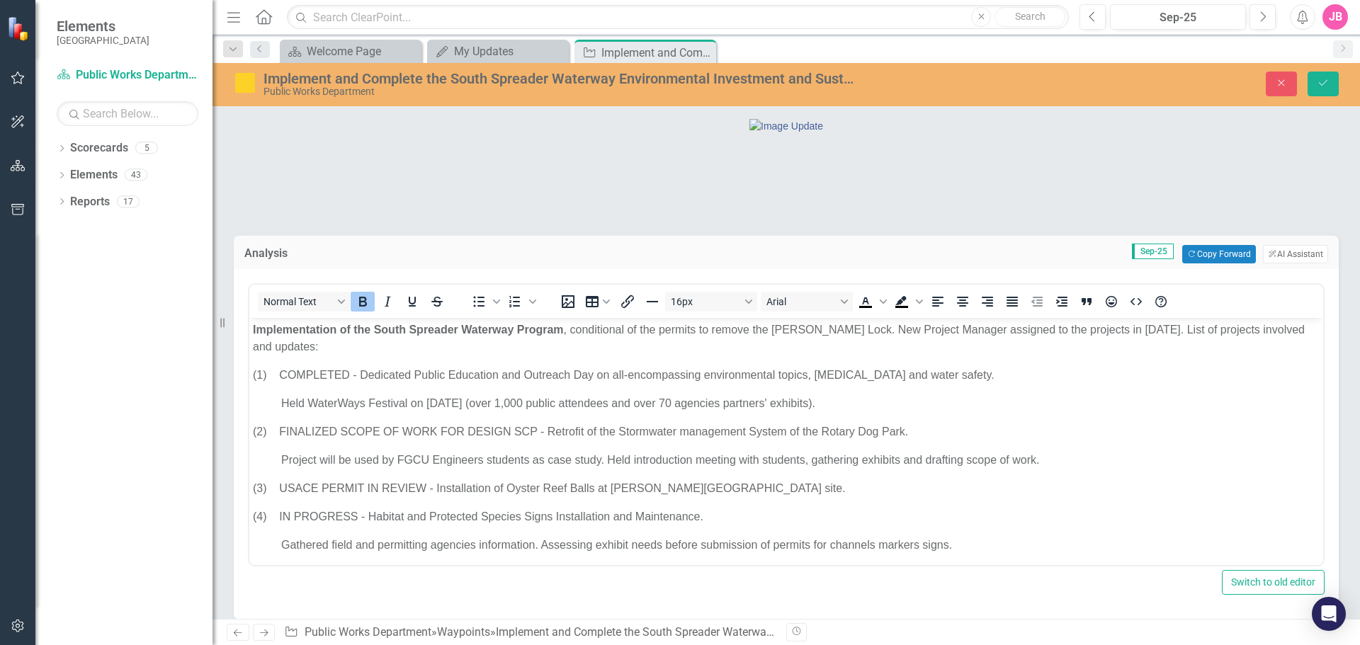
scroll to position [0, 0]
click at [1079, 462] on p "Project will be used by FGCU Engineers students as case study. Held introductio…" at bounding box center [786, 460] width 1067 height 17
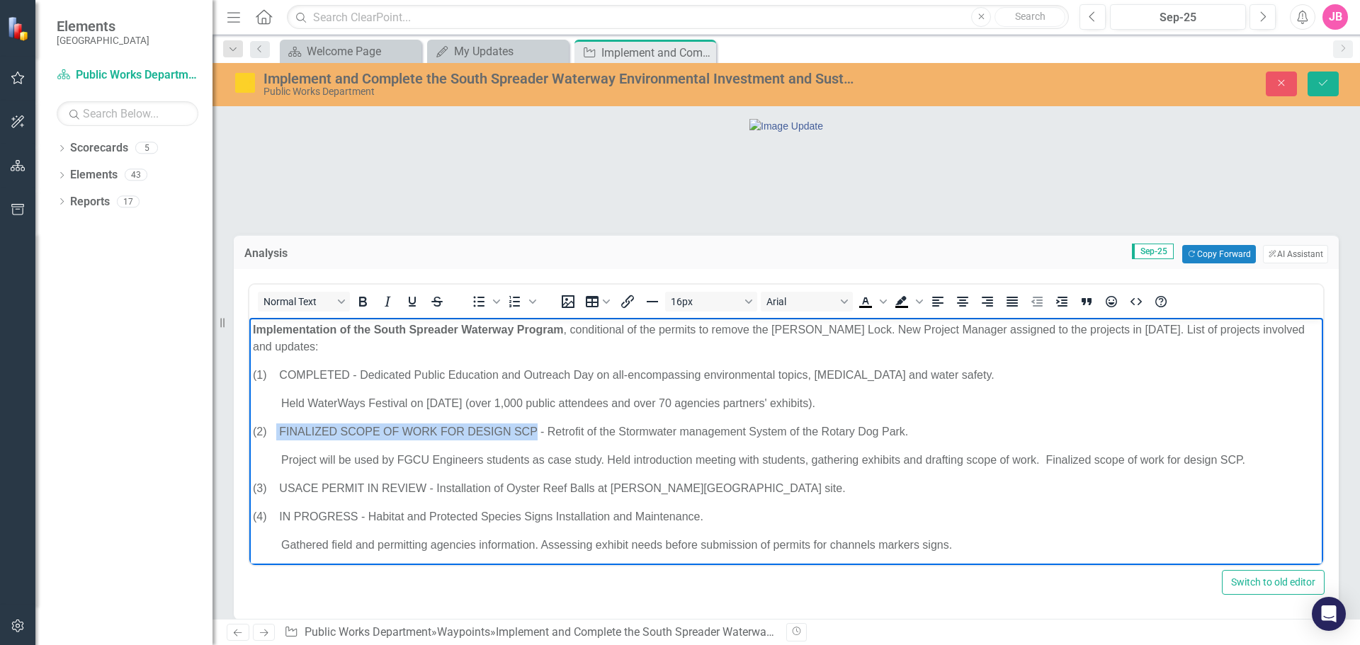
drag, startPoint x: 279, startPoint y: 428, endPoint x: 538, endPoint y: 433, distance: 258.5
click at [538, 433] on p "(2) FINALIZED SCOPE OF WORK FOR DESIGN SCP - Retrofit of the Stormwater managem…" at bounding box center [786, 432] width 1067 height 17
click at [1328, 87] on icon "Save" at bounding box center [1323, 83] width 13 height 10
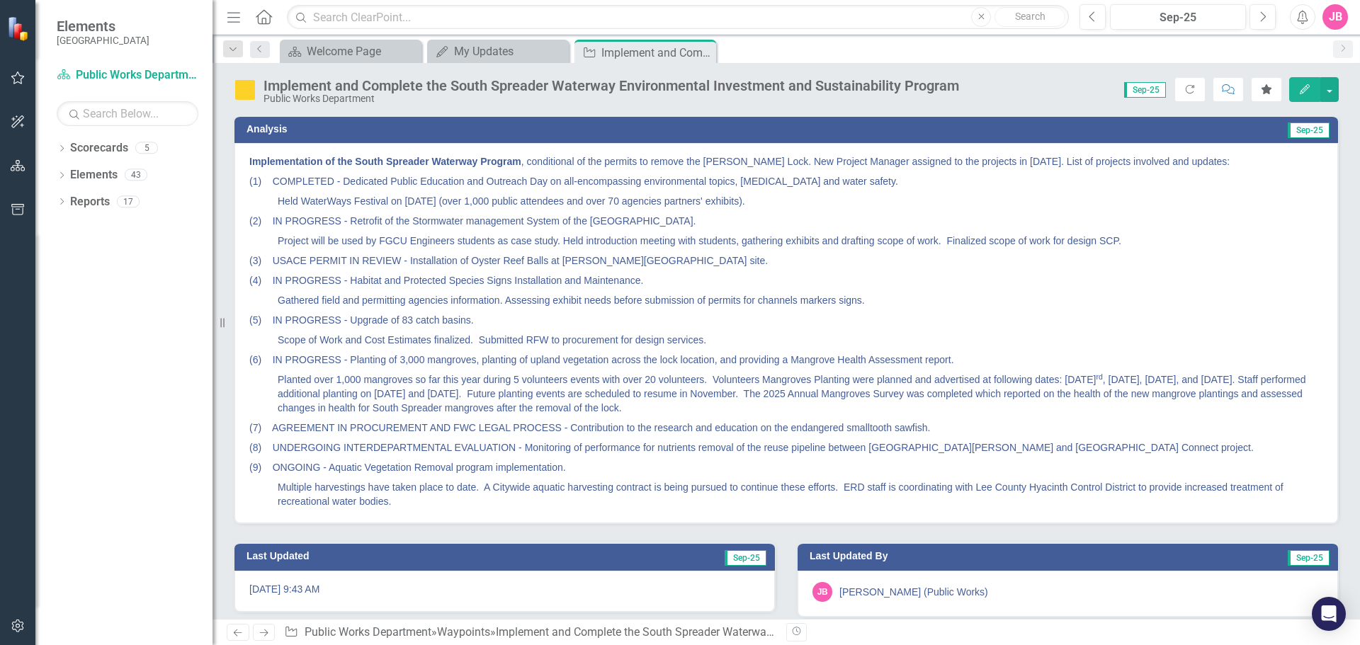
scroll to position [142, 0]
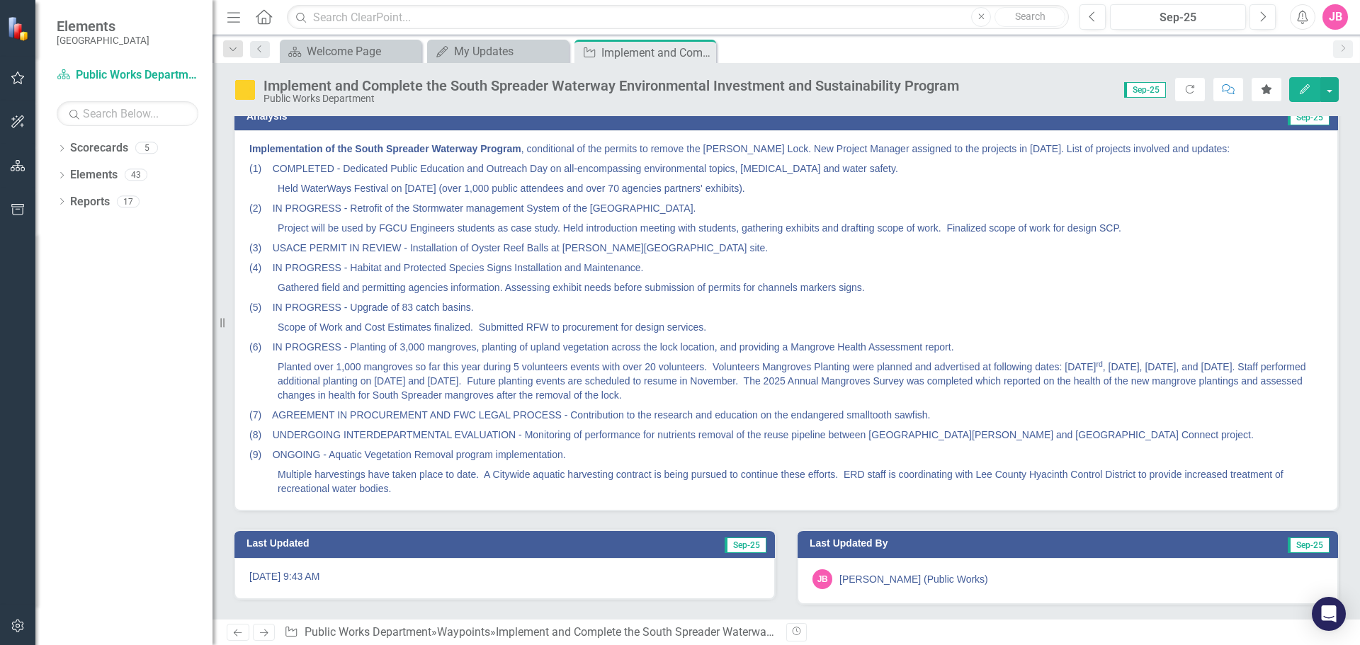
click at [742, 238] on p "Project will be used by FGCU Engineers students as case study. Held introductio…" at bounding box center [786, 228] width 1074 height 20
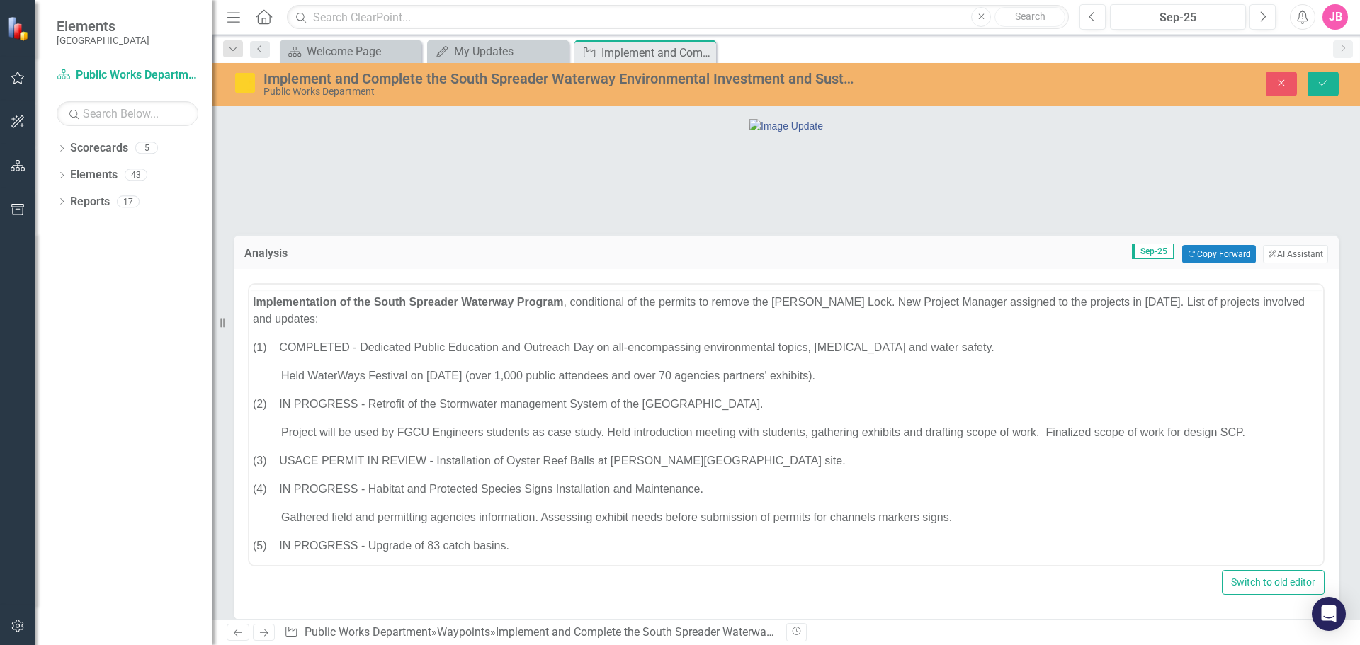
scroll to position [0, 0]
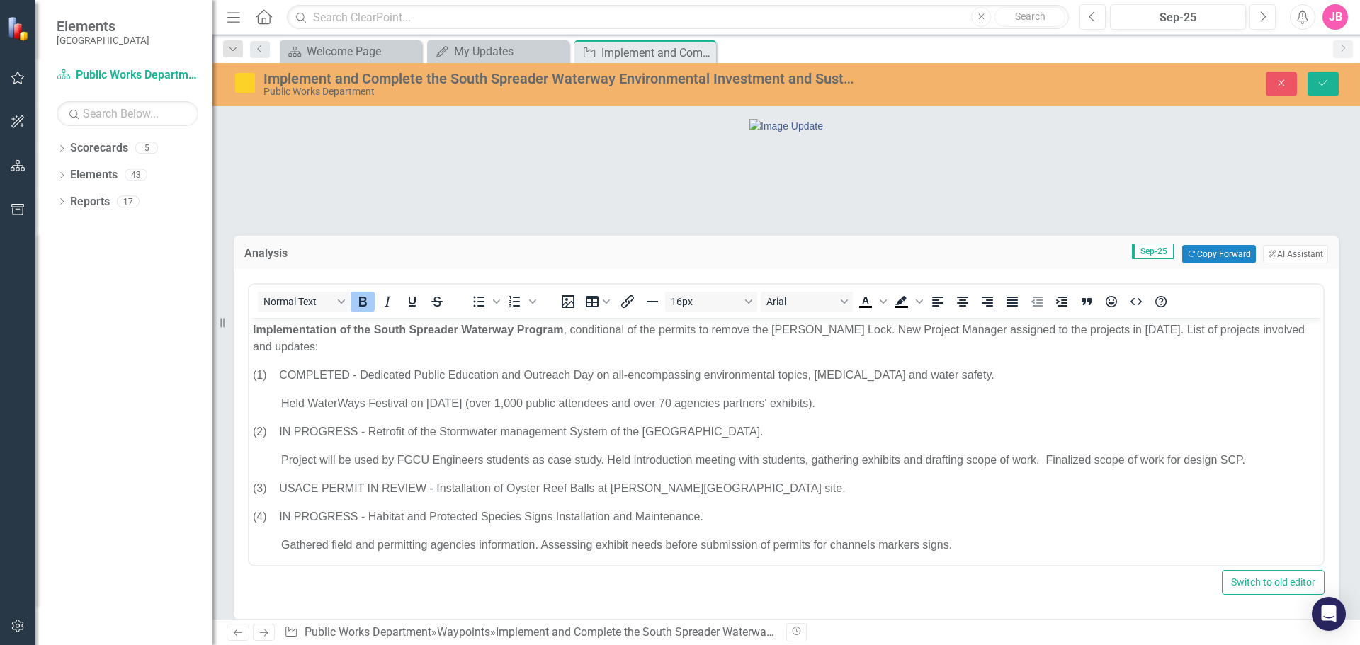
click at [805, 460] on p "Project will be used by FGCU Engineers students as case study. Held introductio…" at bounding box center [786, 460] width 1067 height 17
click at [1324, 88] on icon "Save" at bounding box center [1323, 83] width 13 height 10
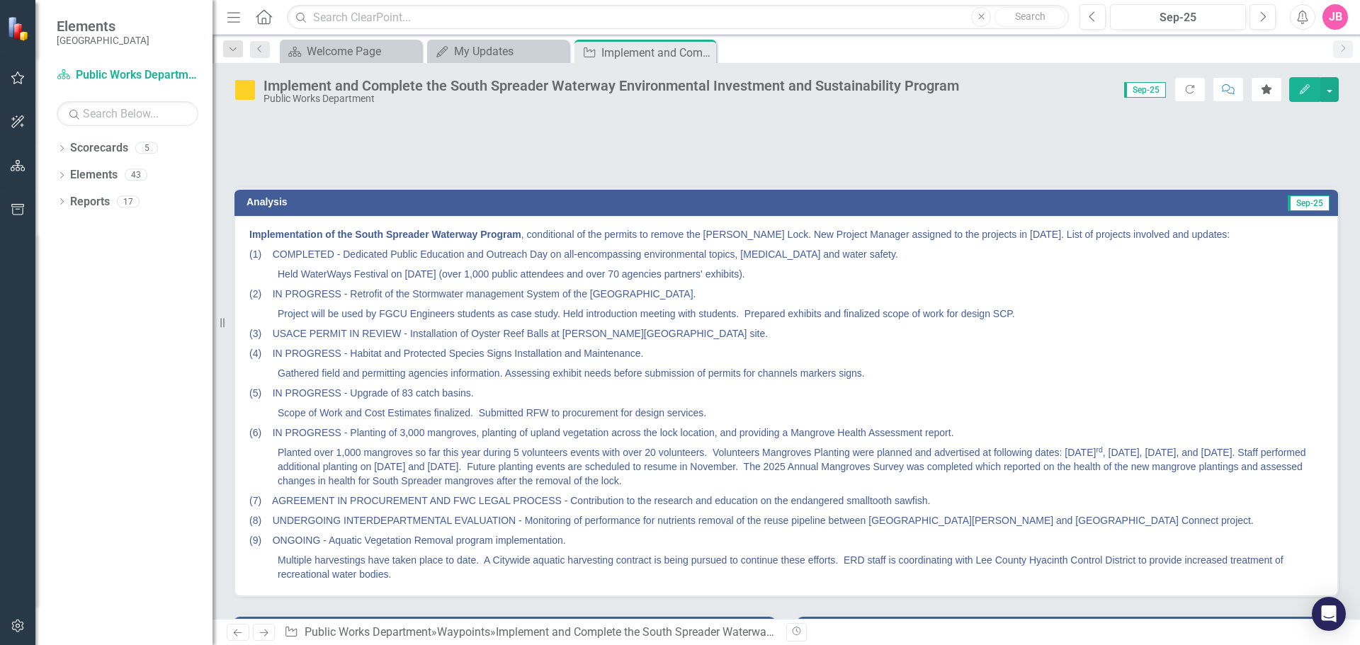
scroll to position [142, 0]
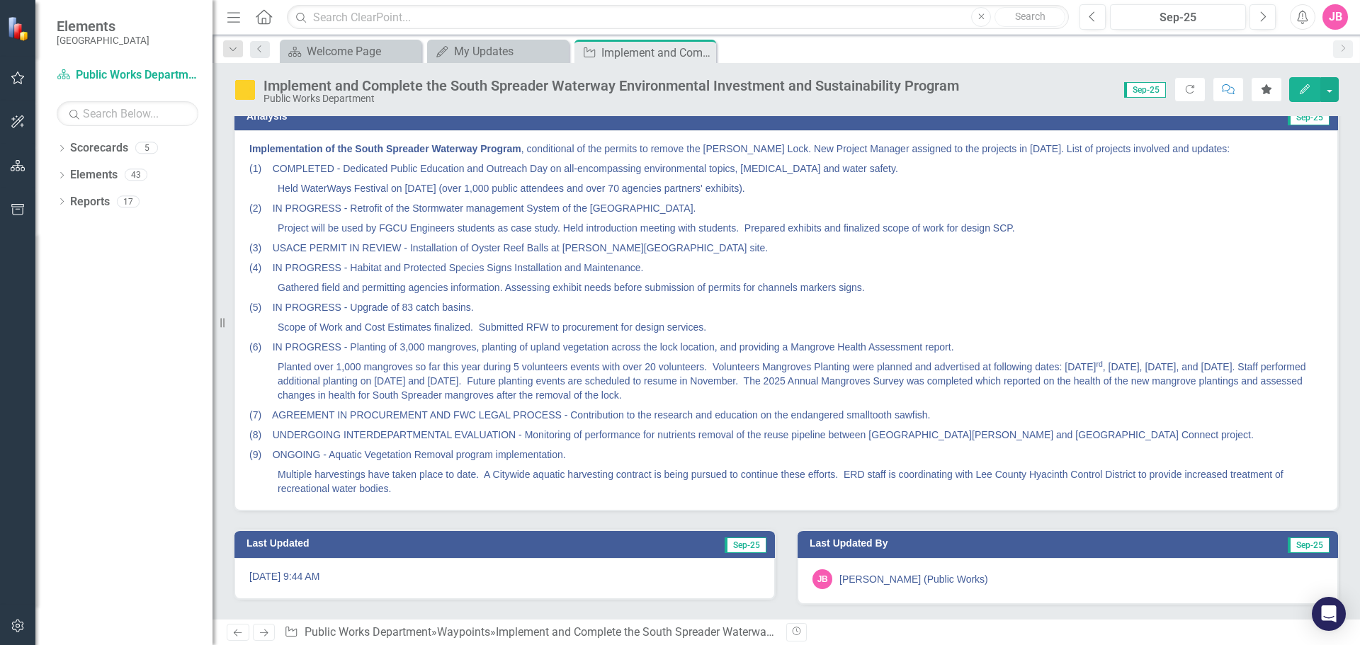
drag, startPoint x: 701, startPoint y: 52, endPoint x: 678, endPoint y: 55, distance: 23.5
click at [0, 0] on icon "Close" at bounding box center [0, 0] width 0 height 0
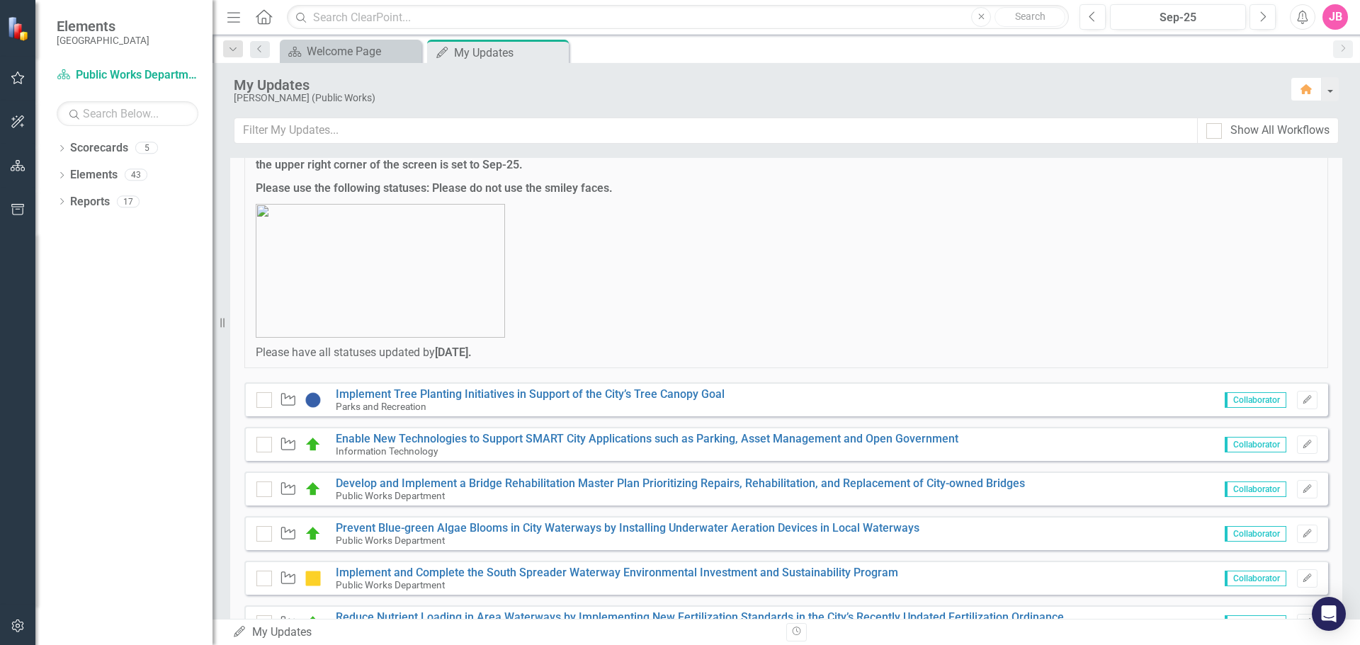
scroll to position [283, 0]
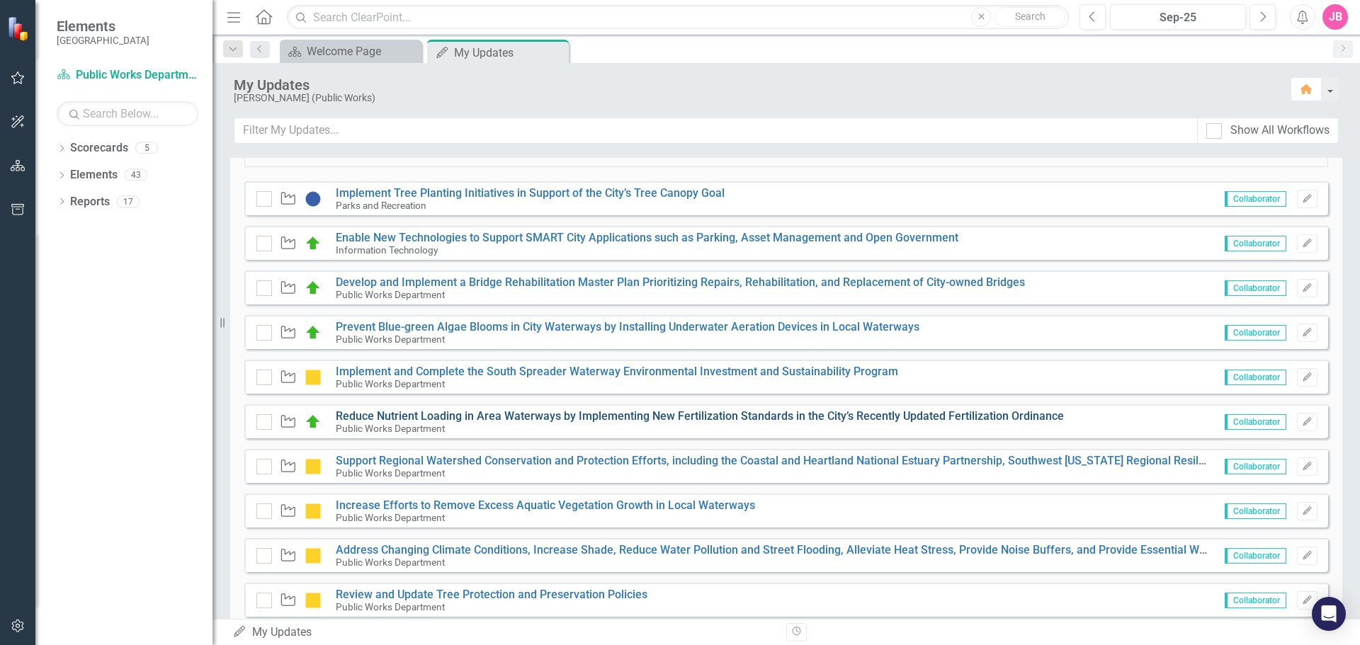
click at [807, 416] on link "Reduce Nutrient Loading in Area Waterways by Implementing New Fertilization Sta…" at bounding box center [700, 415] width 728 height 13
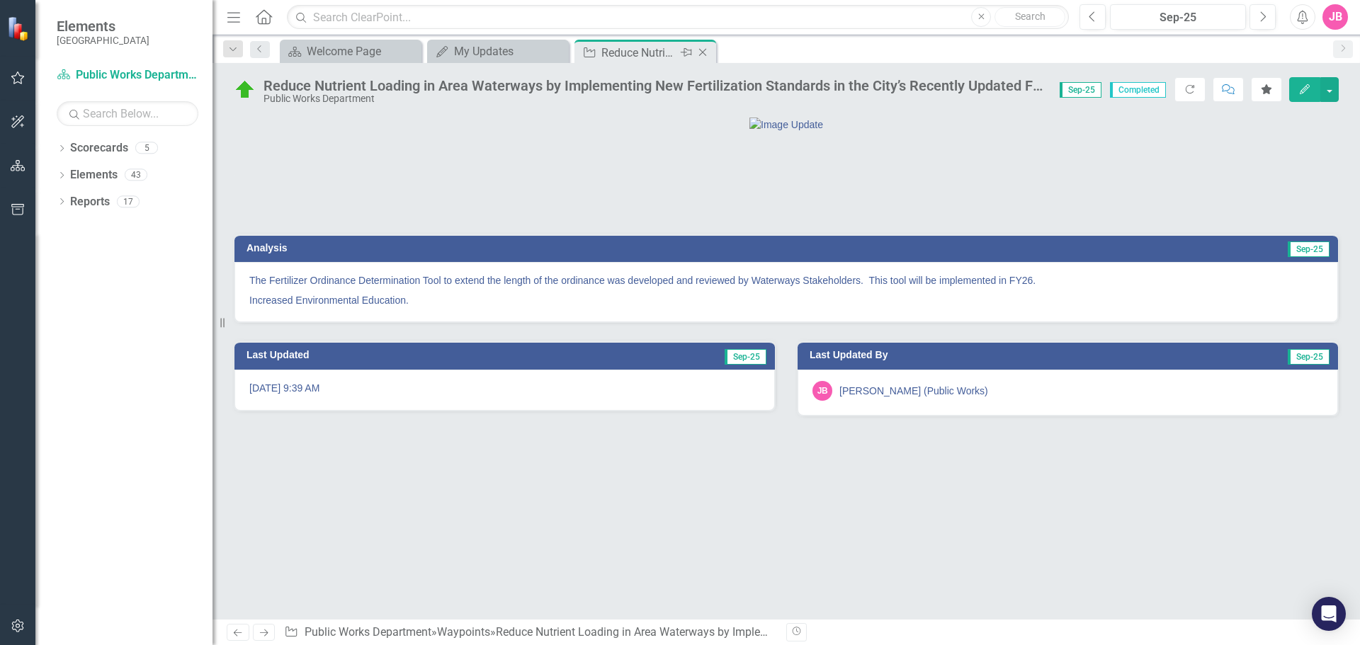
click at [703, 53] on icon at bounding box center [703, 53] width 8 height 8
